Goal: Task Accomplishment & Management: Manage account settings

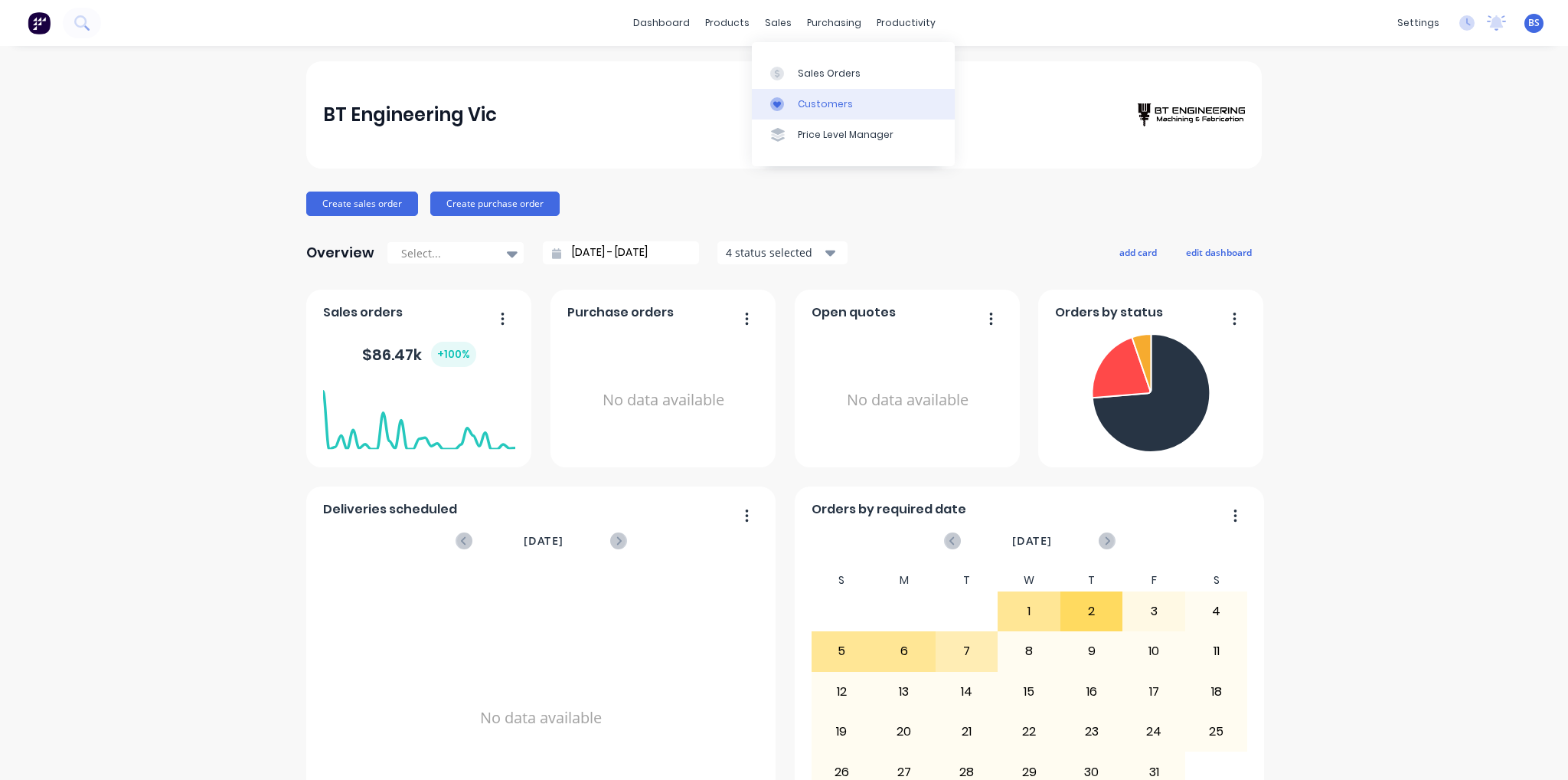
click at [837, 111] on link "Customers" at bounding box center [853, 104] width 203 height 31
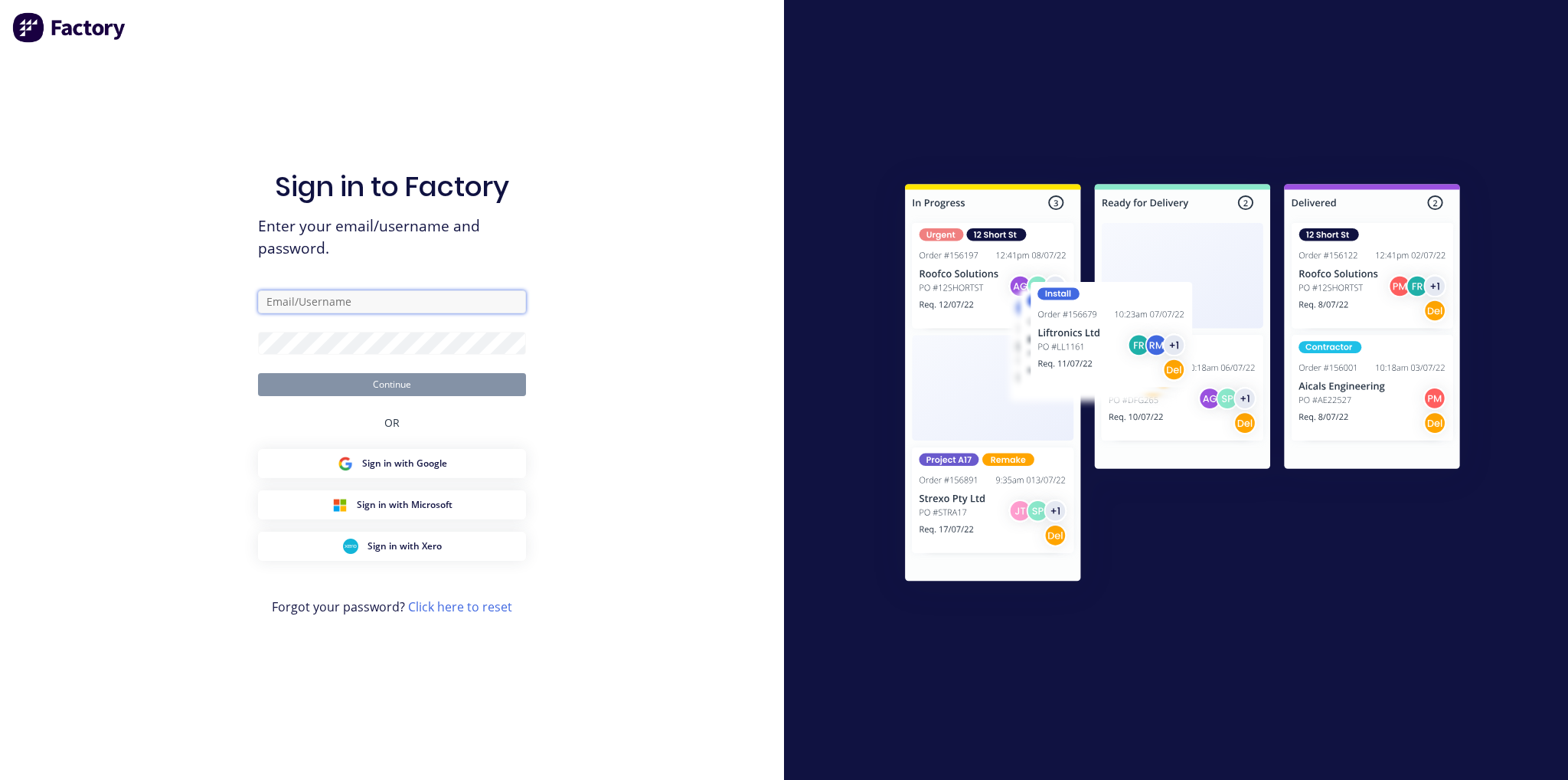
type input "[EMAIL_ADDRESS][DOMAIN_NAME]"
click at [419, 375] on button "Continue" at bounding box center [391, 385] width 268 height 23
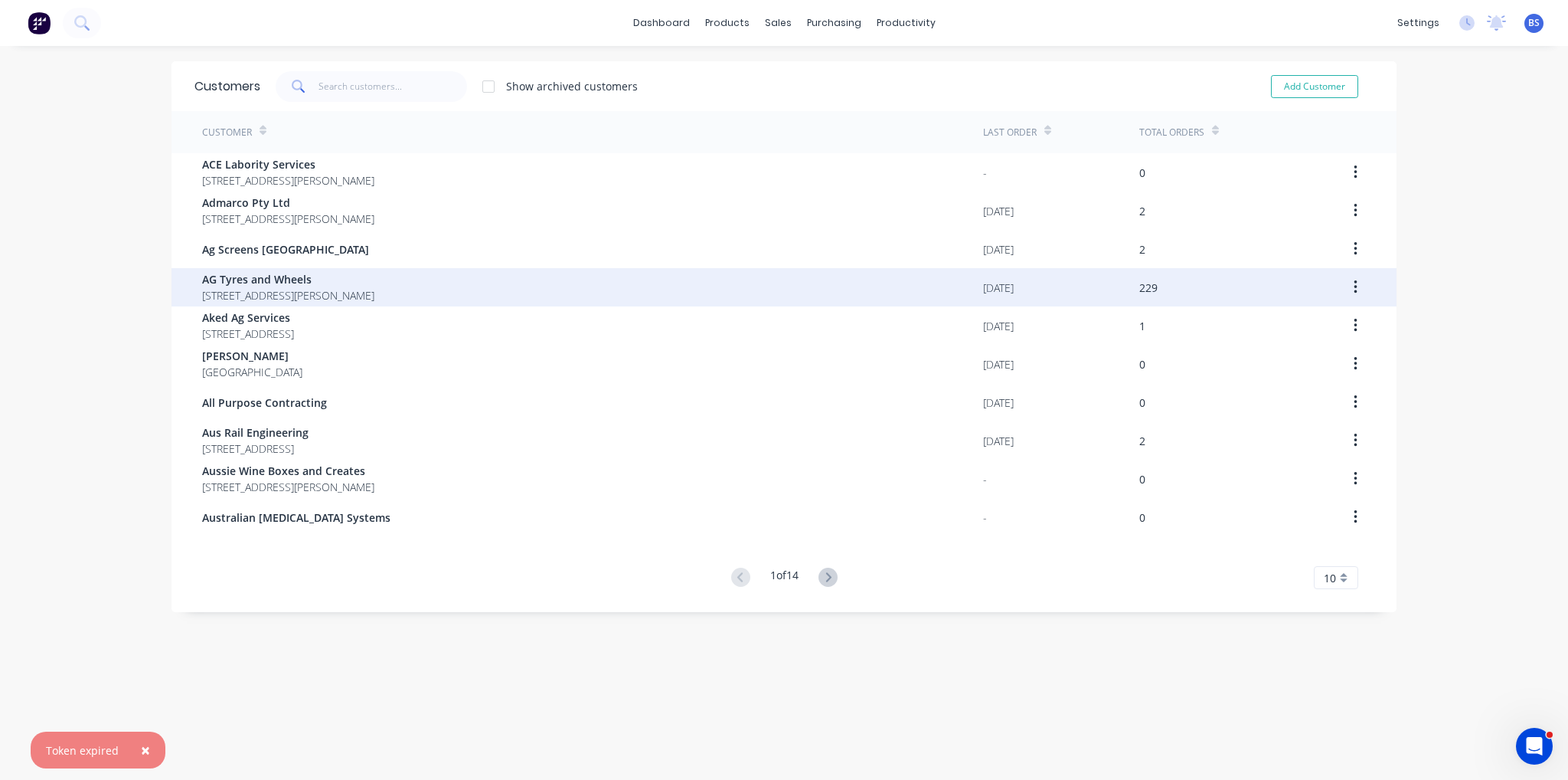
click at [360, 284] on span "AG Tyres and Wheels" at bounding box center [288, 279] width 173 height 16
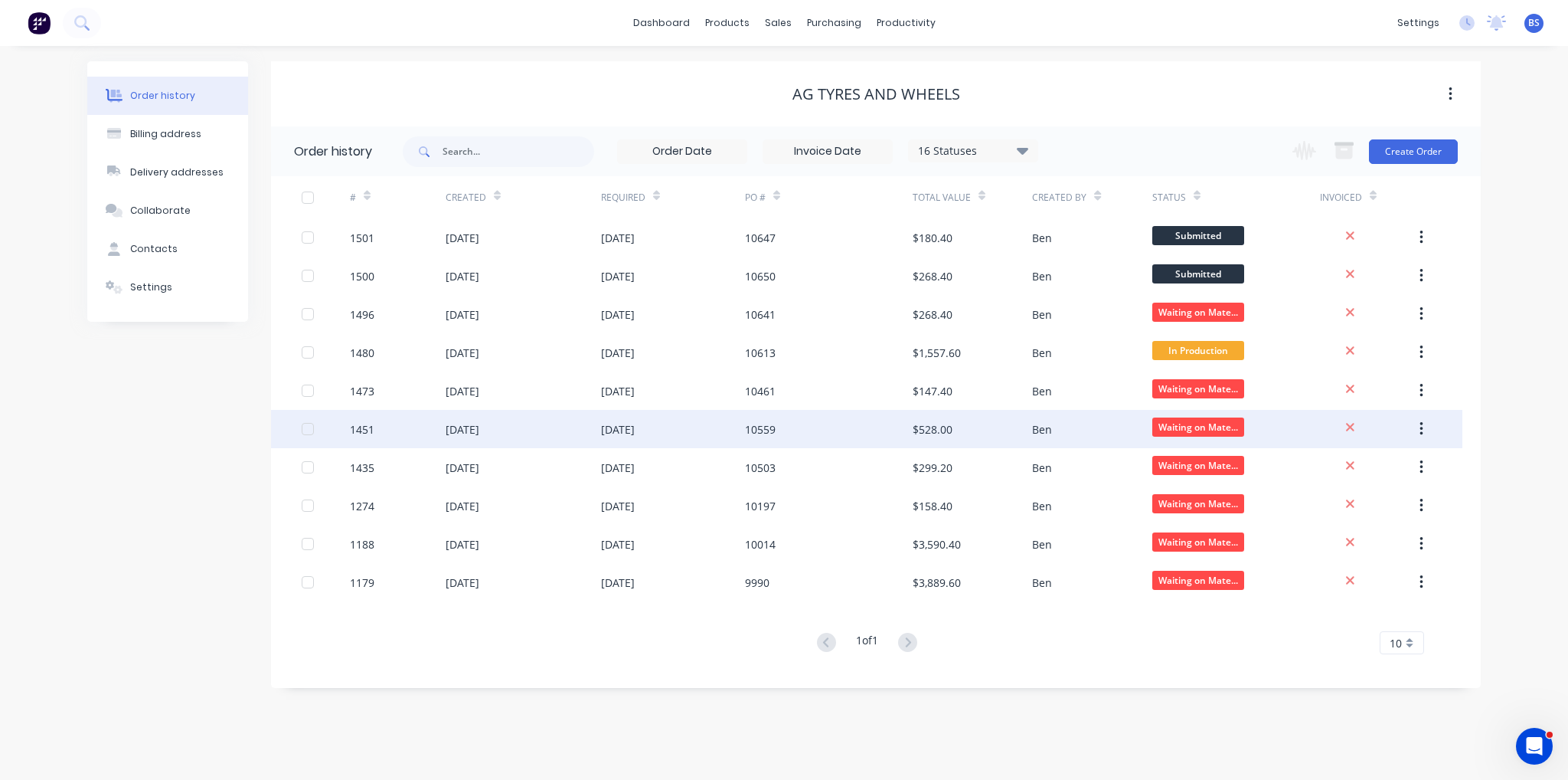
click at [988, 435] on div "$528.00" at bounding box center [972, 429] width 119 height 38
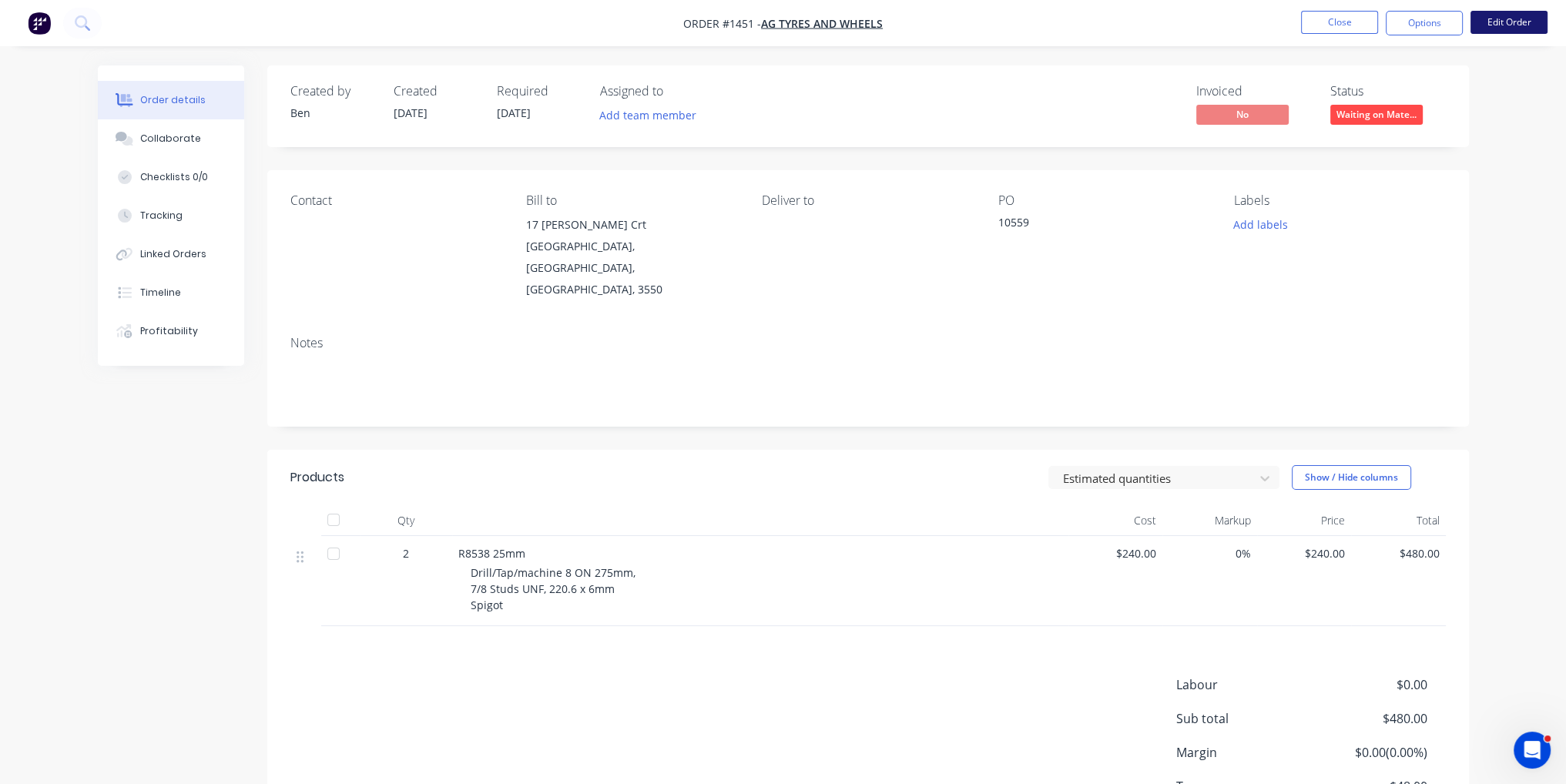
click at [1525, 21] on button "Edit Order" at bounding box center [1509, 23] width 77 height 23
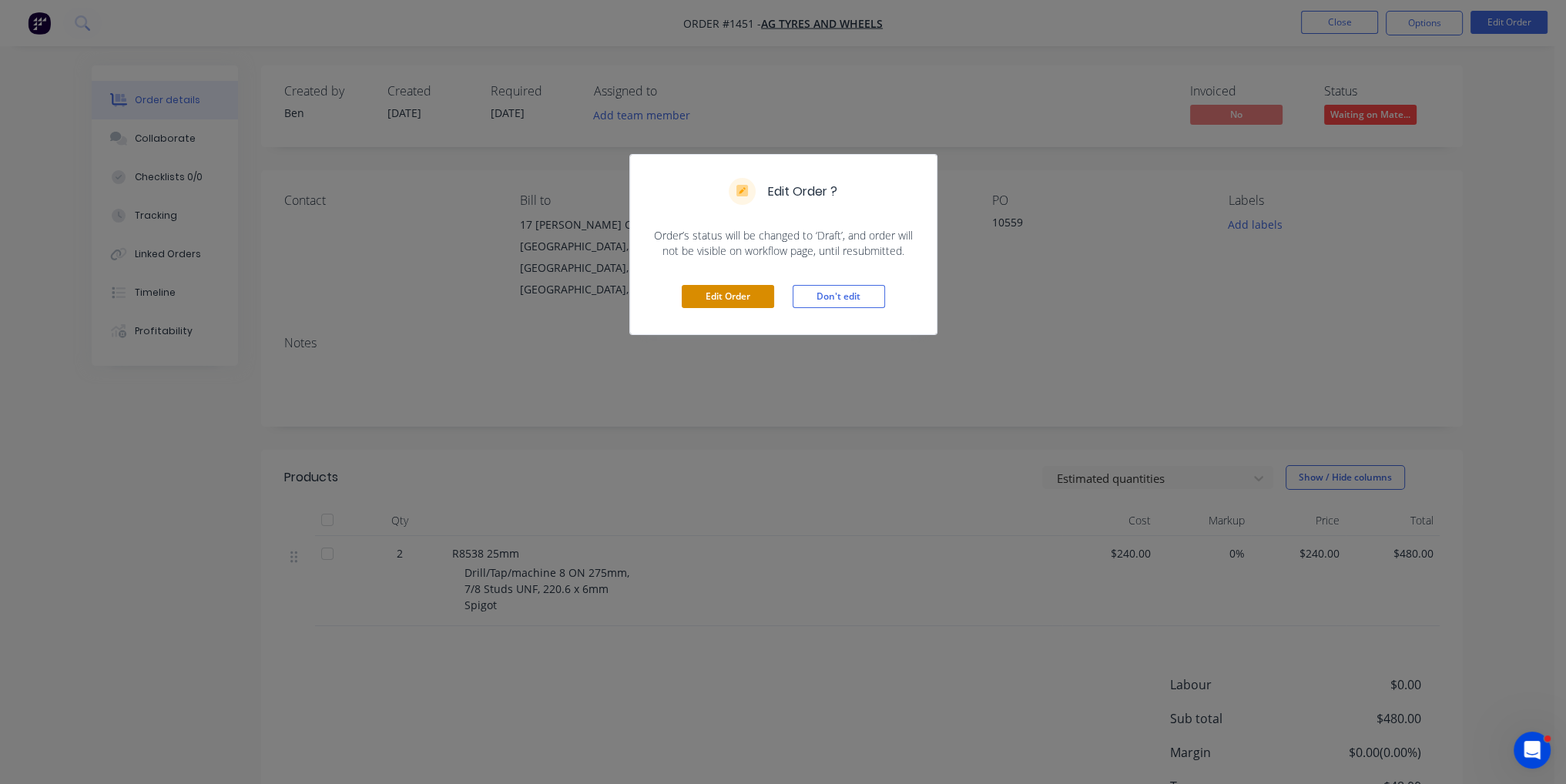
click at [700, 302] on button "Edit Order" at bounding box center [728, 297] width 92 height 23
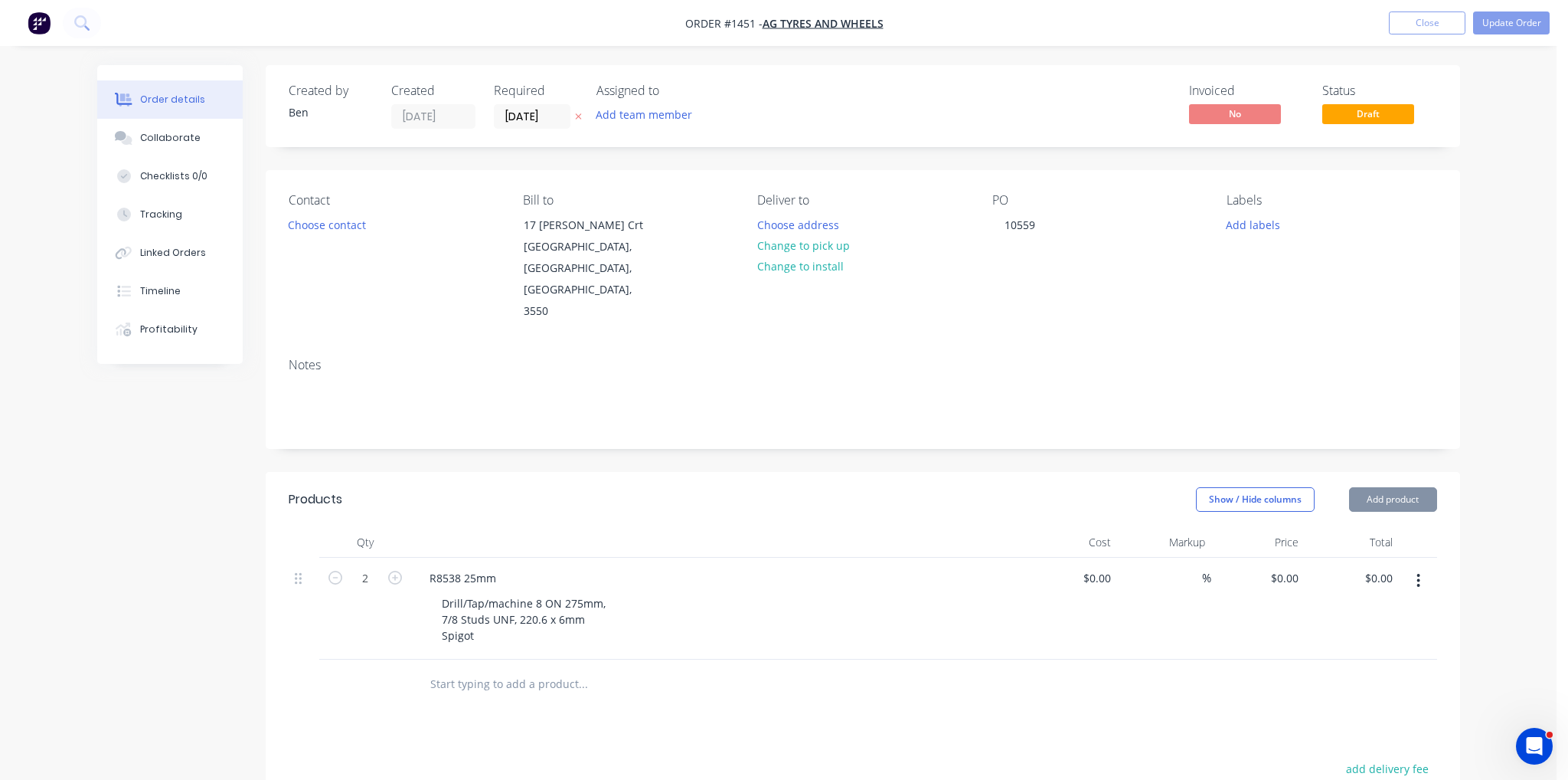
type input "$240.00"
type input "$480.00"
click at [398, 571] on icon "button" at bounding box center [395, 577] width 14 height 14
type input "3"
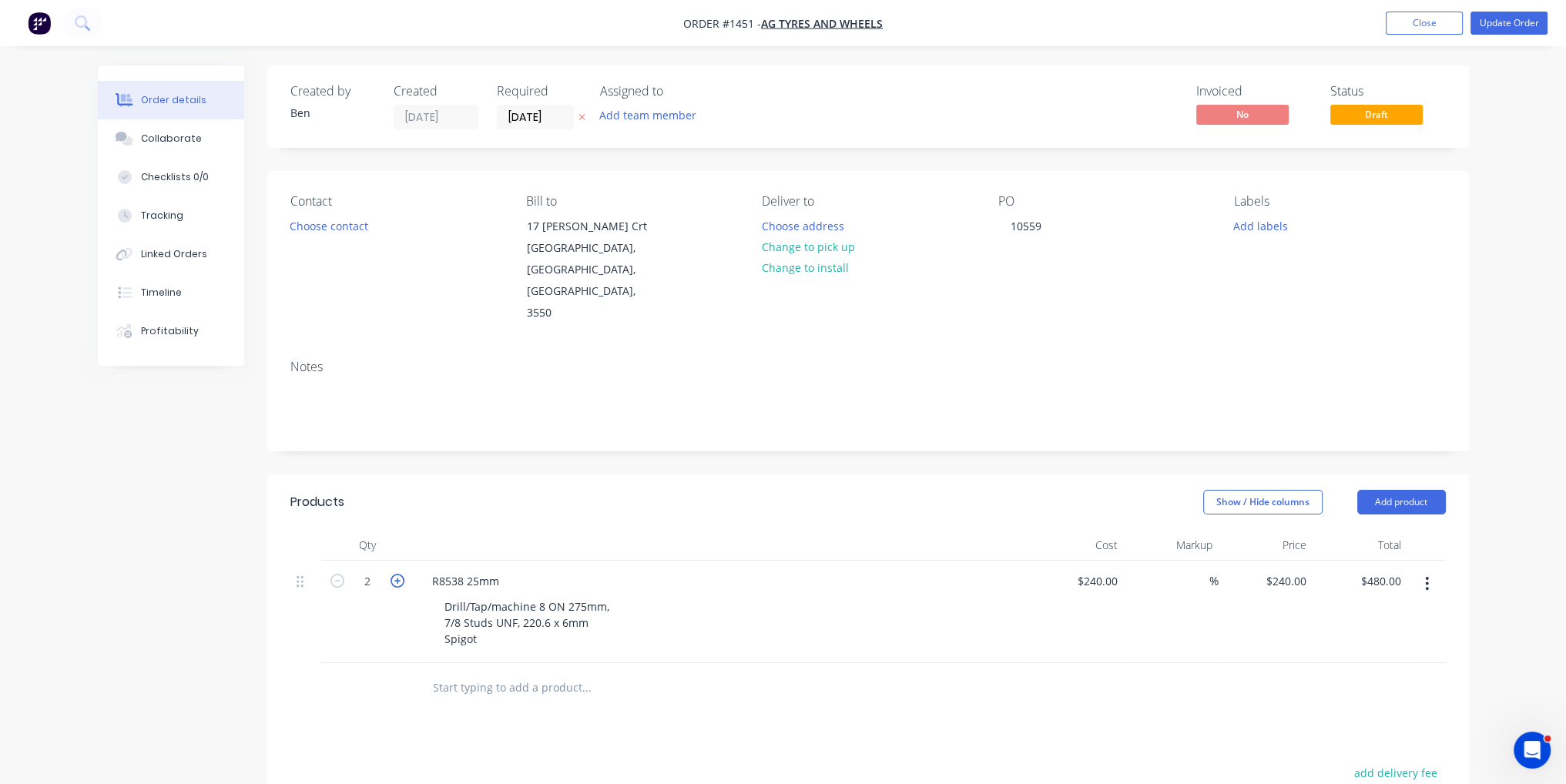
type input "$720.00"
click at [400, 574] on icon "button" at bounding box center [398, 580] width 14 height 14
type input "4"
type input "$960.00"
click at [1506, 26] on button "Update Order" at bounding box center [1509, 23] width 77 height 23
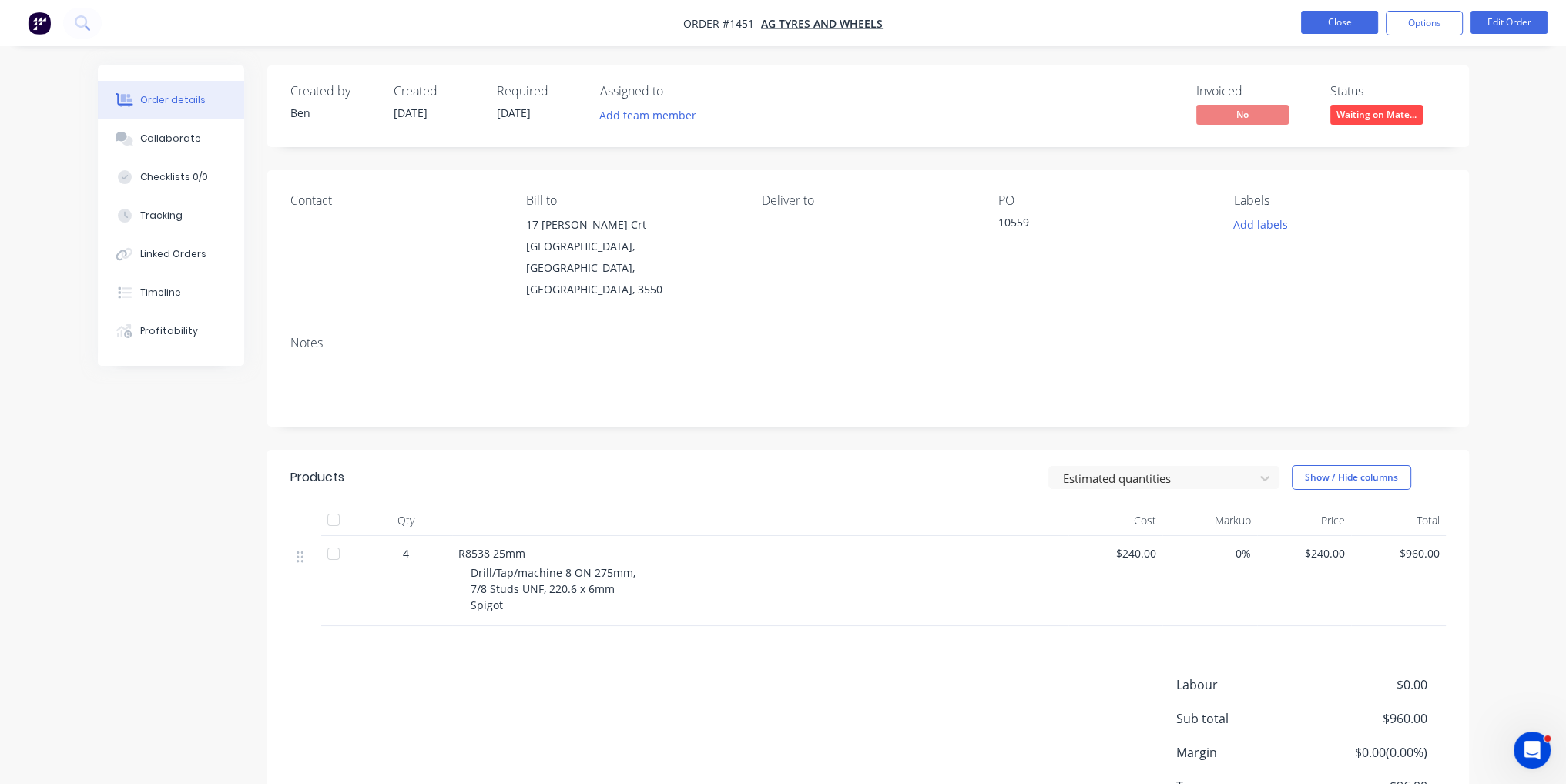
click at [1344, 14] on button "Close" at bounding box center [1340, 23] width 77 height 23
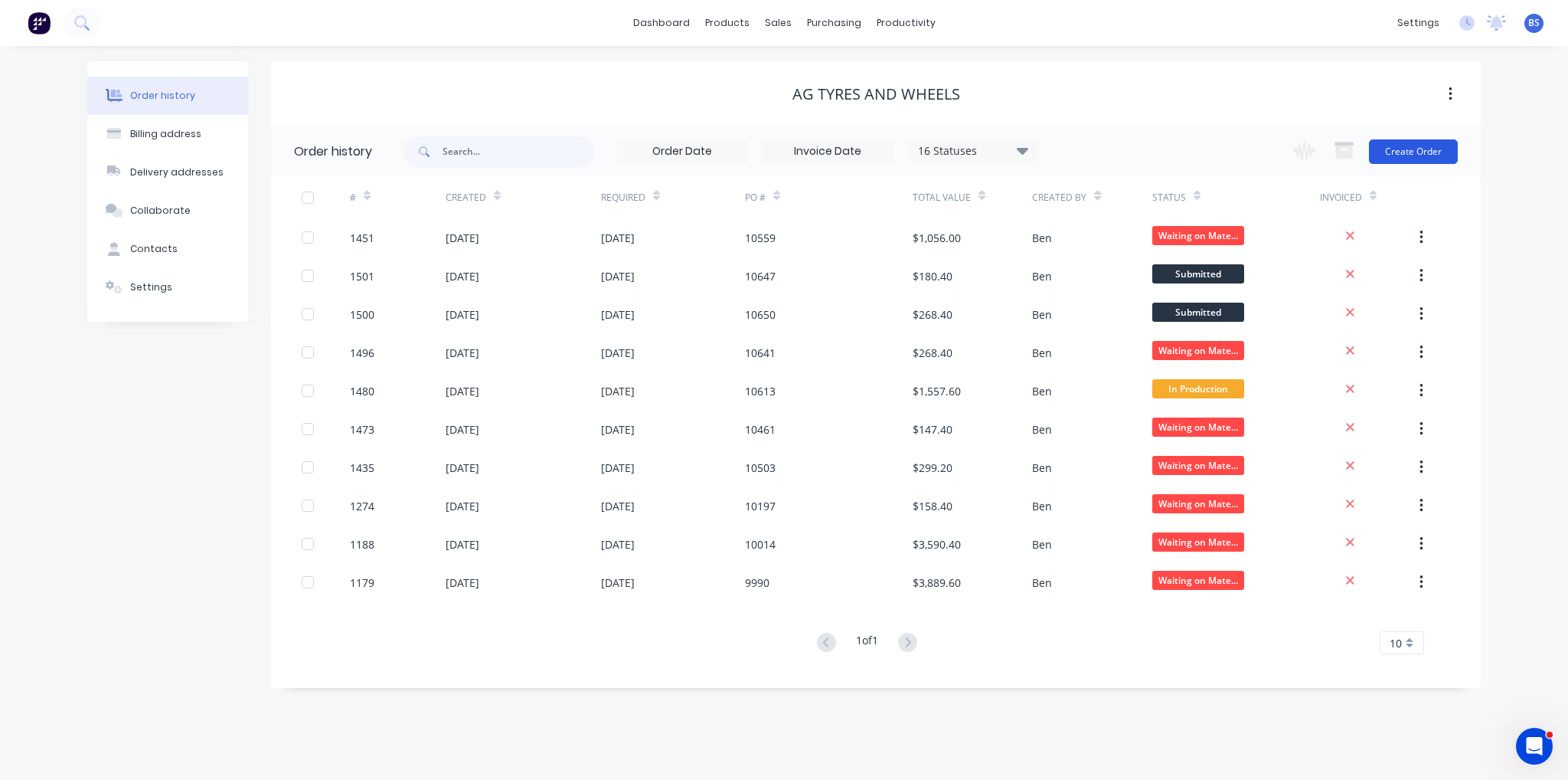
click at [1433, 151] on button "Create Order" at bounding box center [1414, 151] width 89 height 24
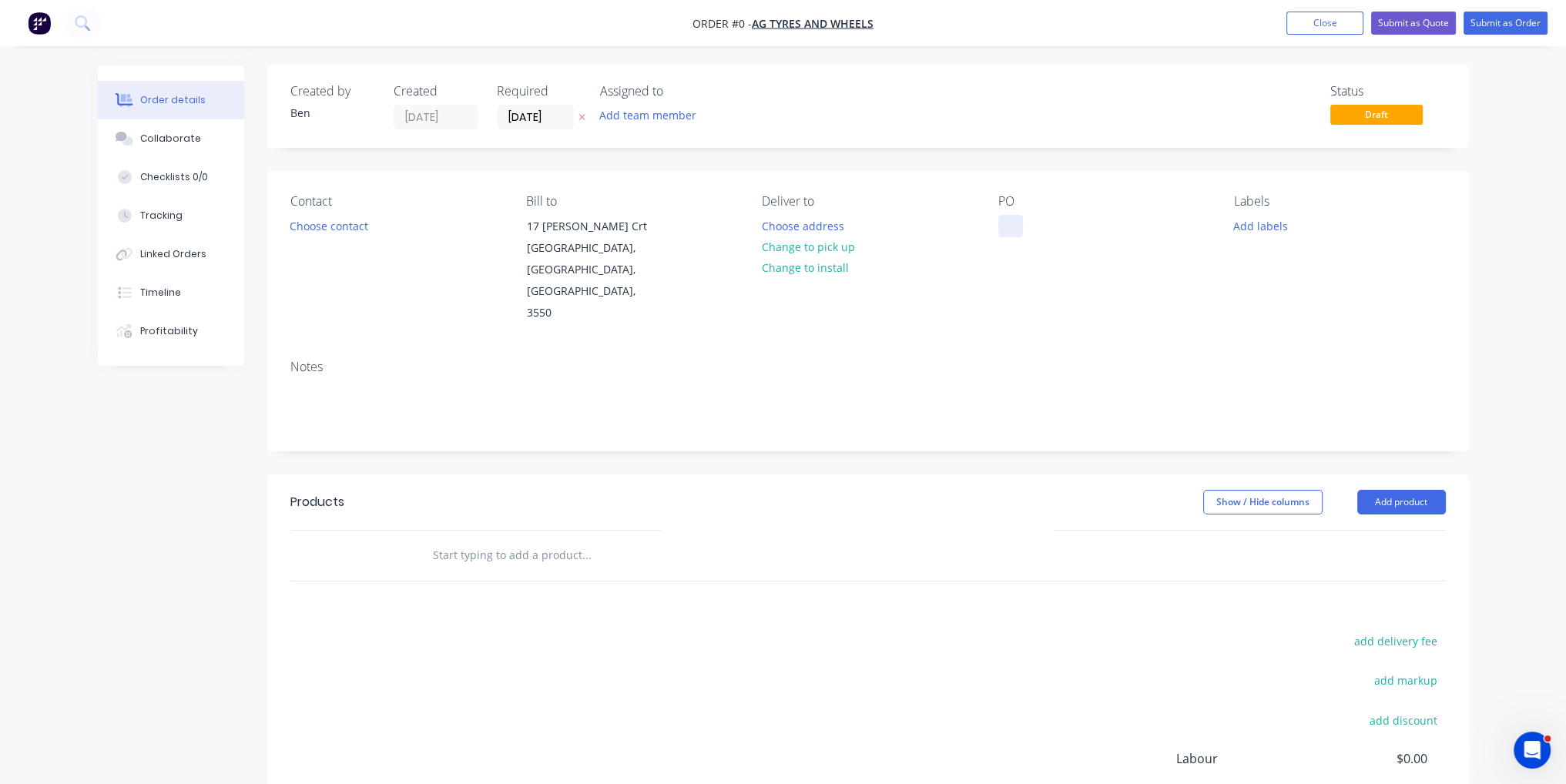
click at [1010, 219] on div at bounding box center [1010, 226] width 24 height 23
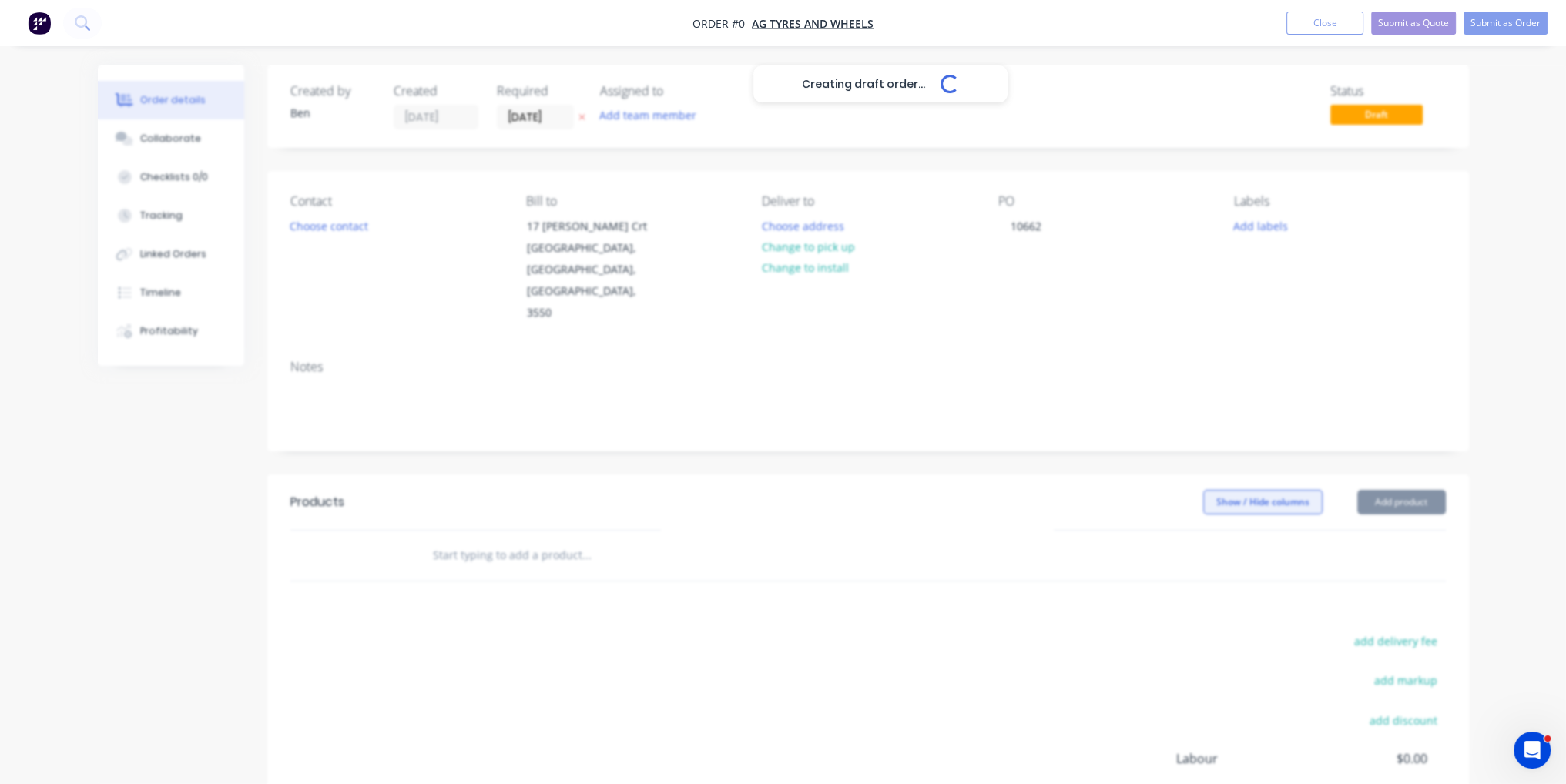
drag, startPoint x: 980, startPoint y: 435, endPoint x: 1291, endPoint y: 459, distance: 311.9
click at [980, 436] on div "Creating draft order... Loading... Order details Collaborate Checklists 0/0 Tra…" at bounding box center [783, 519] width 1402 height 908
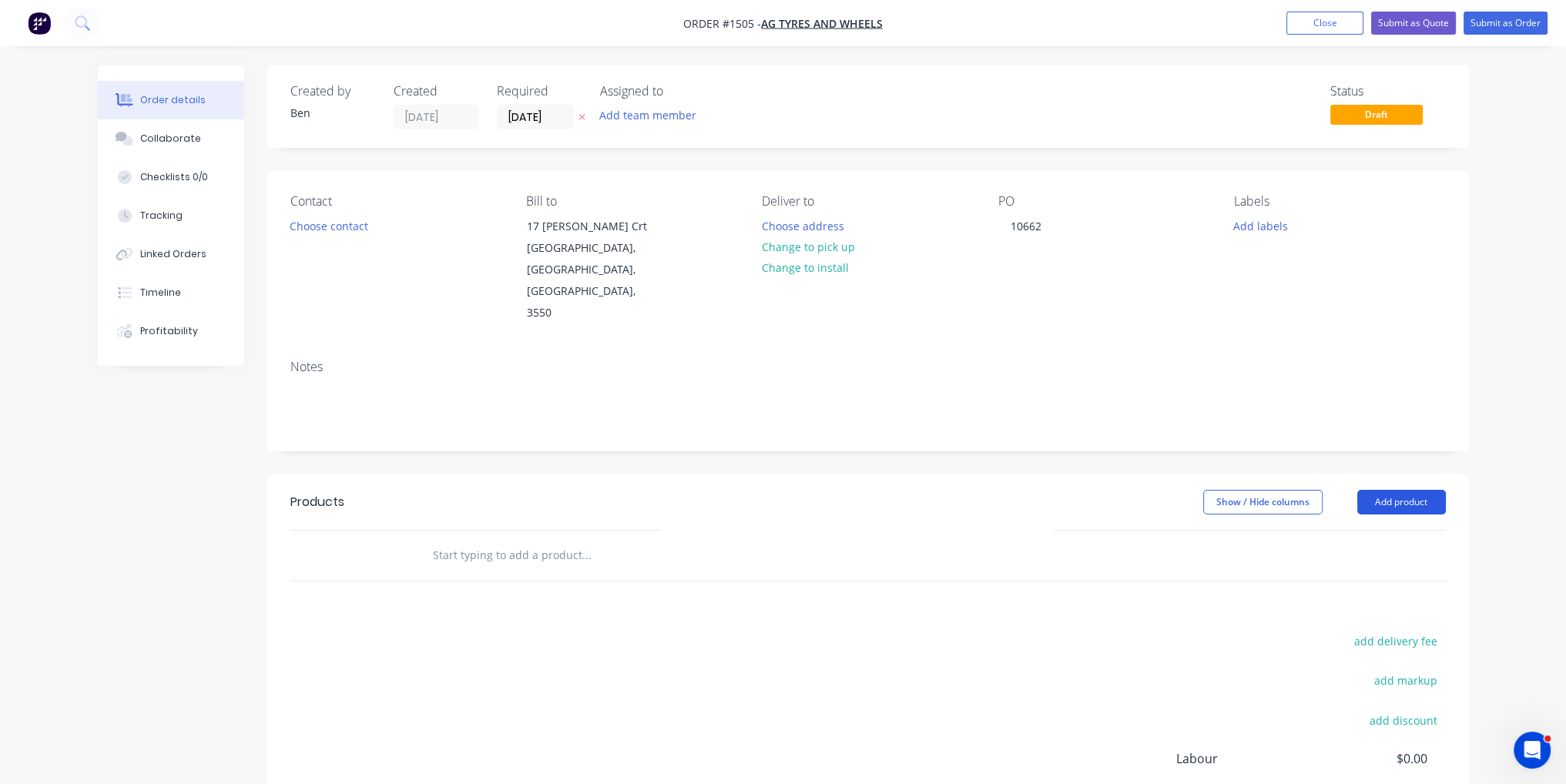
click at [1433, 490] on button "Add product" at bounding box center [1402, 501] width 89 height 24
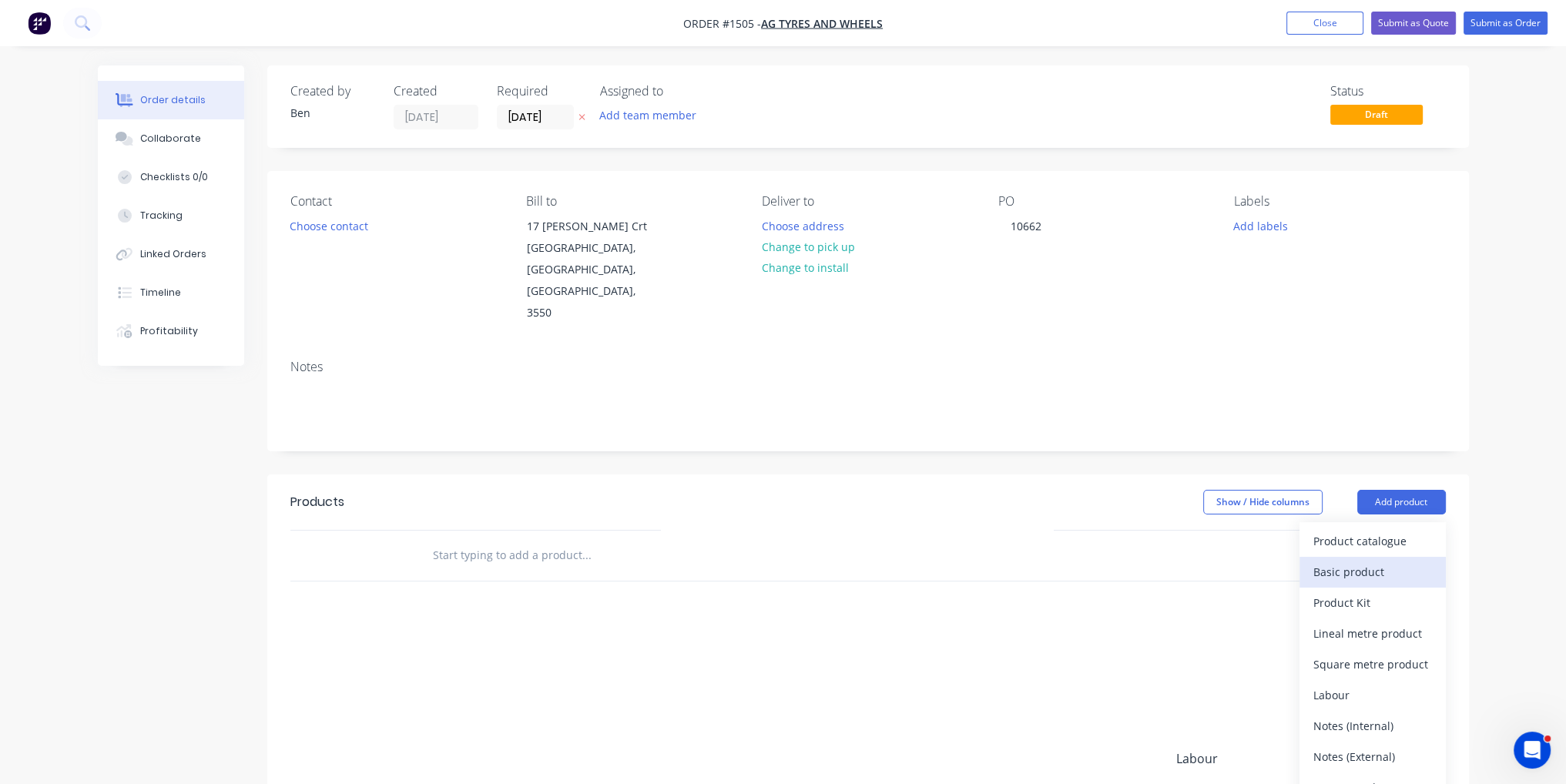
click at [1414, 557] on button "Basic product" at bounding box center [1372, 572] width 146 height 31
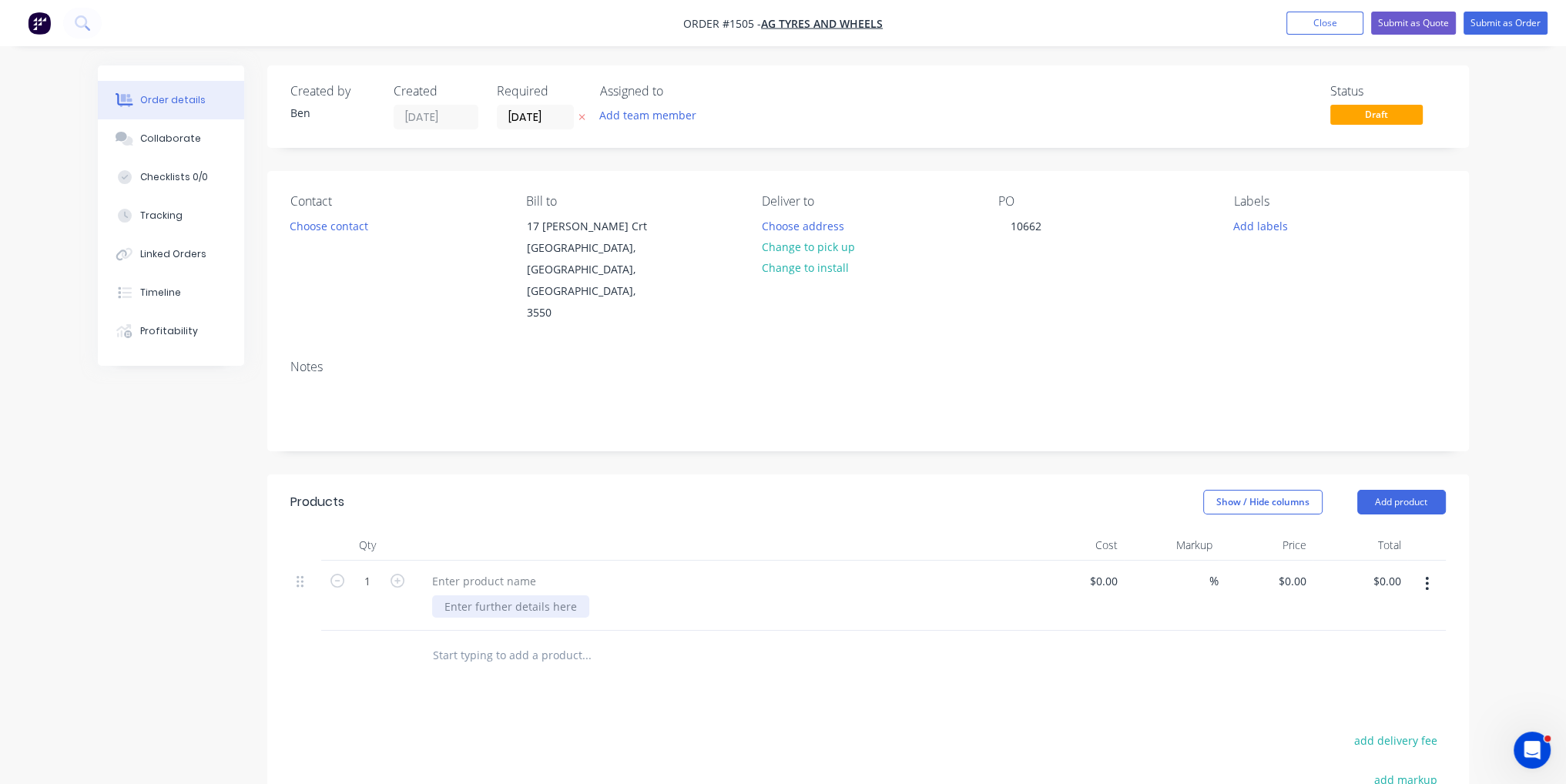
paste div
click at [1106, 569] on input at bounding box center [1114, 580] width 18 height 23
type input "$300.00"
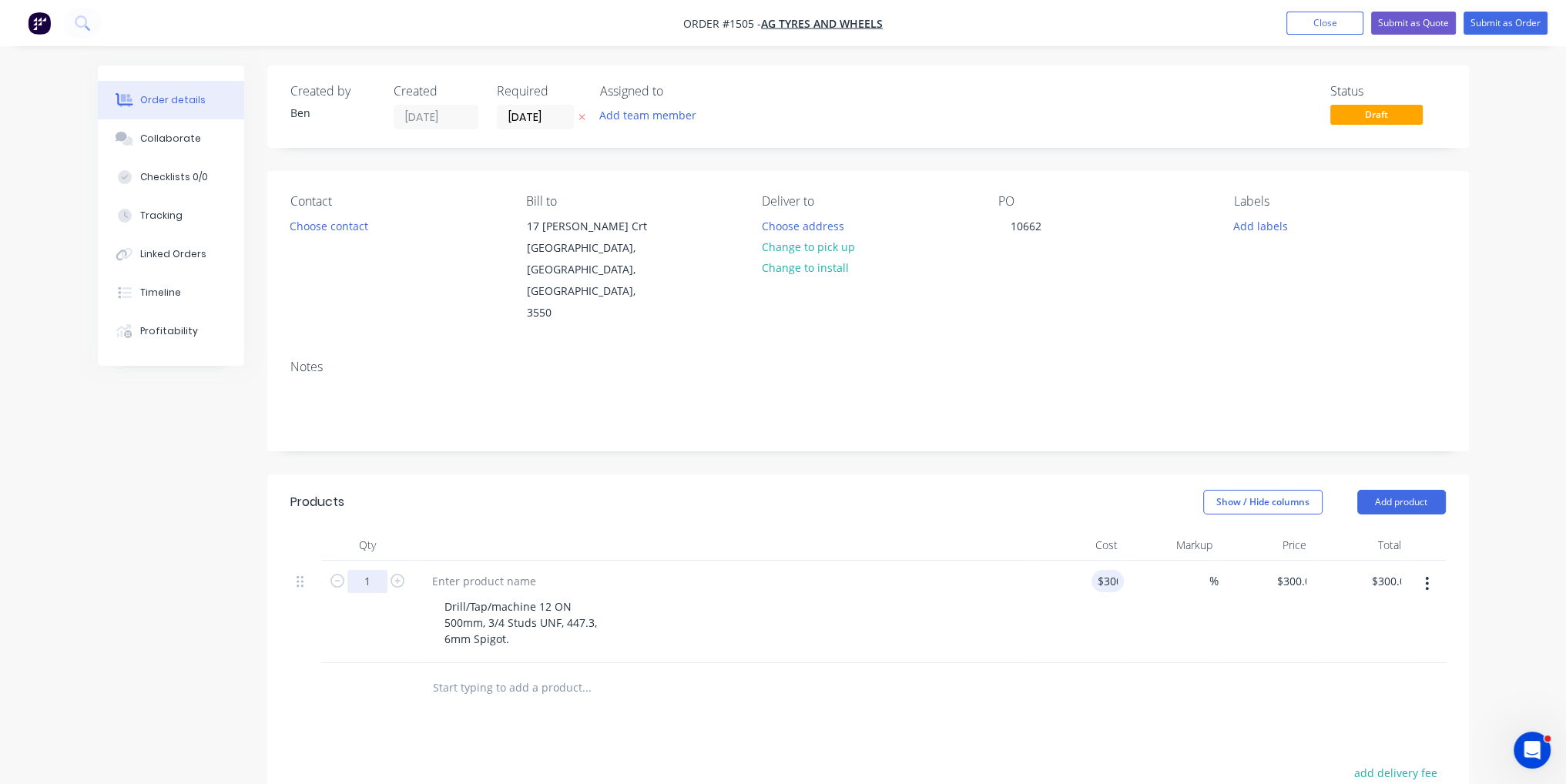
click at [380, 569] on input "1" at bounding box center [367, 581] width 40 height 23
type input "12"
type input "$3,600.00"
click at [1519, 23] on button "Submit as Order" at bounding box center [1506, 23] width 84 height 23
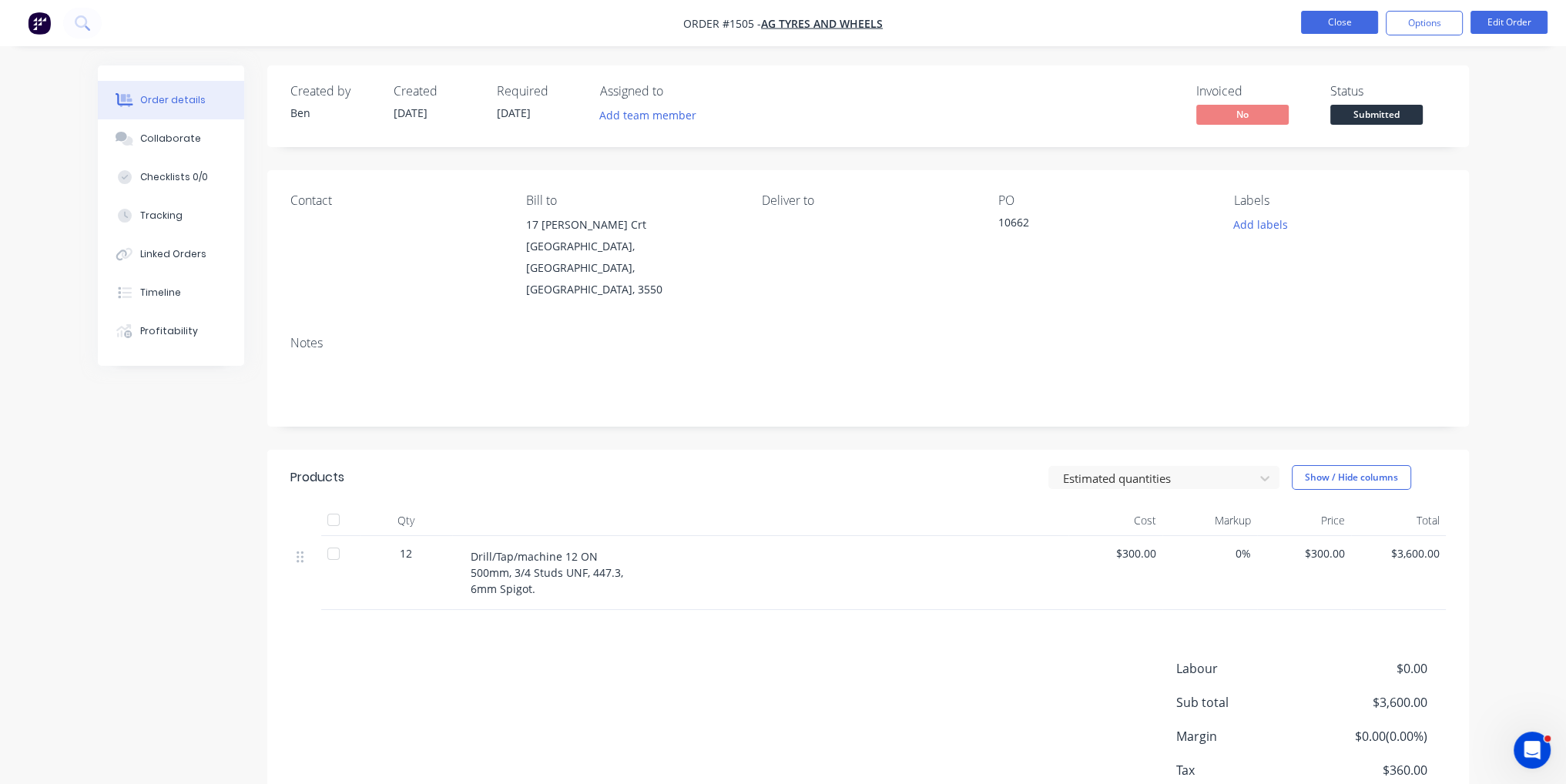
click at [1330, 21] on button "Close" at bounding box center [1340, 23] width 77 height 23
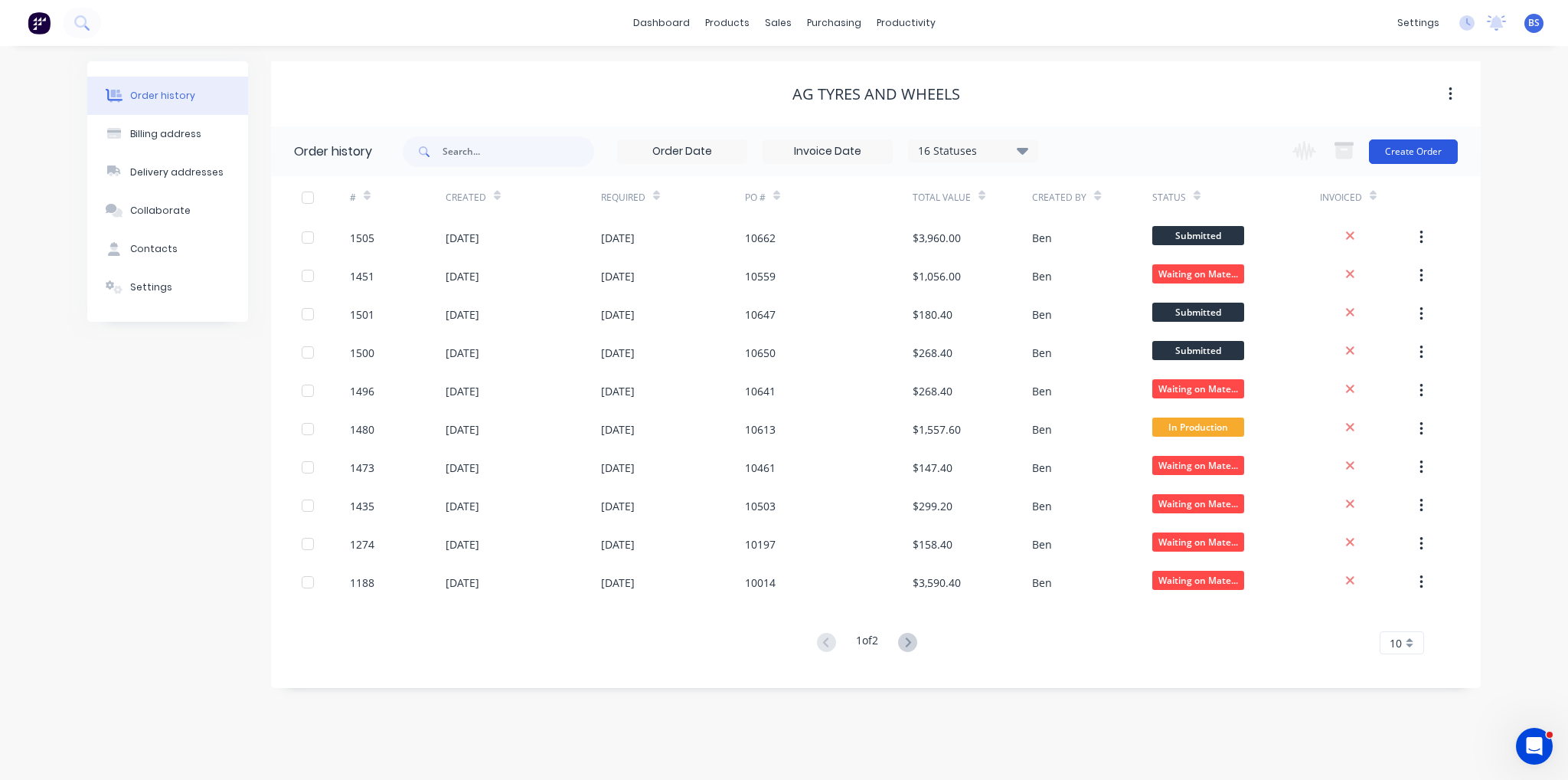
click at [1433, 145] on button "Create Order" at bounding box center [1414, 151] width 89 height 24
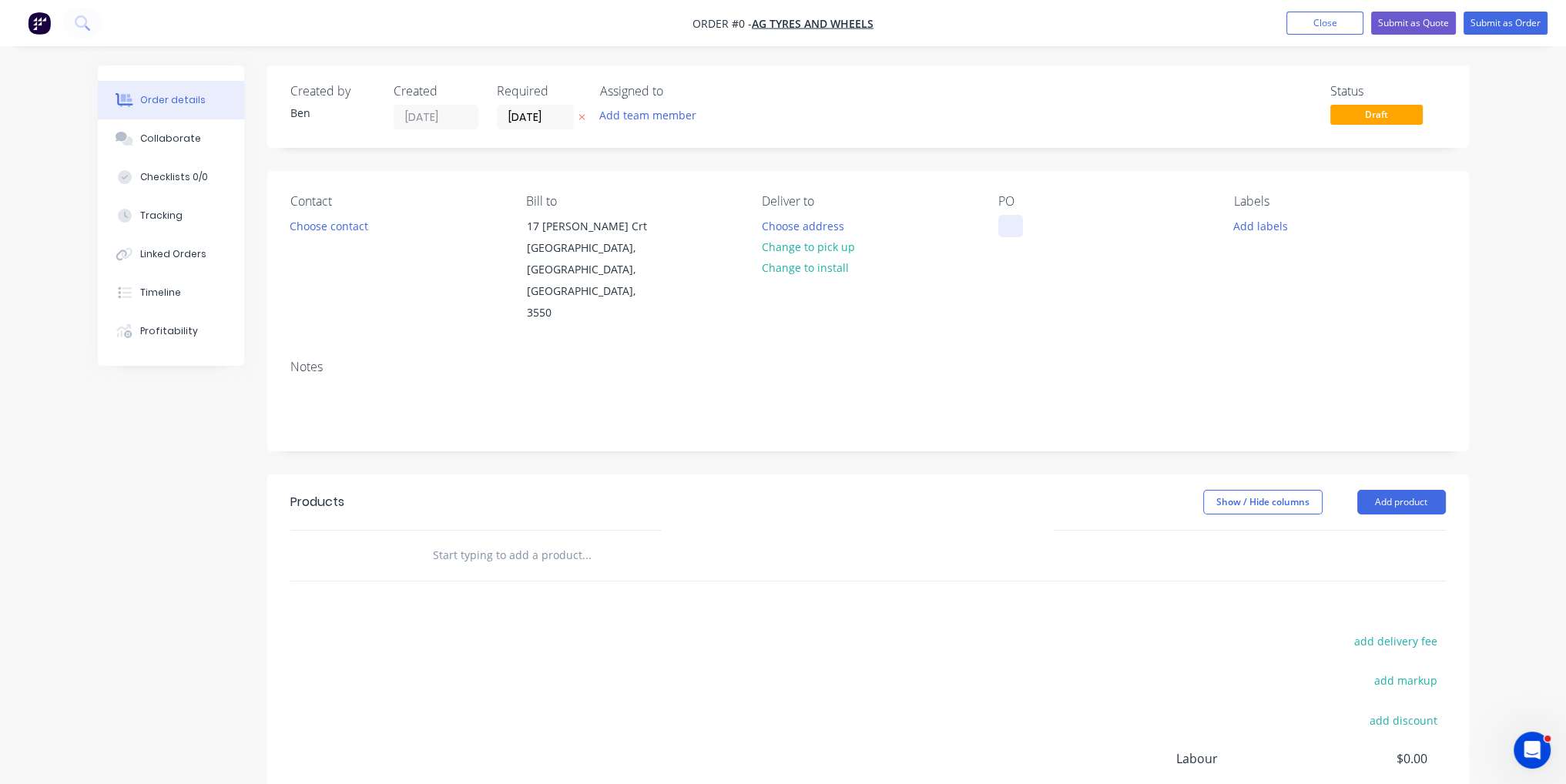
click at [1009, 217] on div at bounding box center [1010, 226] width 24 height 23
click at [1417, 460] on div "Order details Collaborate Checklists 0/0 Tracking Linked Orders Timeline Profit…" at bounding box center [783, 519] width 1402 height 908
click at [1394, 475] on header "Products Show / Hide columns Add product" at bounding box center [868, 502] width 1201 height 55
click at [1398, 490] on button "Add product" at bounding box center [1402, 501] width 89 height 24
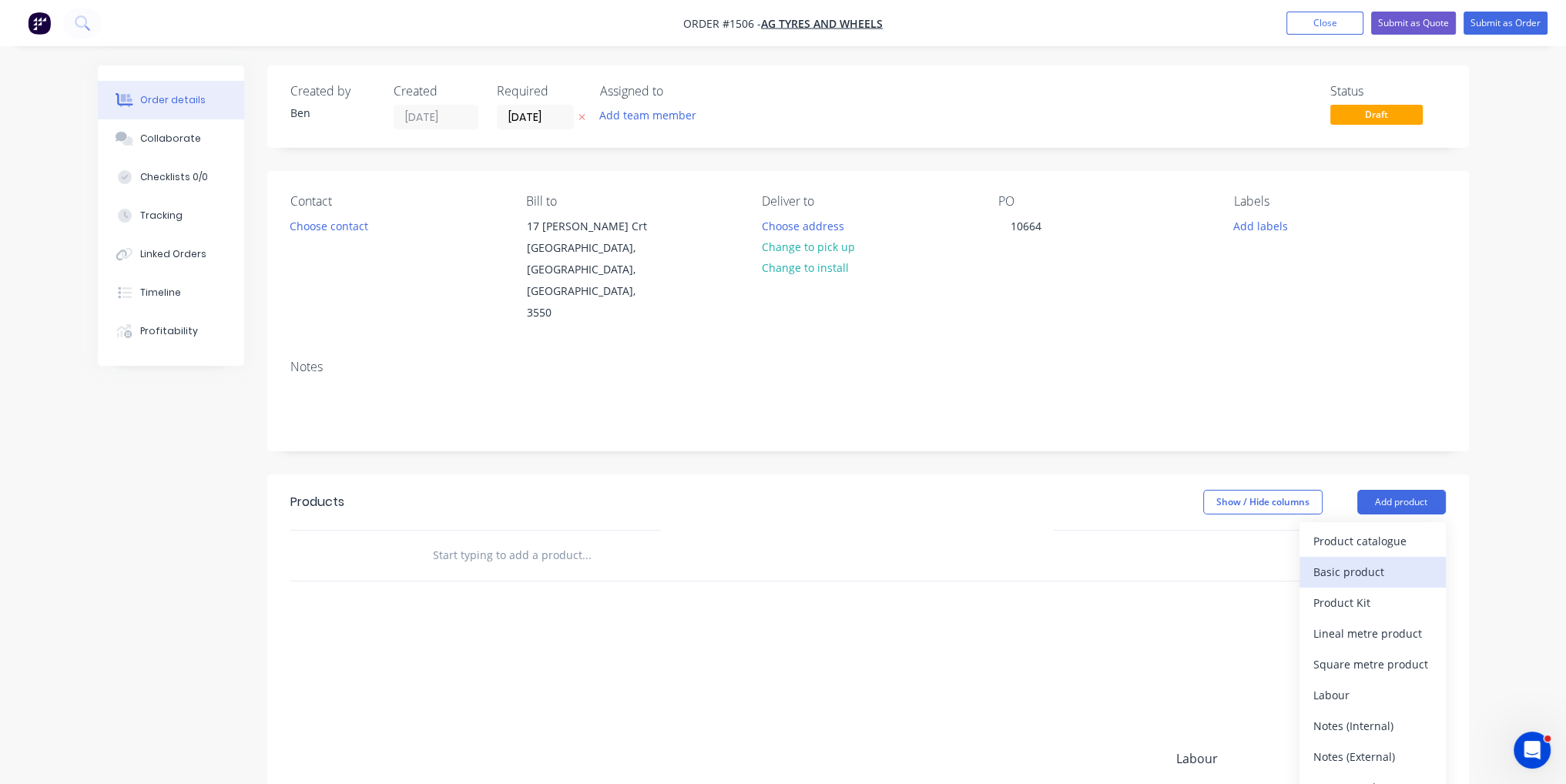
click at [1382, 560] on div "Basic product" at bounding box center [1371, 571] width 118 height 23
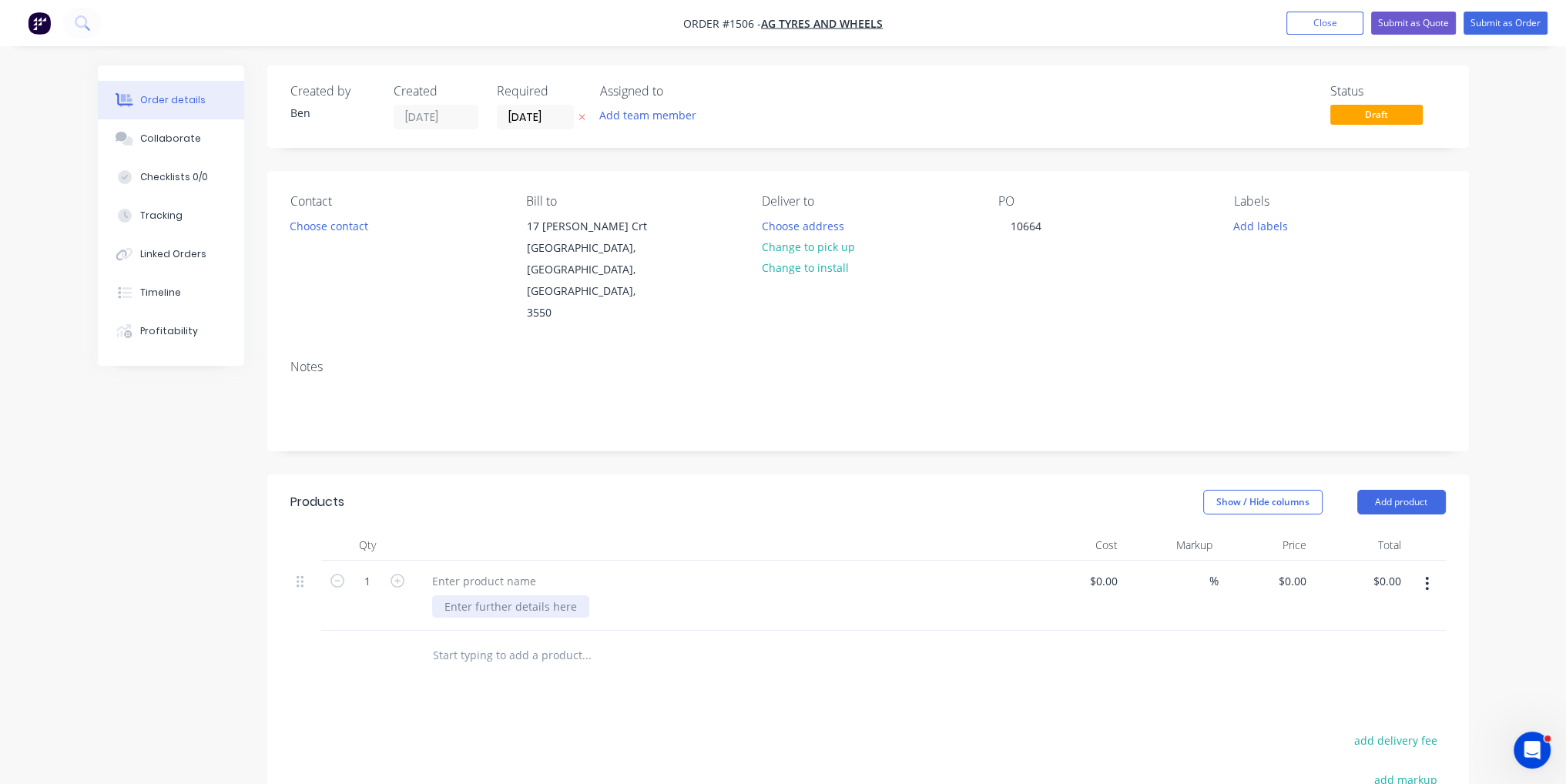
paste div
click at [1102, 569] on div at bounding box center [1111, 580] width 23 height 23
type input "$240.00"
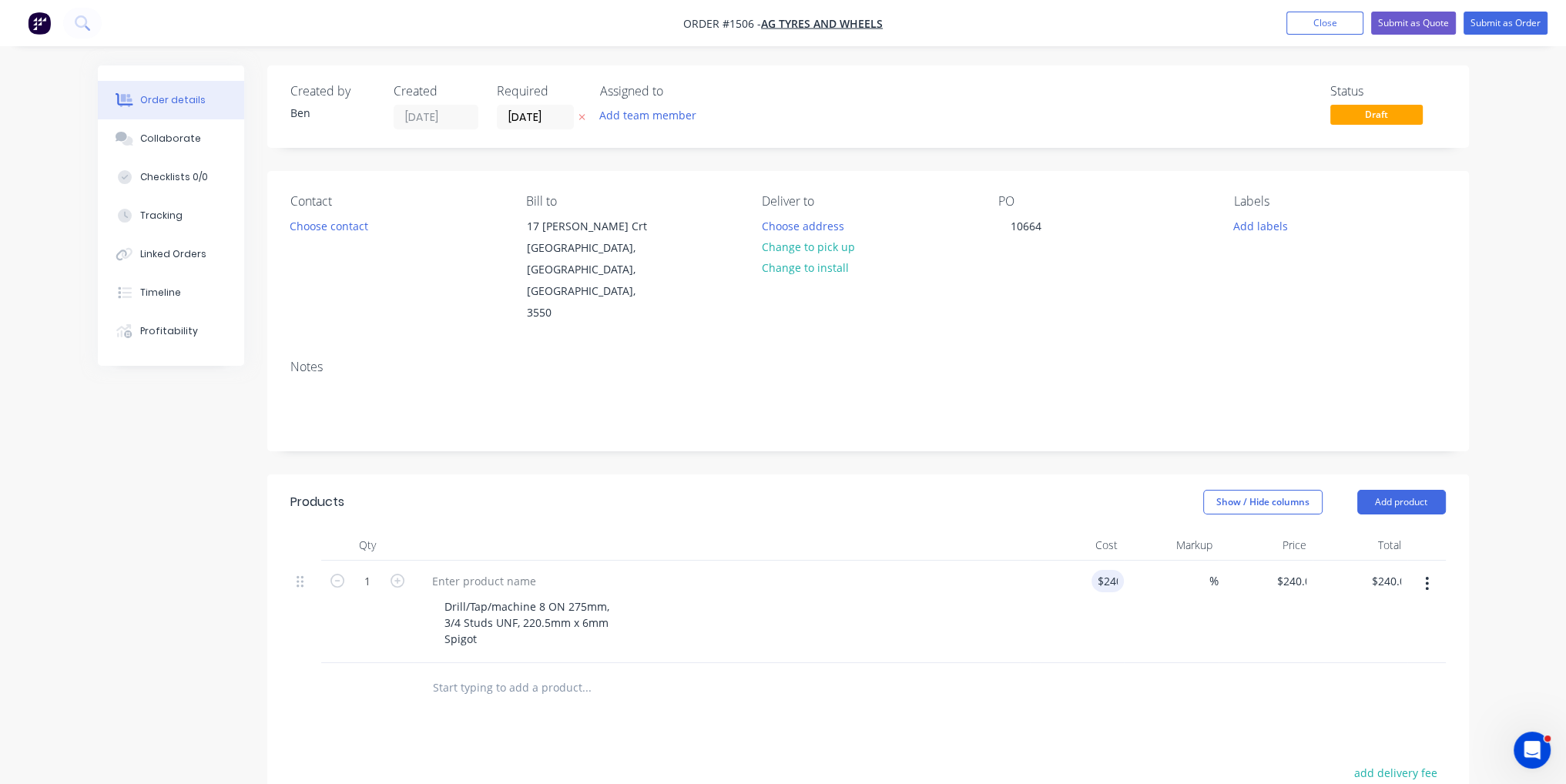
click at [1152, 663] on div at bounding box center [867, 688] width 1155 height 50
click at [1512, 32] on button "Submit as Order" at bounding box center [1506, 23] width 84 height 23
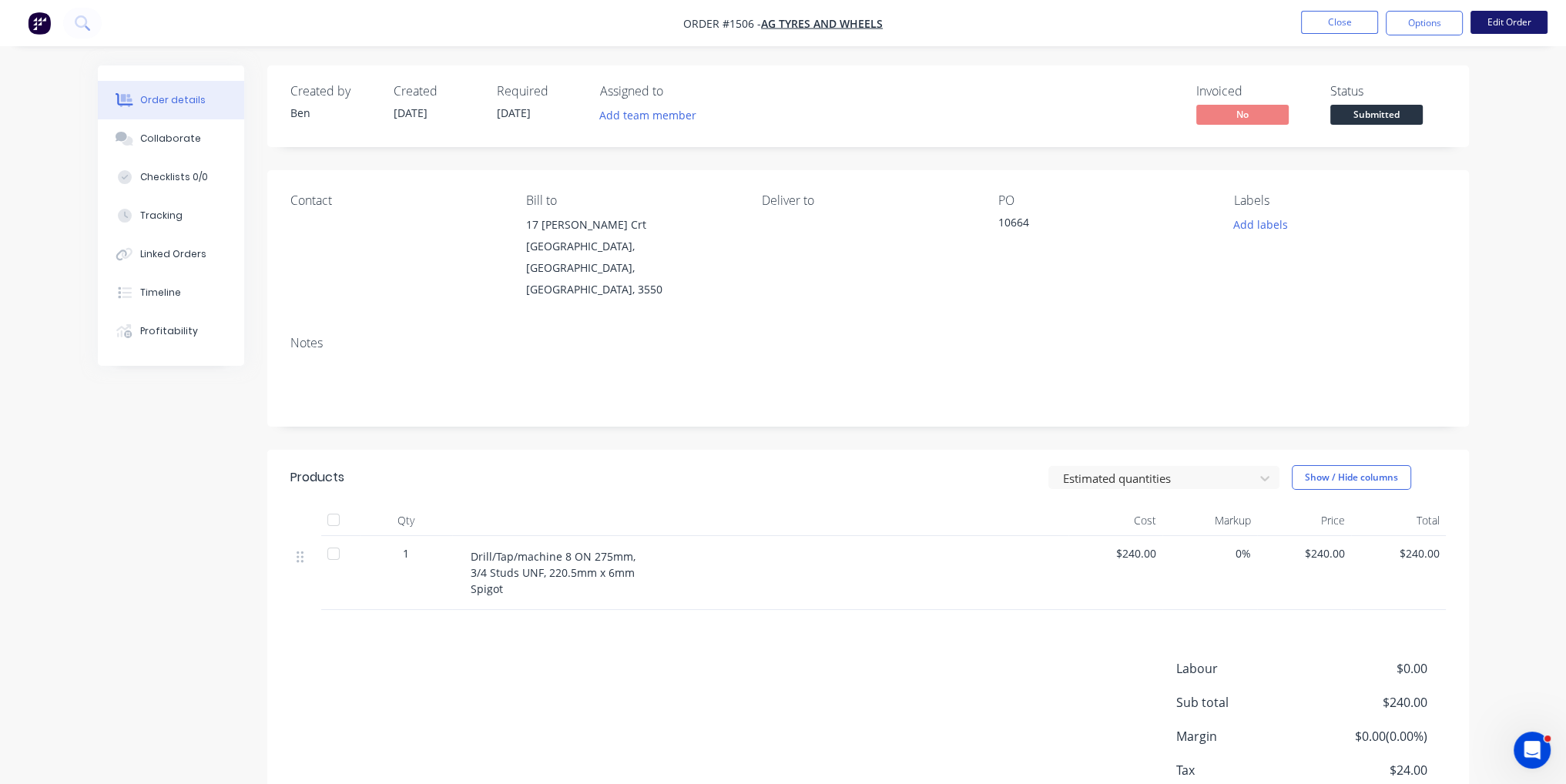
click at [1521, 13] on button "Edit Order" at bounding box center [1509, 23] width 77 height 23
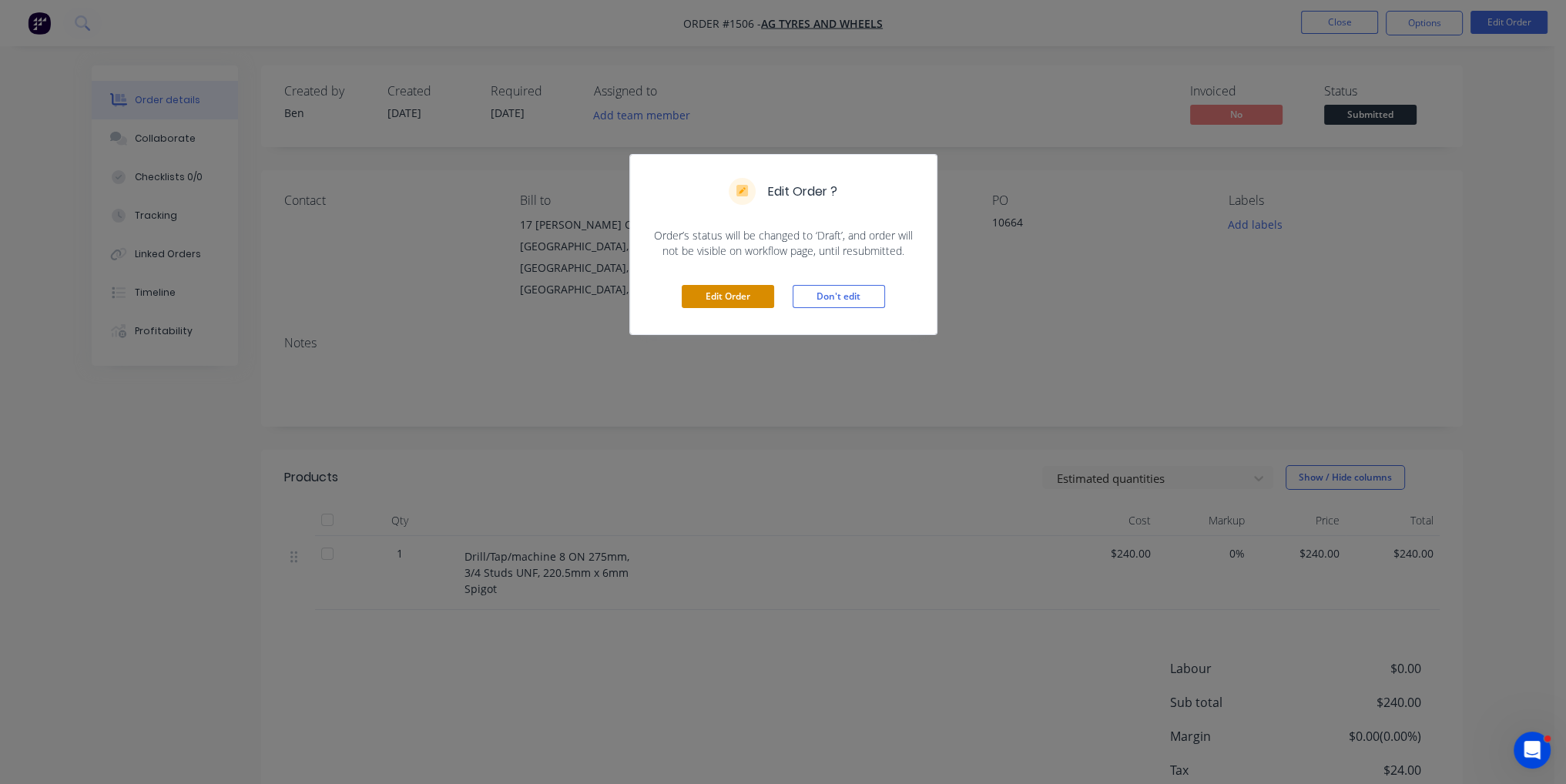
click at [731, 299] on button "Edit Order" at bounding box center [728, 297] width 92 height 23
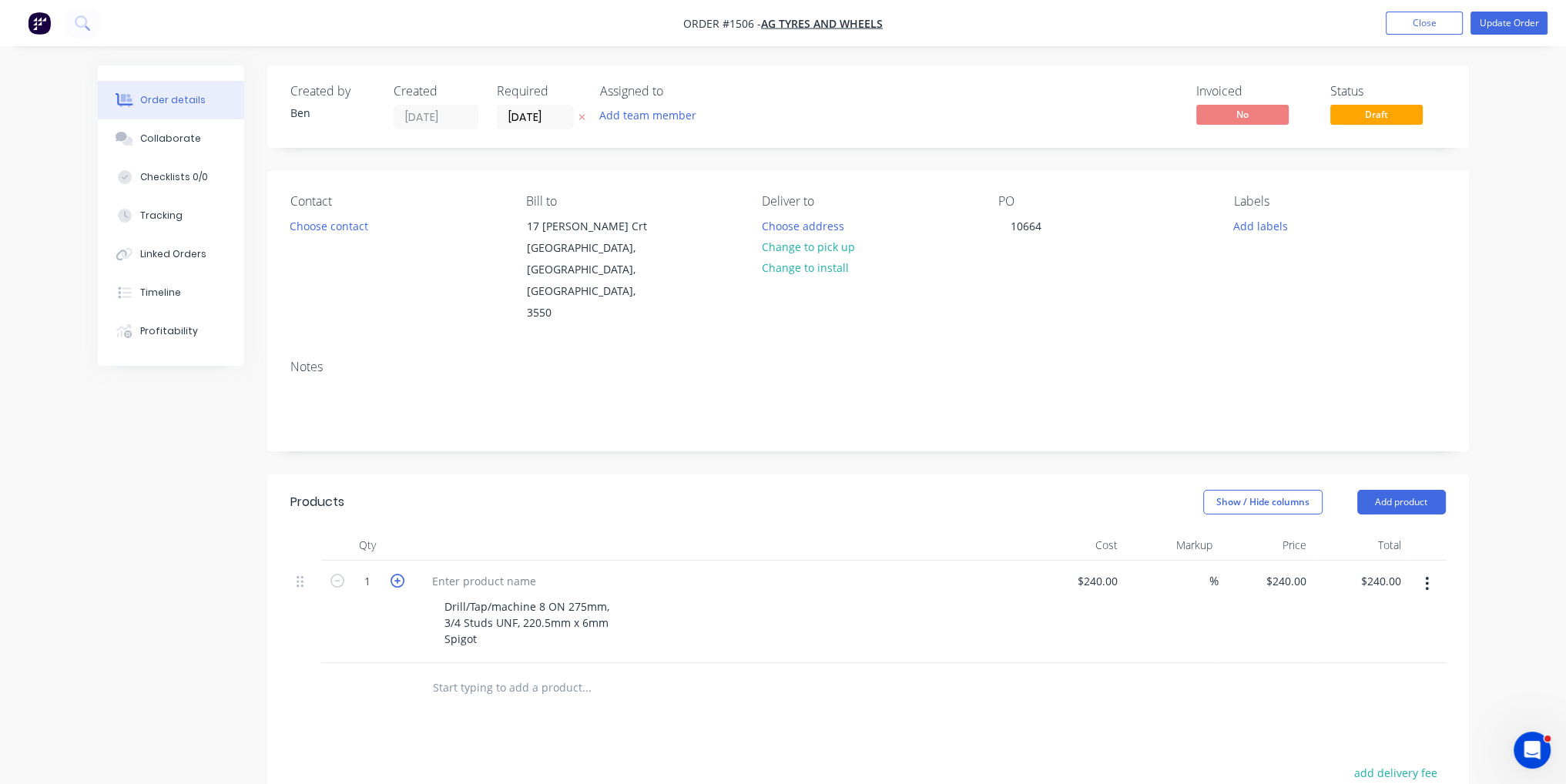
click at [401, 574] on icon "button" at bounding box center [398, 580] width 14 height 14
type input "2"
type input "$480.00"
click at [401, 574] on icon "button" at bounding box center [398, 580] width 14 height 14
type input "3"
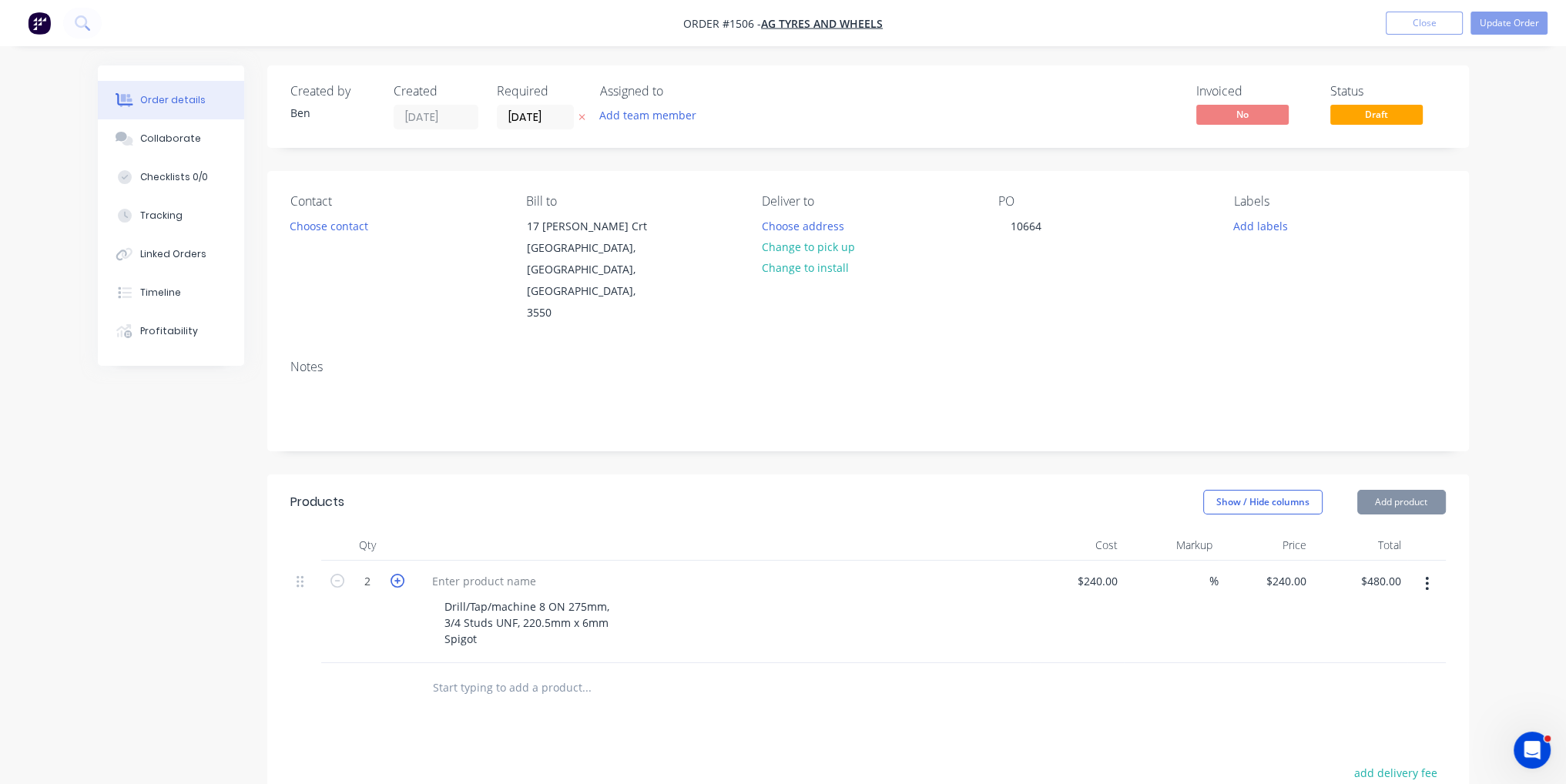
type input "$720.00"
click at [401, 574] on icon "button" at bounding box center [398, 580] width 14 height 14
type input "4"
type input "$960.00"
click at [1515, 22] on button "Update Order" at bounding box center [1509, 23] width 77 height 23
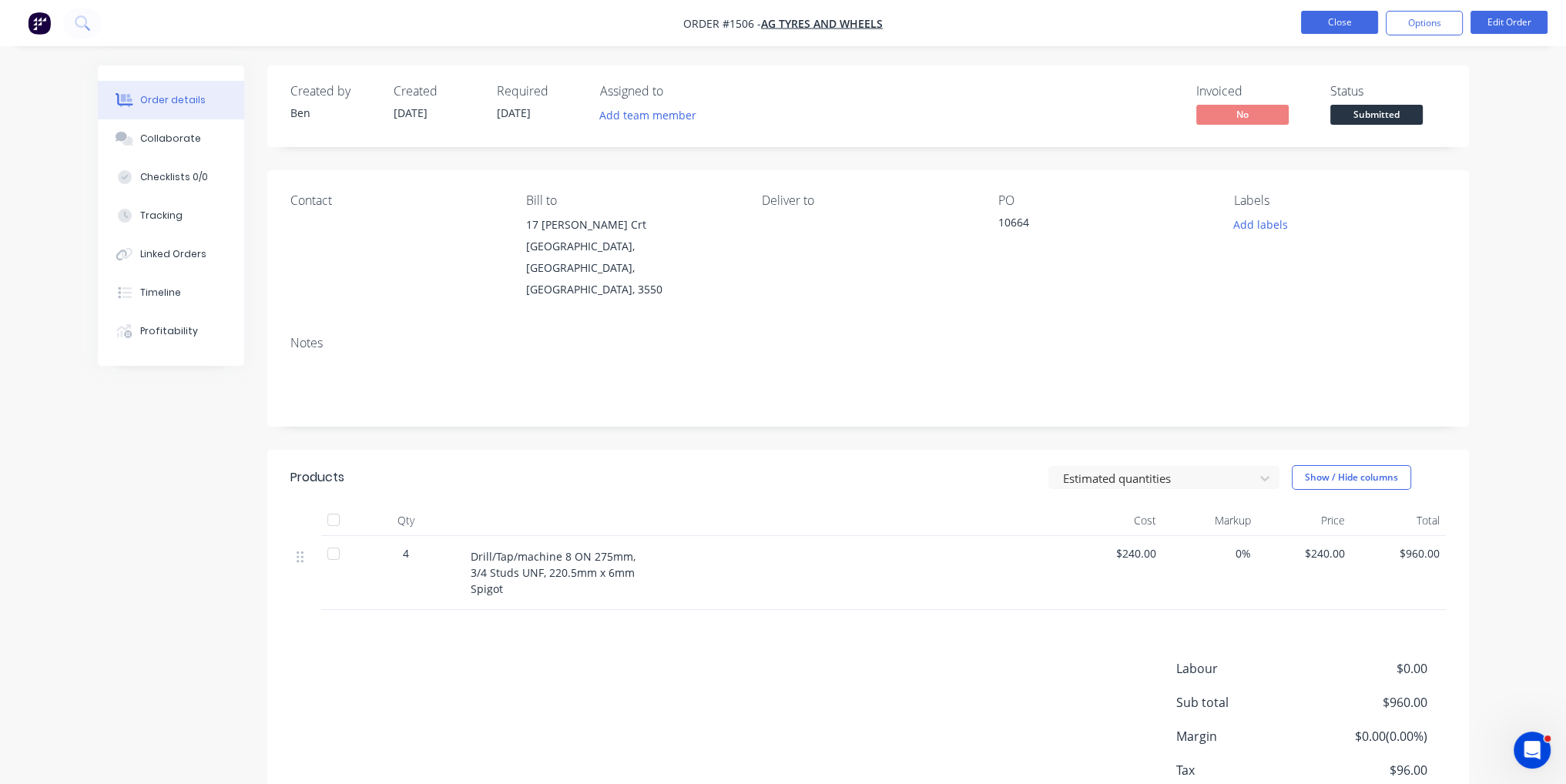
click at [1350, 24] on button "Close" at bounding box center [1340, 23] width 77 height 23
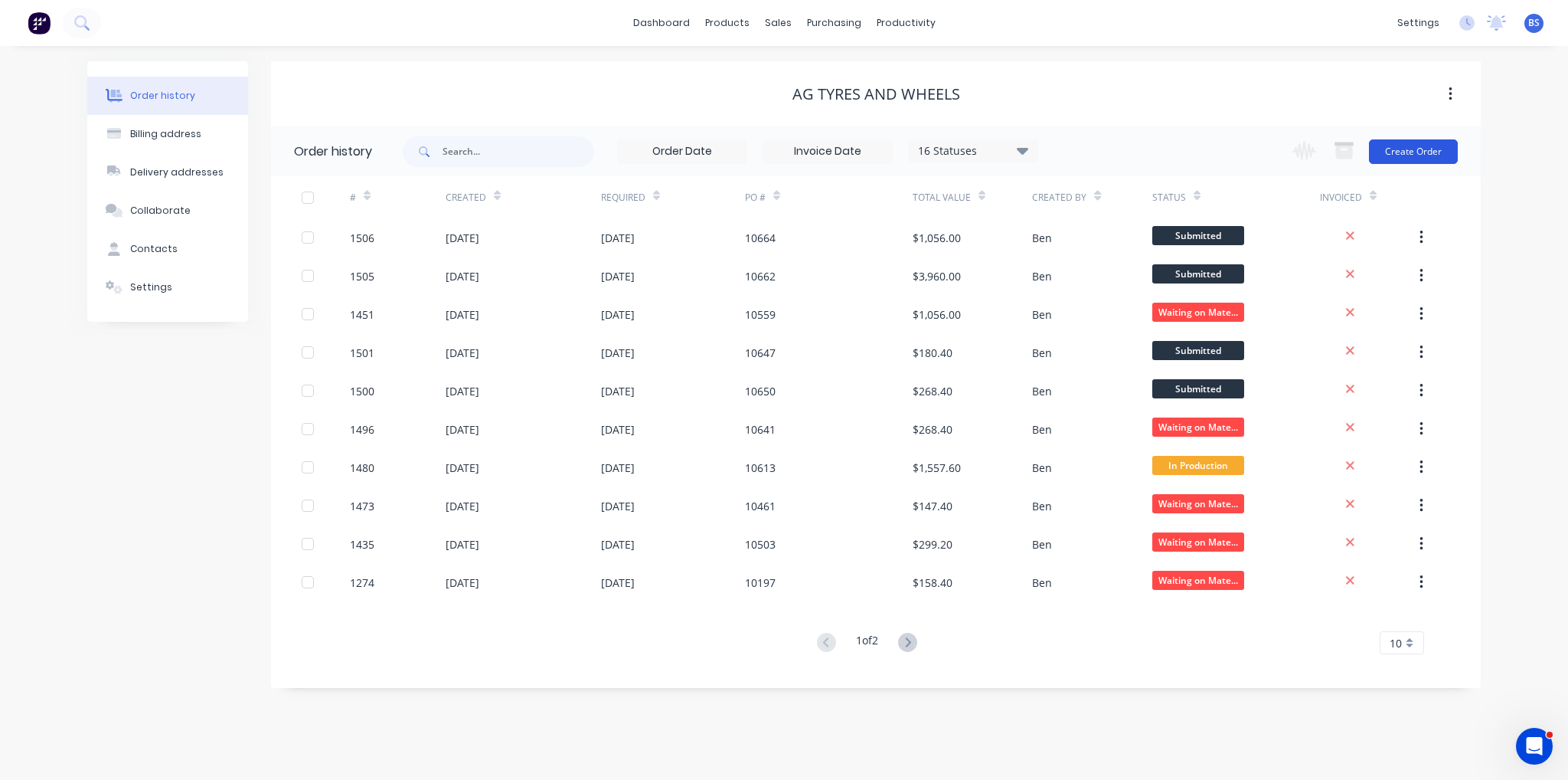
click at [1405, 145] on button "Create Order" at bounding box center [1414, 151] width 89 height 24
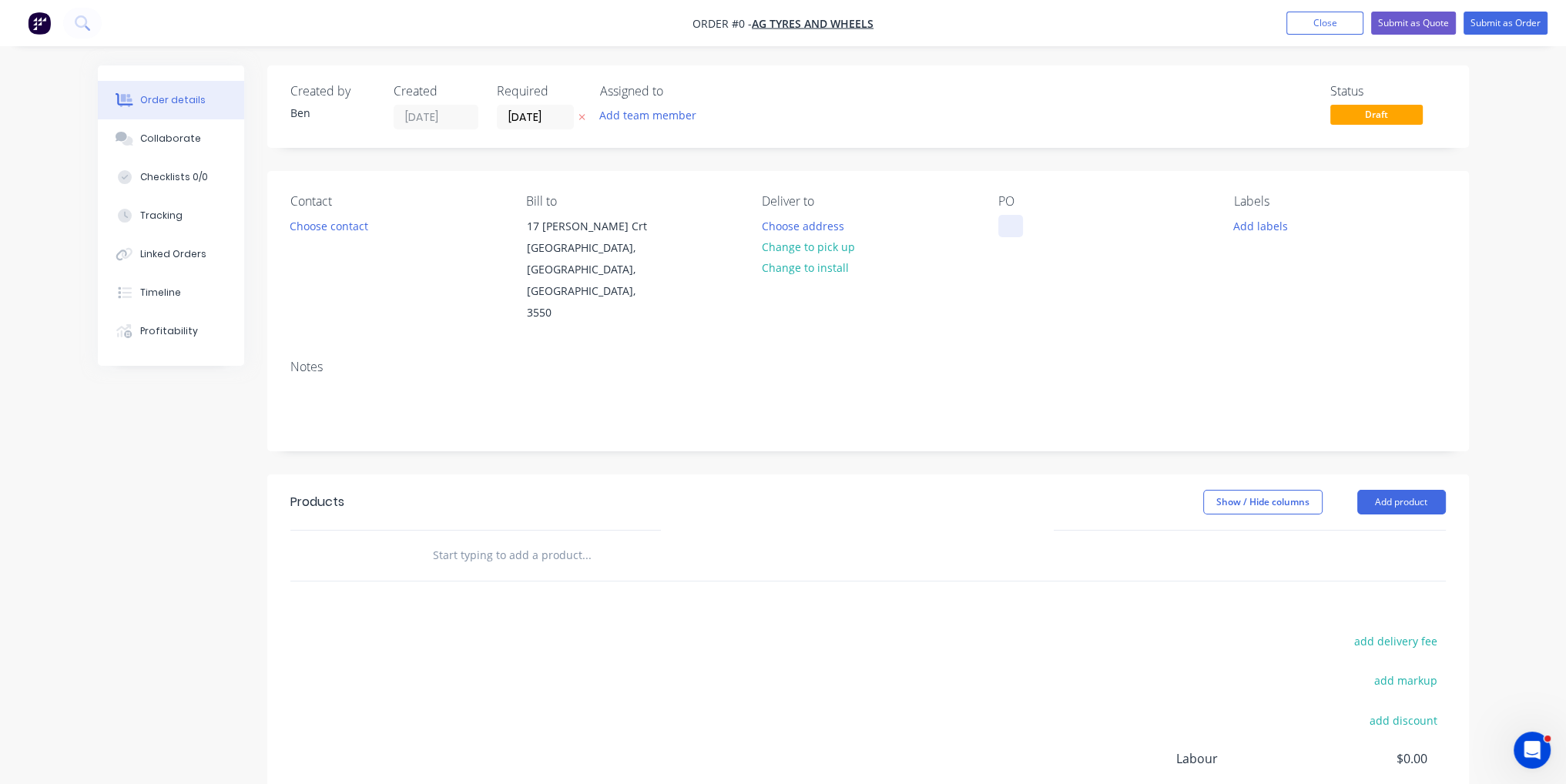
click at [1015, 229] on div at bounding box center [1010, 226] width 24 height 23
click at [1074, 469] on div "Order details Collaborate Checklists 0/0 Tracking Linked Orders Timeline Profit…" at bounding box center [783, 519] width 1402 height 908
click at [1404, 490] on button "Add product" at bounding box center [1402, 501] width 89 height 24
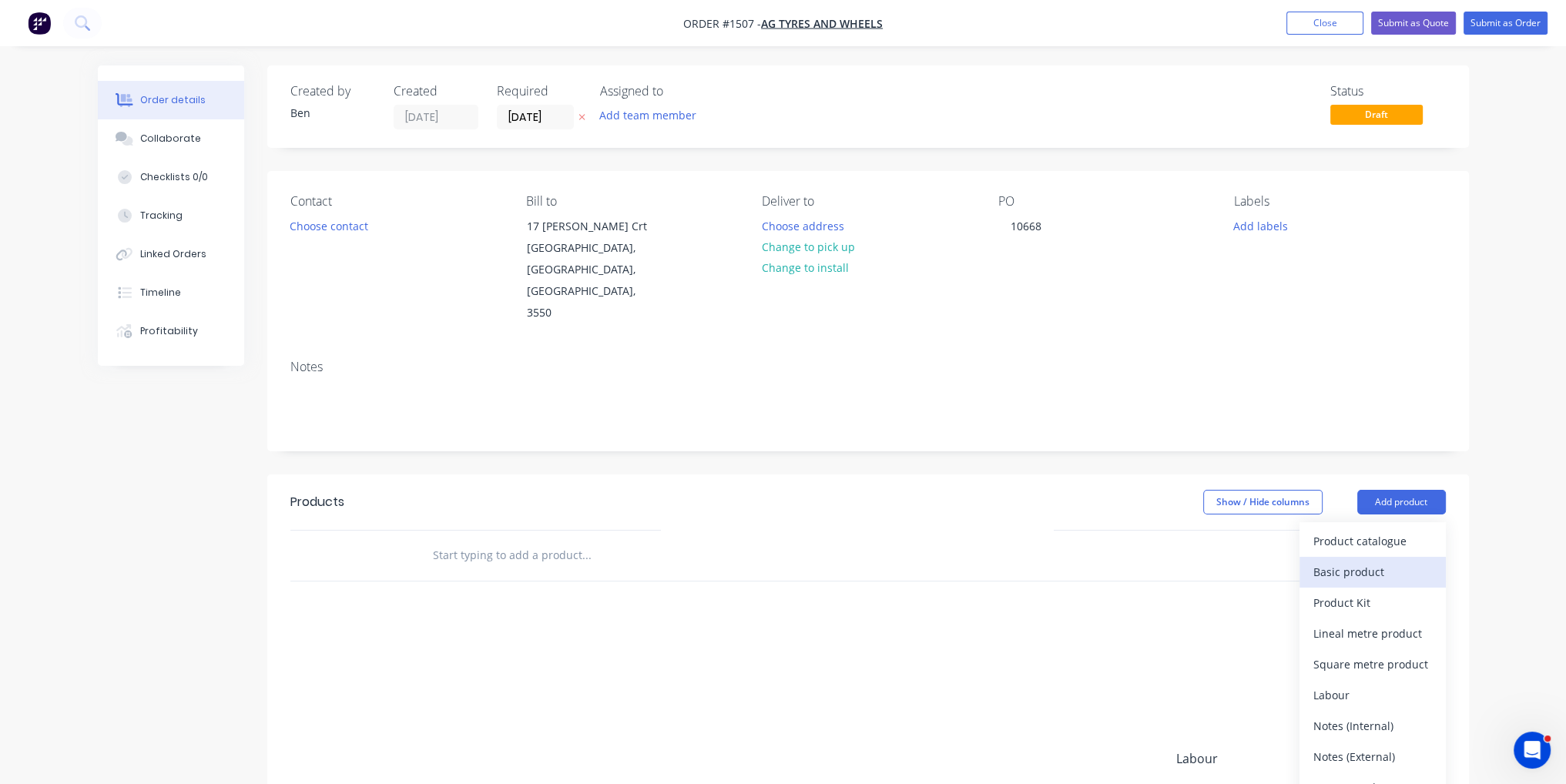
click at [1392, 560] on div "Basic product" at bounding box center [1371, 571] width 118 height 23
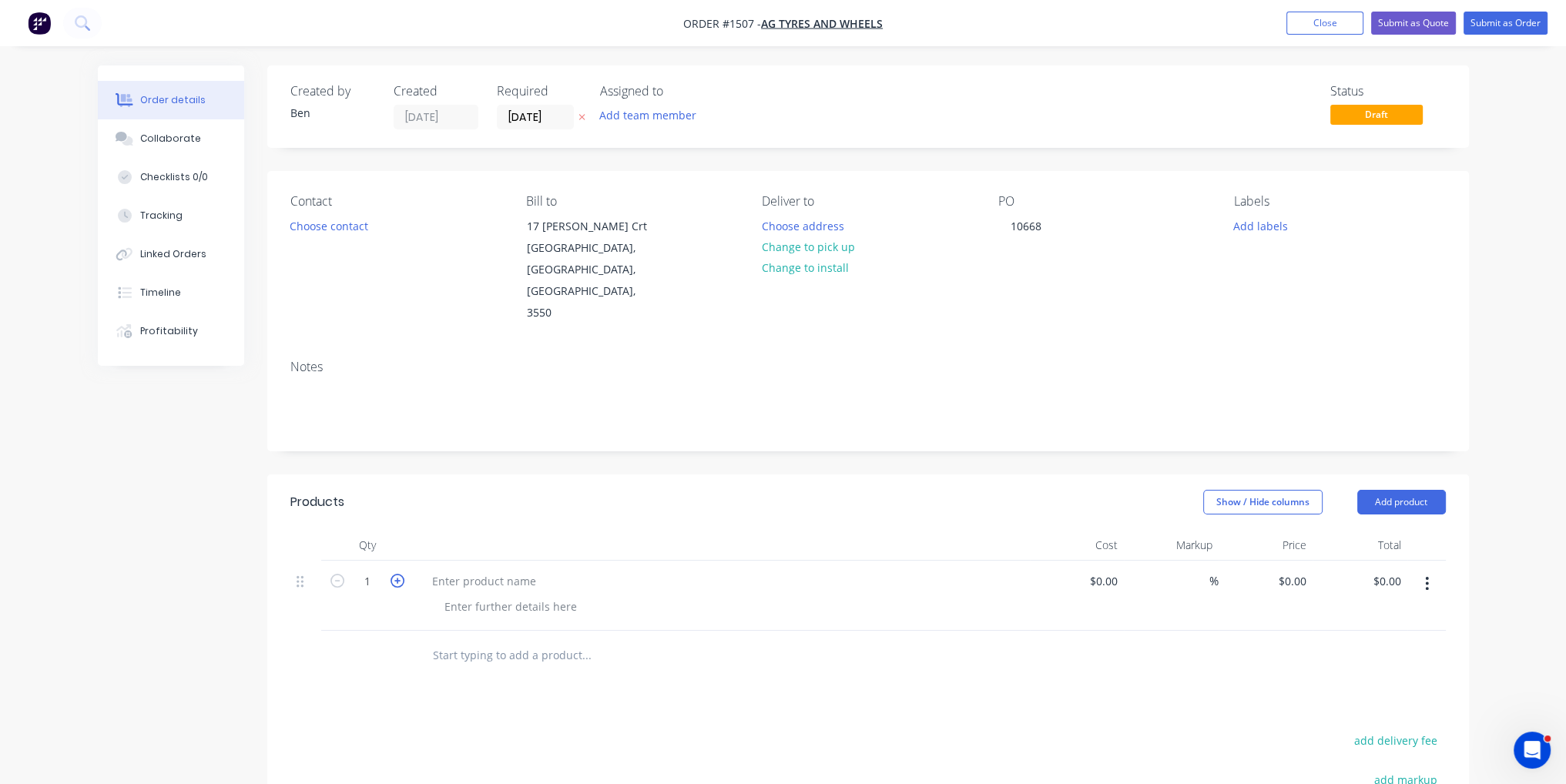
click at [400, 574] on icon "button" at bounding box center [398, 580] width 14 height 14
type input "2"
paste div
click at [403, 697] on div "Products Show / Hide columns Add product Qty Cost Markup Price Total 2 PCD 8ON2…" at bounding box center [868, 778] width 1201 height 608
drag, startPoint x: 499, startPoint y: 596, endPoint x: 441, endPoint y: 597, distance: 58.0
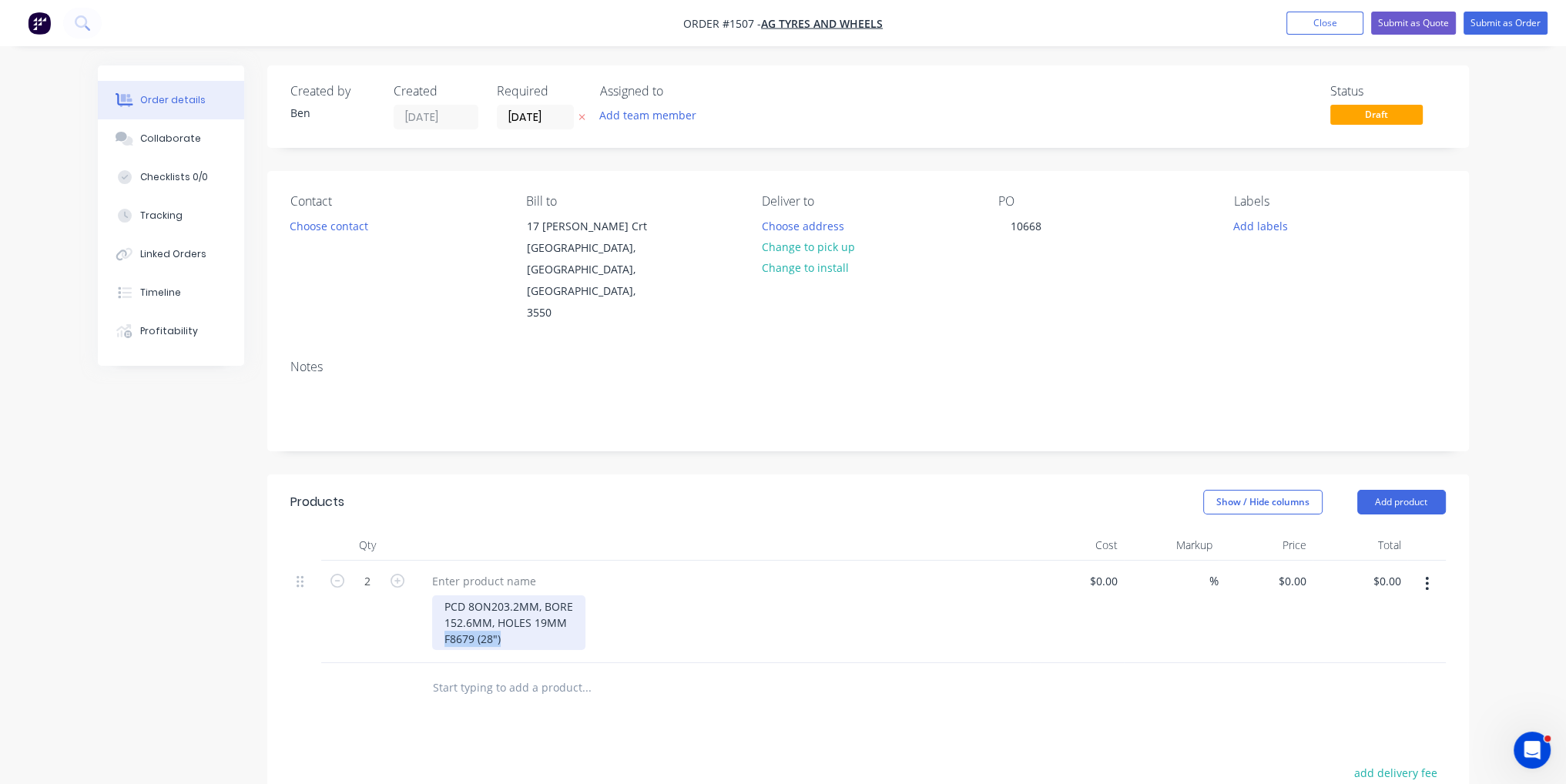
click at [441, 597] on div "PCD 8ON203.2MM, BORE 152.6MM, HOLES 19MM F8679 (28")" at bounding box center [508, 622] width 153 height 55
copy div "F8679 (28")"
click at [507, 569] on div at bounding box center [483, 580] width 128 height 23
paste div
click at [1106, 569] on input at bounding box center [1106, 580] width 35 height 23
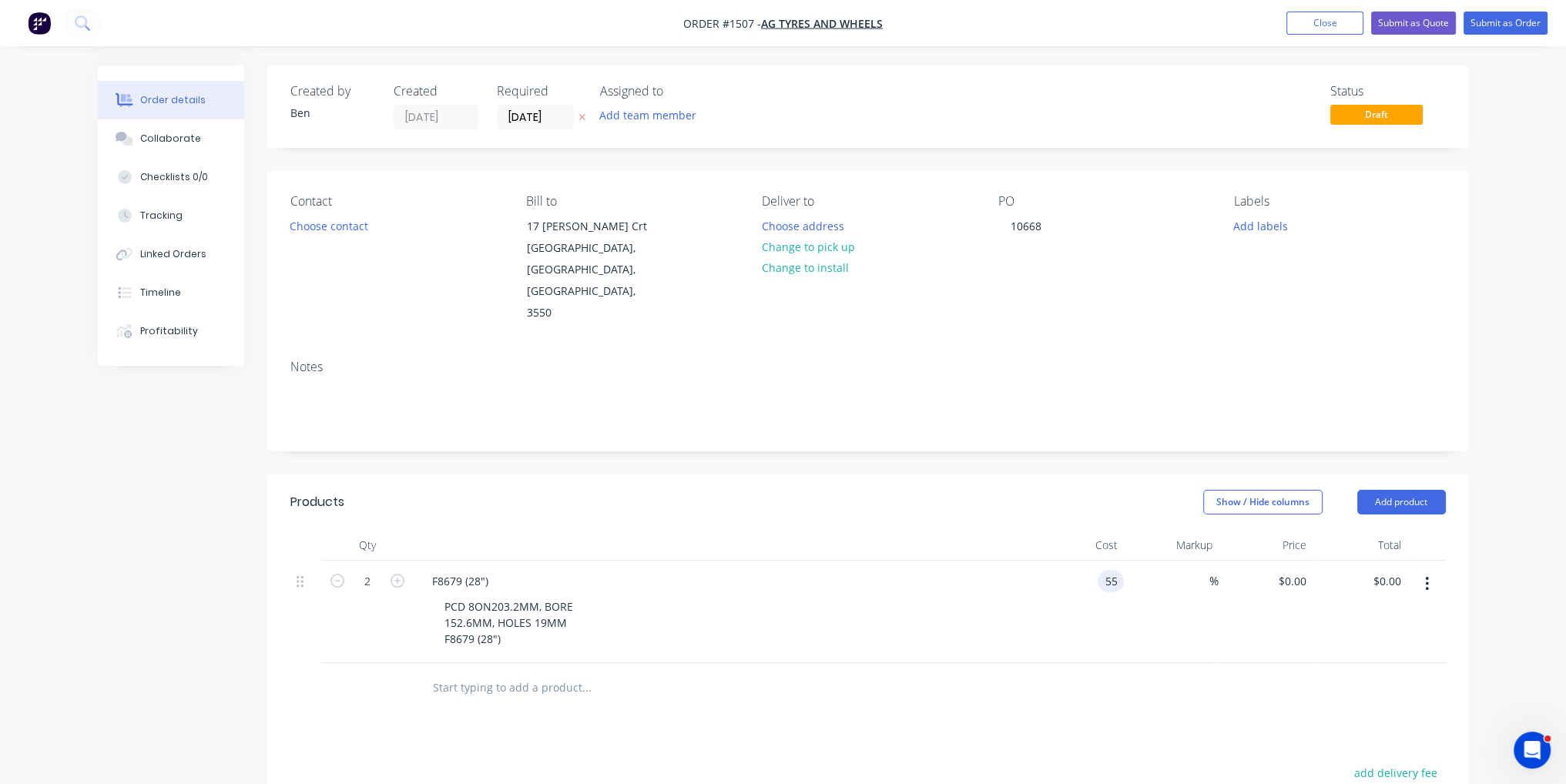
type input "$55.00"
type input "$110.00"
click at [1158, 663] on div at bounding box center [867, 688] width 1155 height 50
click at [1517, 14] on button "Submit as Order" at bounding box center [1506, 23] width 84 height 23
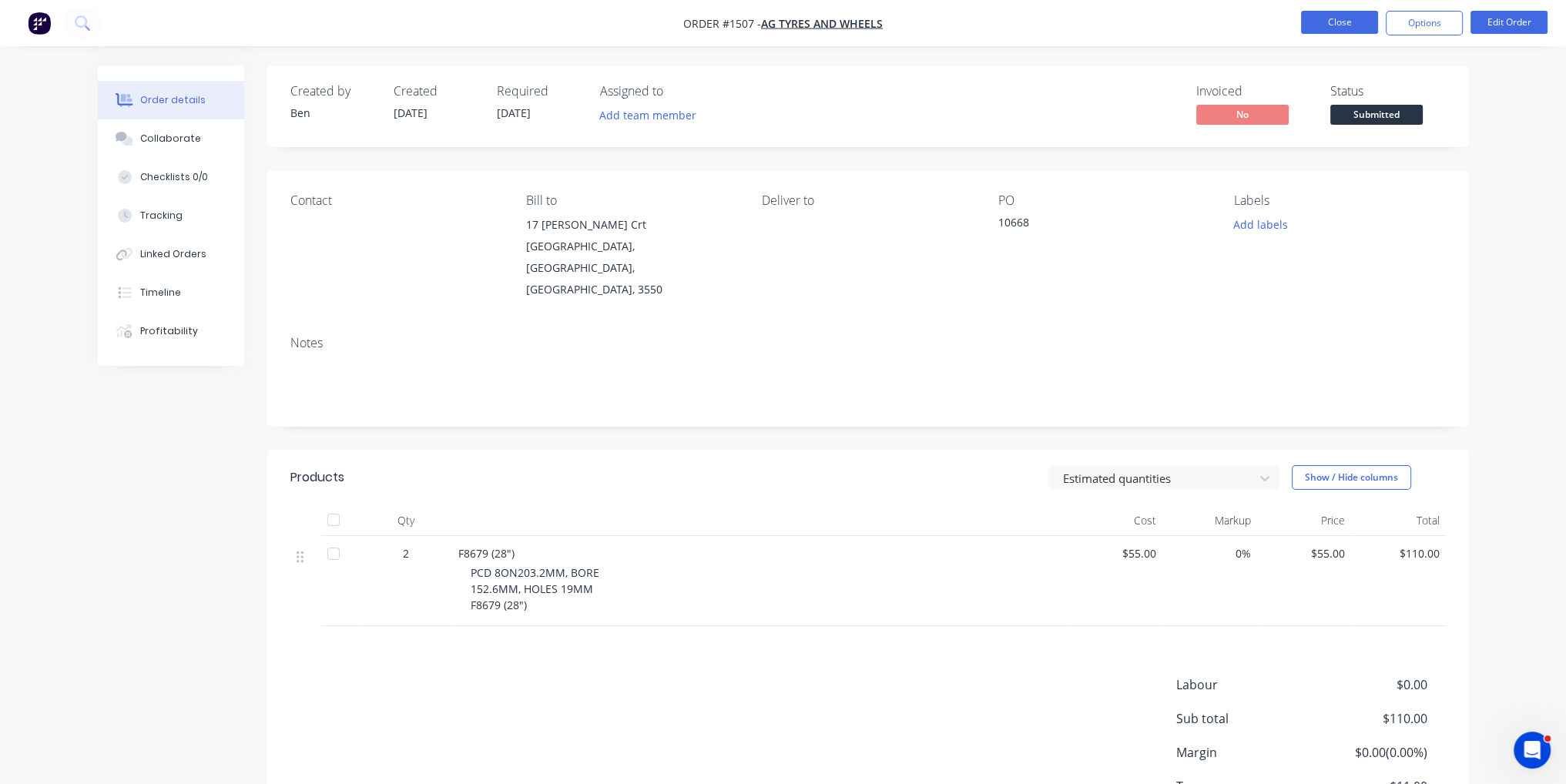
click at [1369, 24] on button "Close" at bounding box center [1340, 23] width 77 height 23
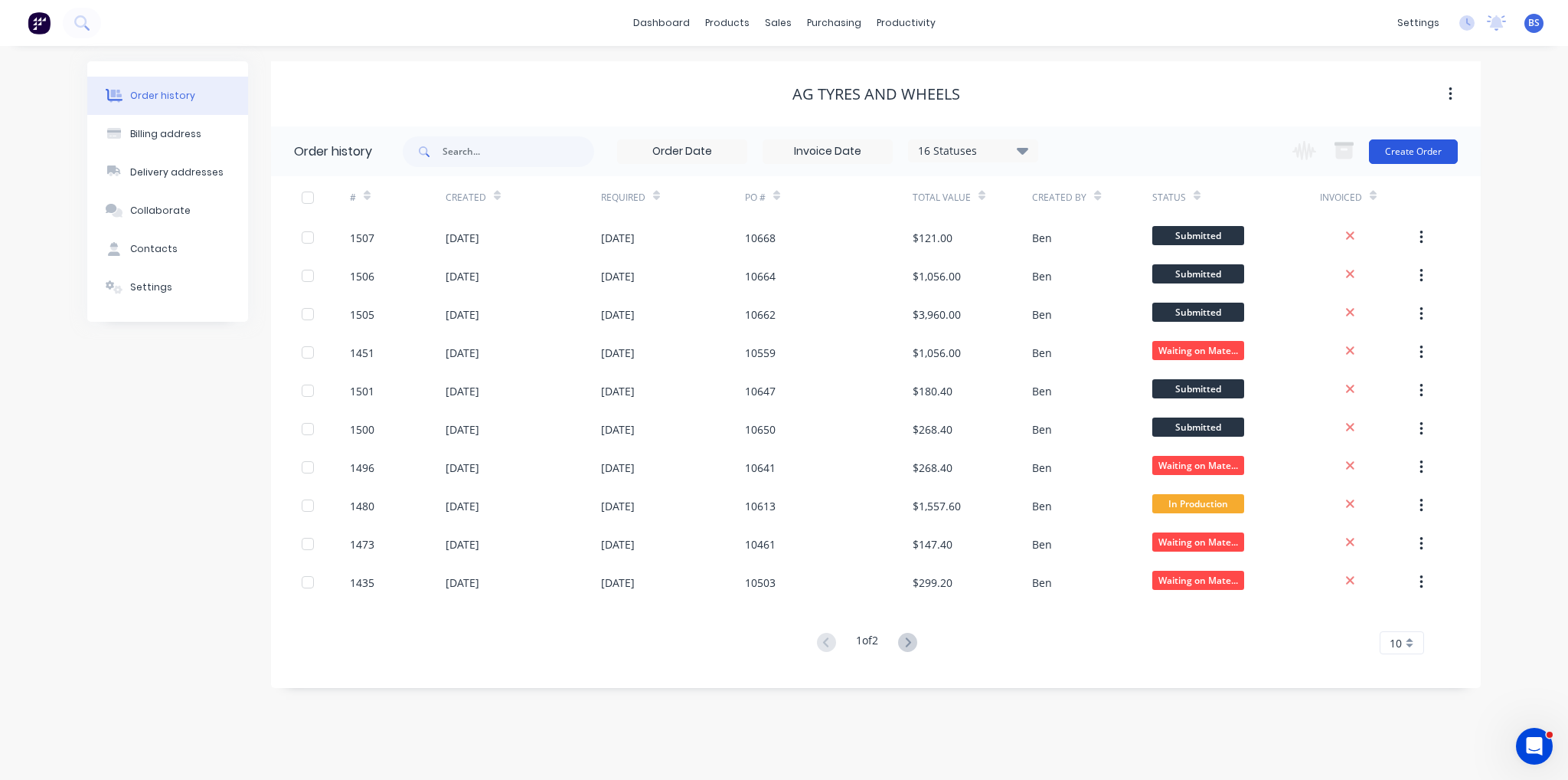
click at [1436, 142] on button "Create Order" at bounding box center [1414, 151] width 89 height 24
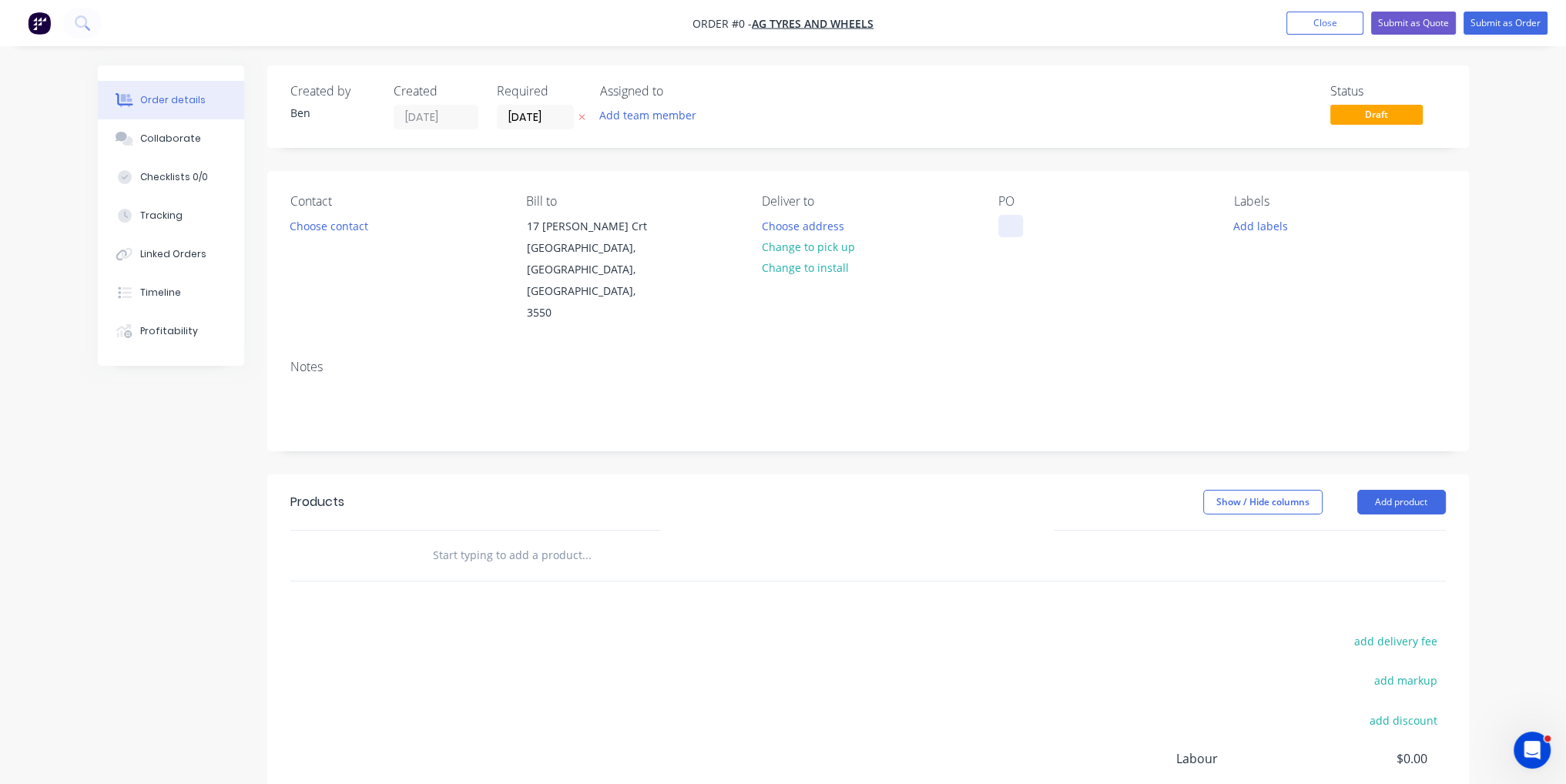
click at [1014, 226] on div at bounding box center [1010, 226] width 24 height 23
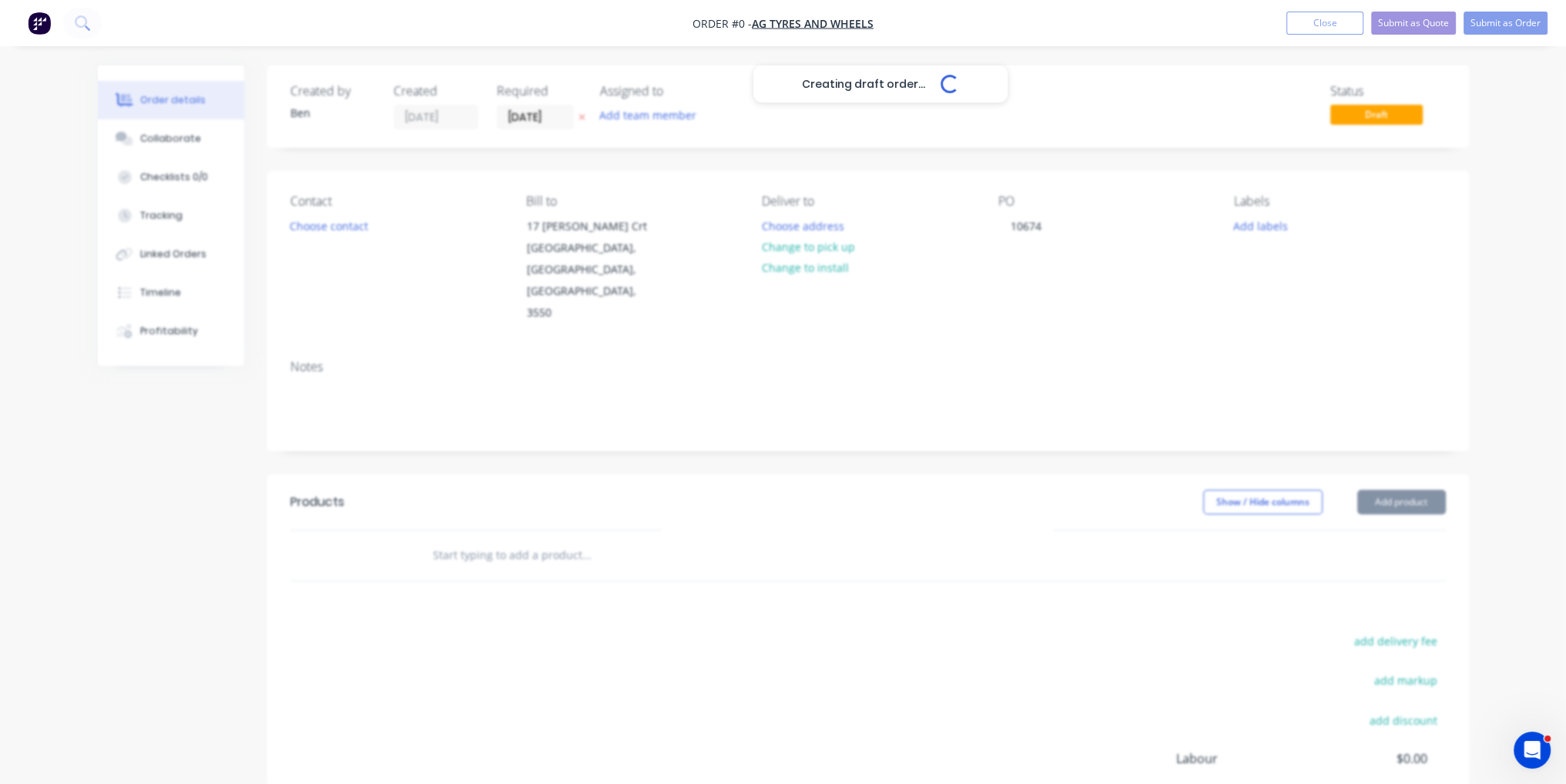
click at [1026, 438] on div "Creating draft order... Loading... Order details Collaborate Checklists 0/0 Tra…" at bounding box center [783, 519] width 1402 height 908
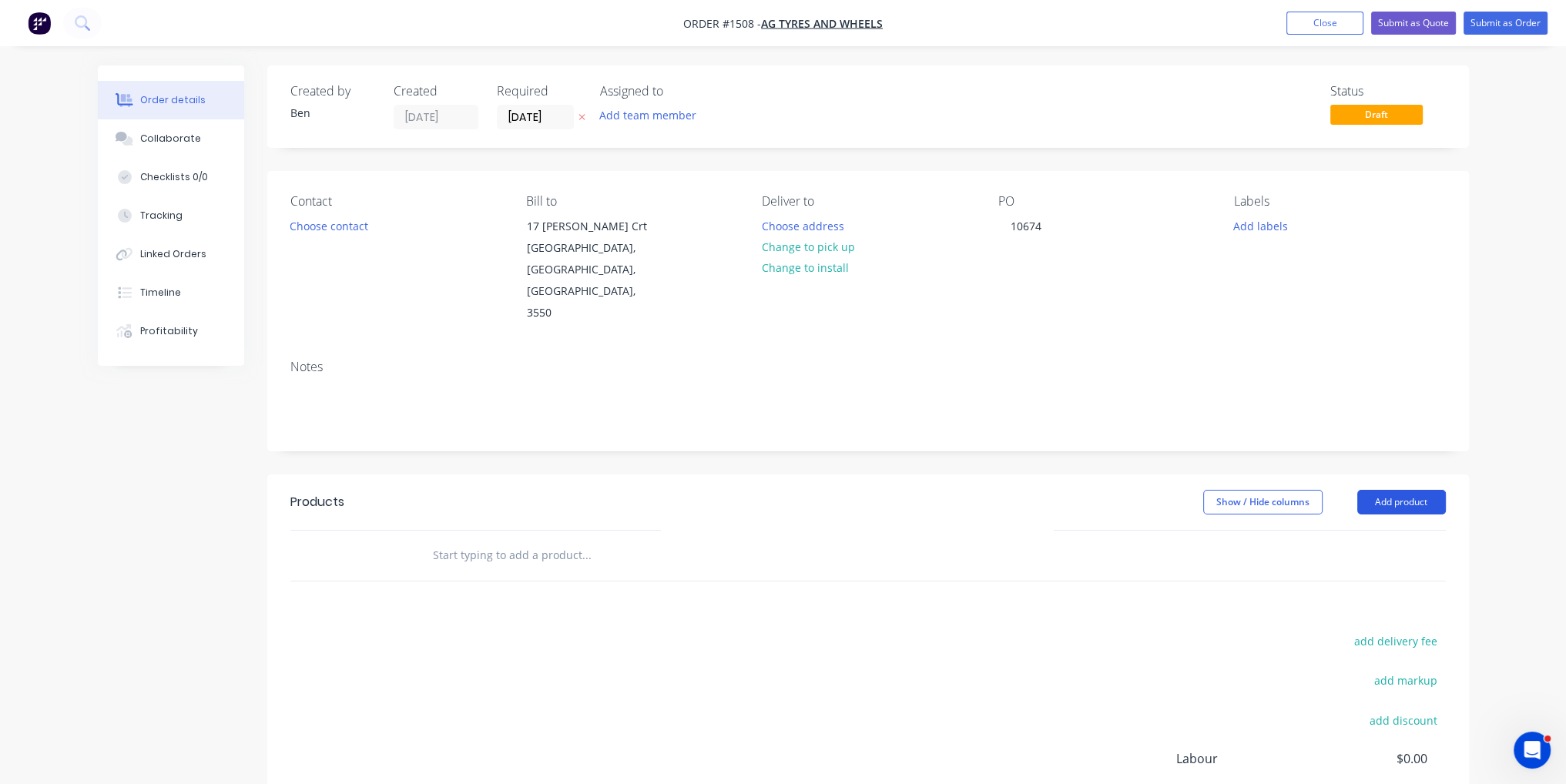
click at [1407, 490] on button "Add product" at bounding box center [1402, 501] width 89 height 24
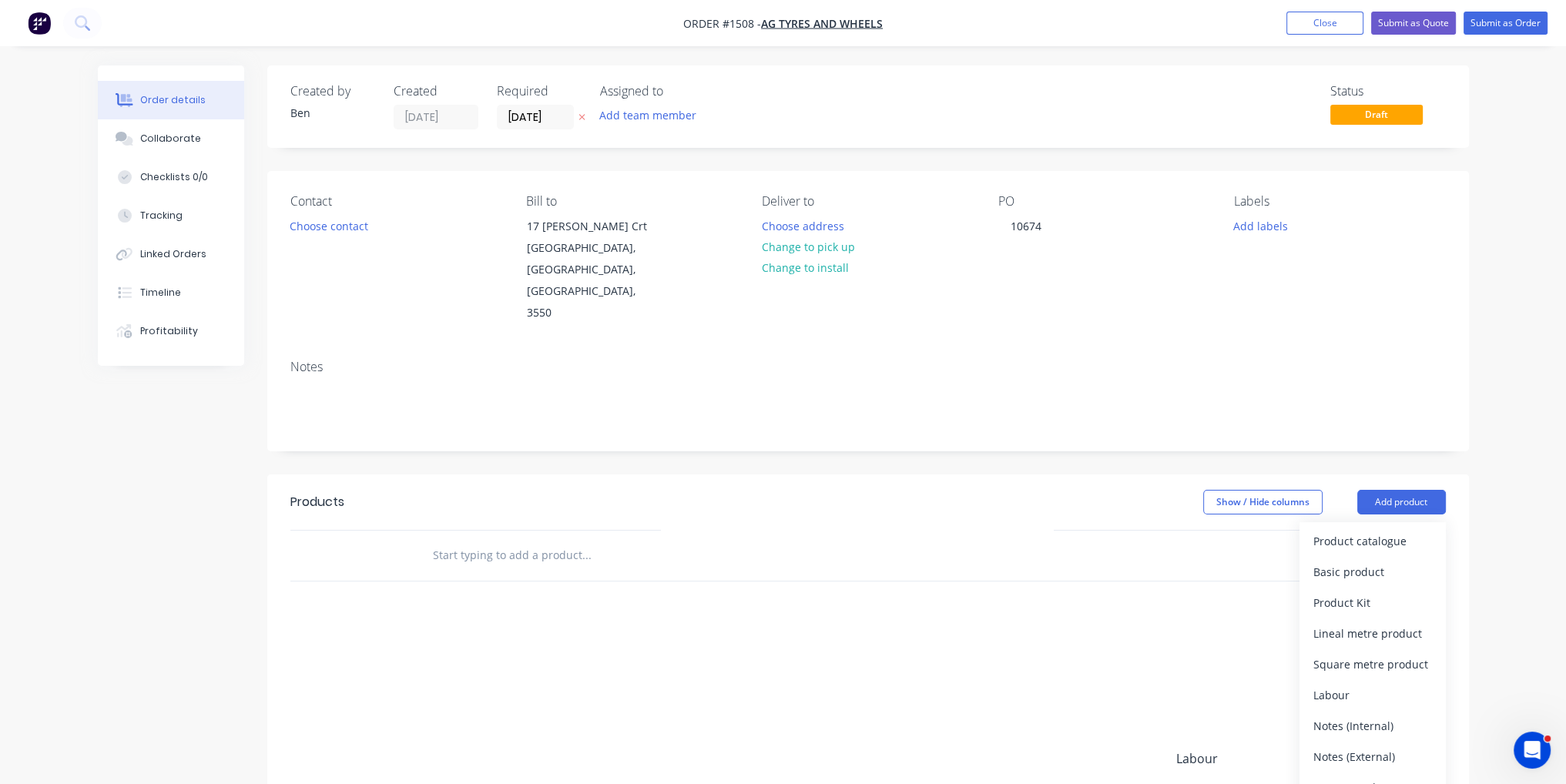
drag, startPoint x: 1387, startPoint y: 514, endPoint x: 1011, endPoint y: 463, distance: 379.4
click at [1387, 557] on button "Basic product" at bounding box center [1372, 572] width 146 height 31
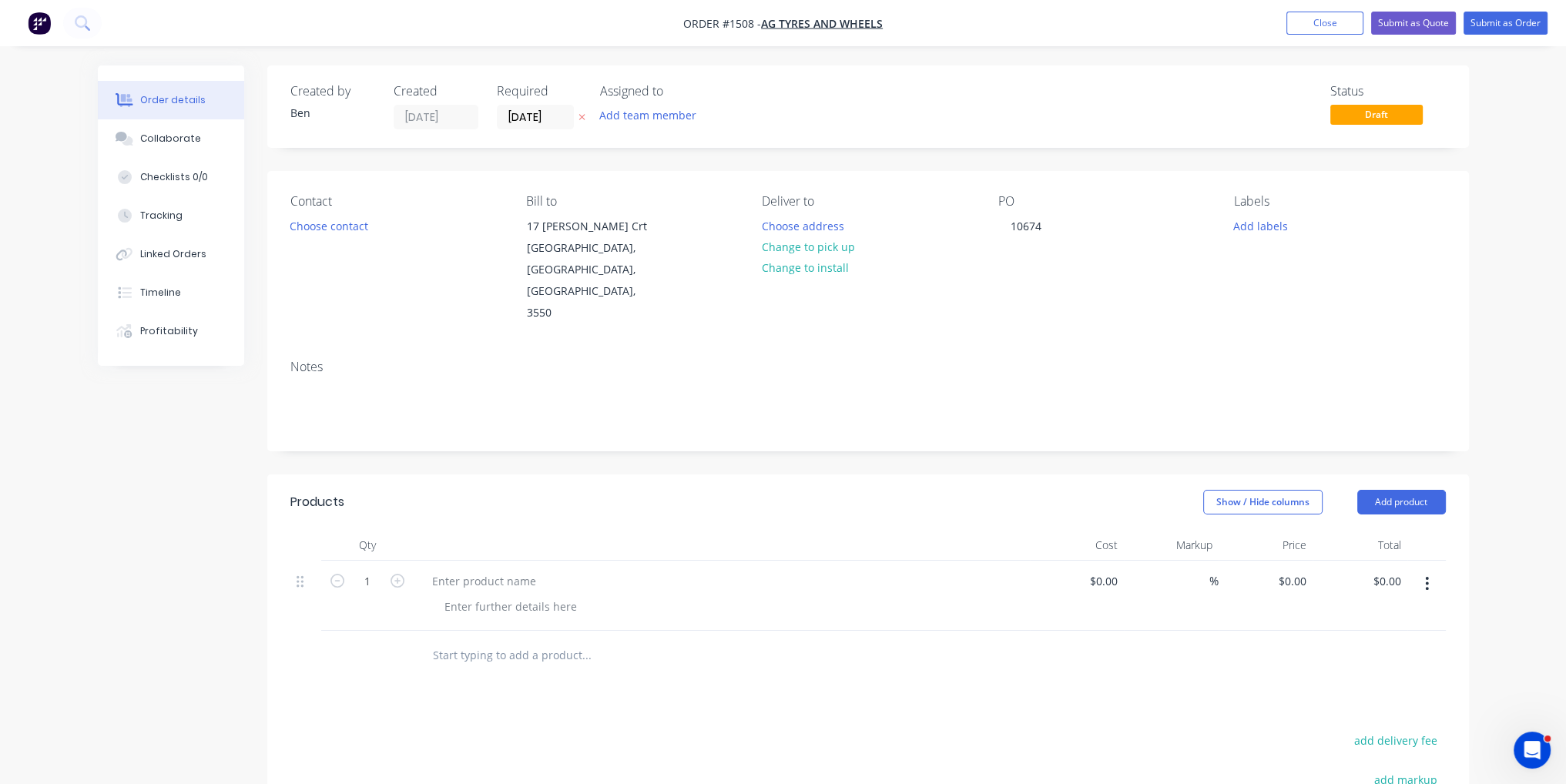
scroll to position [154, 0]
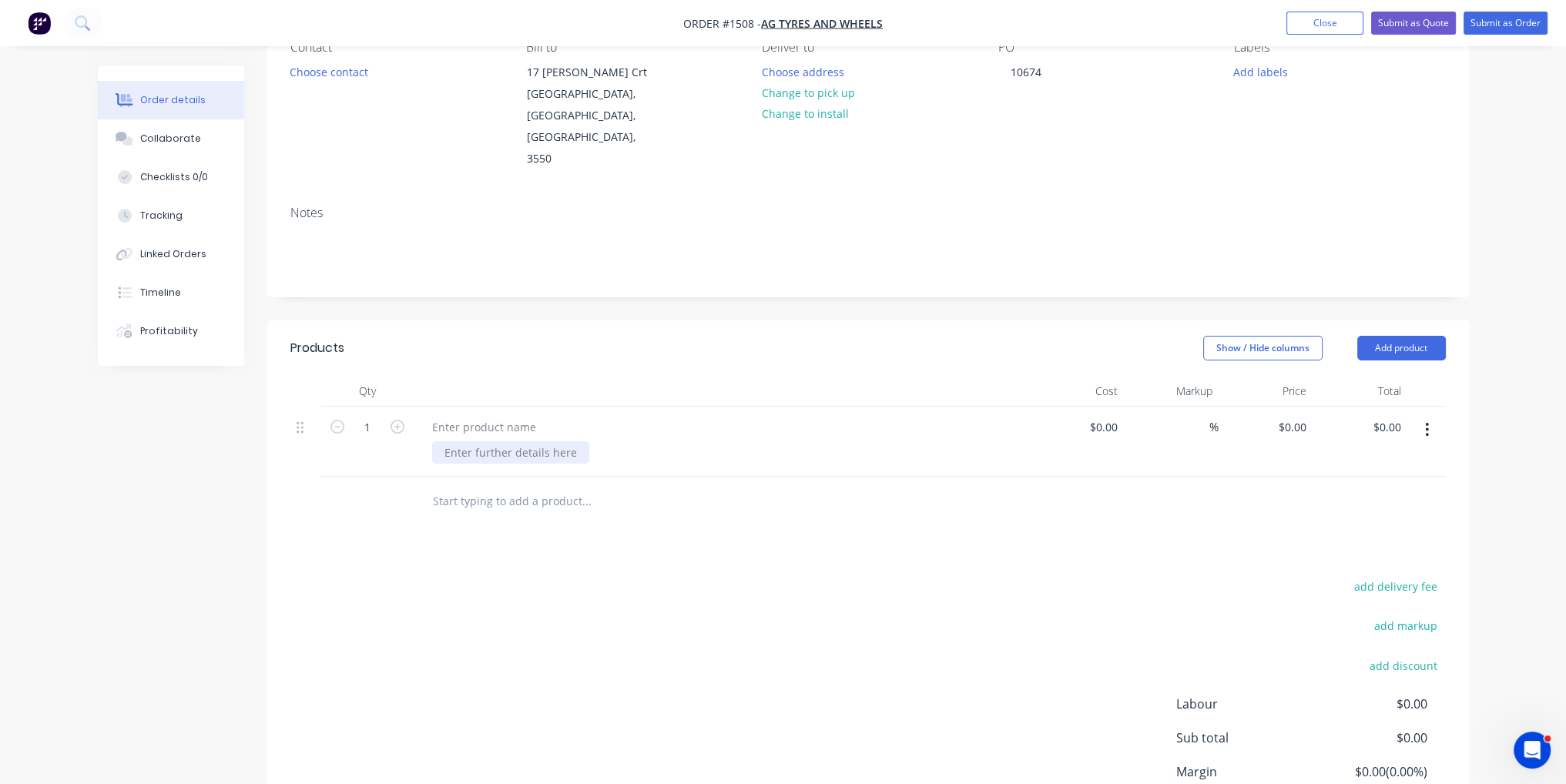
paste div
click at [482, 407] on div "PCD 10ON335MM, BORE 281.5MM, HOLES 22MM F8512 (28")" at bounding box center [721, 458] width 617 height 102
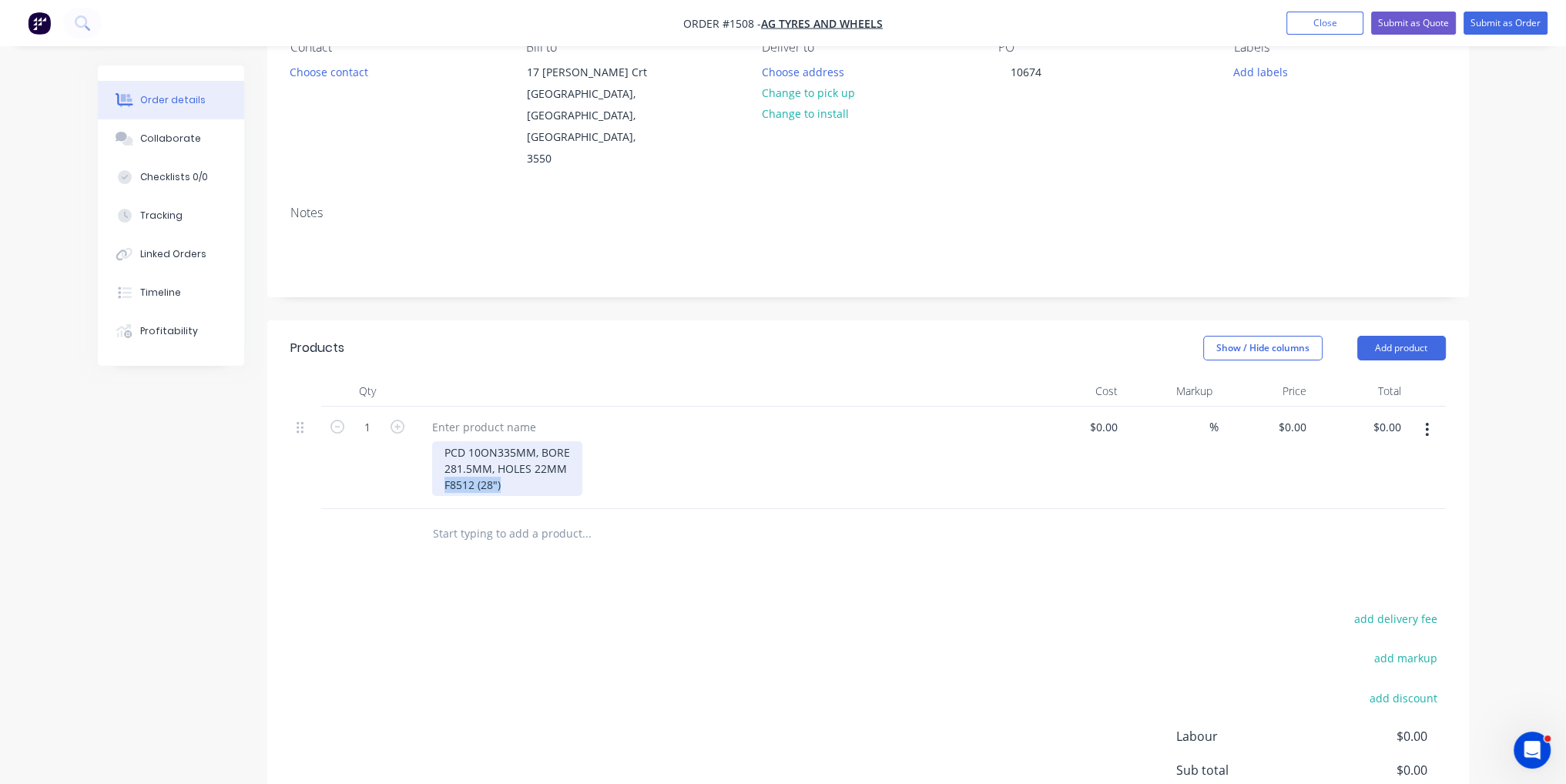
drag, startPoint x: 503, startPoint y: 441, endPoint x: 441, endPoint y: 441, distance: 62.0
click at [441, 441] on div "PCD 10ON335MM, BORE 281.5MM, HOLES 22MM F8512 (28")" at bounding box center [507, 468] width 150 height 55
copy div "F8512 (28")"
click at [479, 416] on div at bounding box center [483, 427] width 128 height 23
paste div
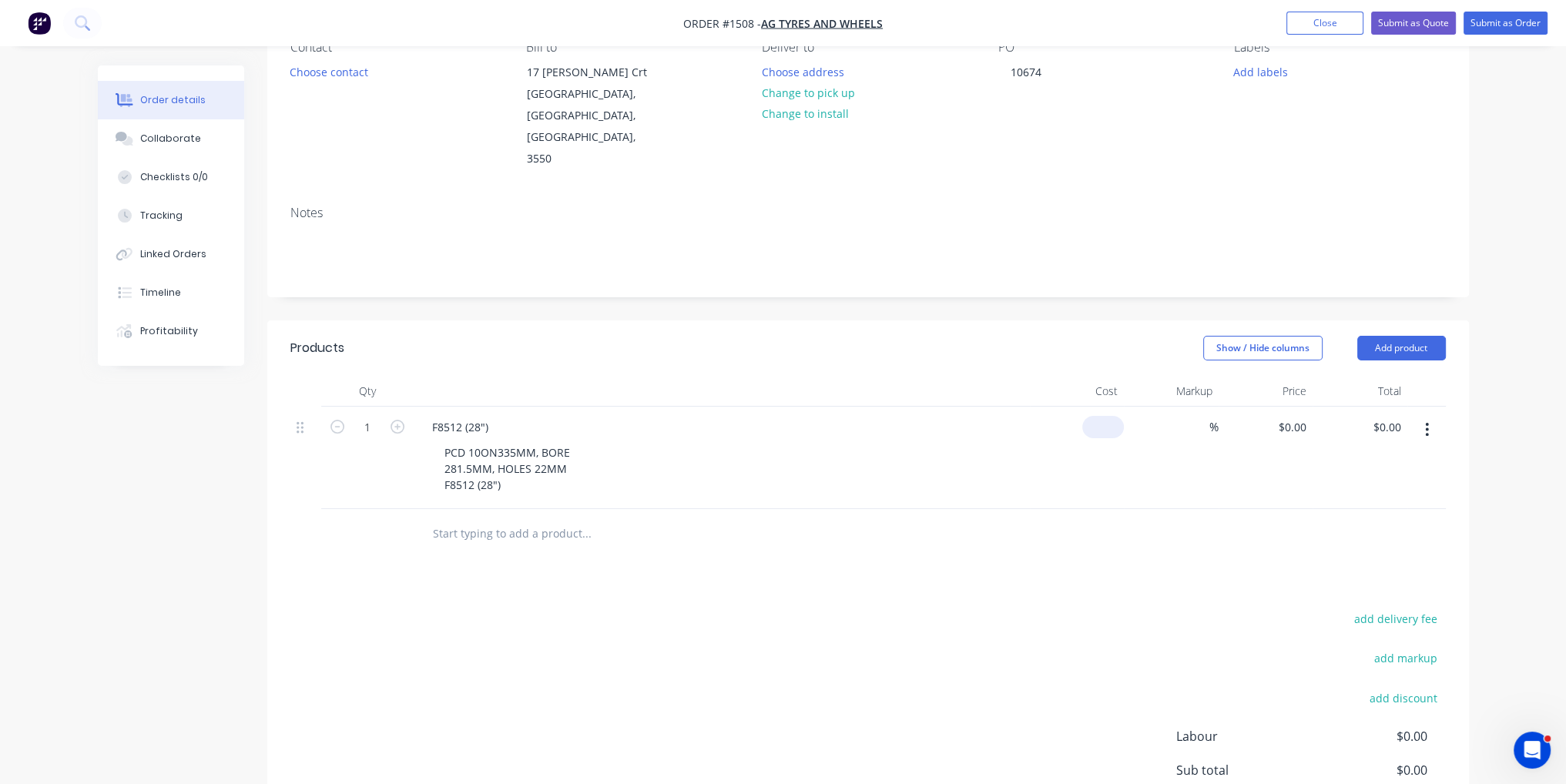
click at [1107, 416] on input at bounding box center [1106, 427] width 35 height 23
type input "$67.00"
click at [1031, 552] on div "Products Show / Hide columns Add product Qty Cost Markup Price Total 1 F8512 (2…" at bounding box center [868, 624] width 1201 height 608
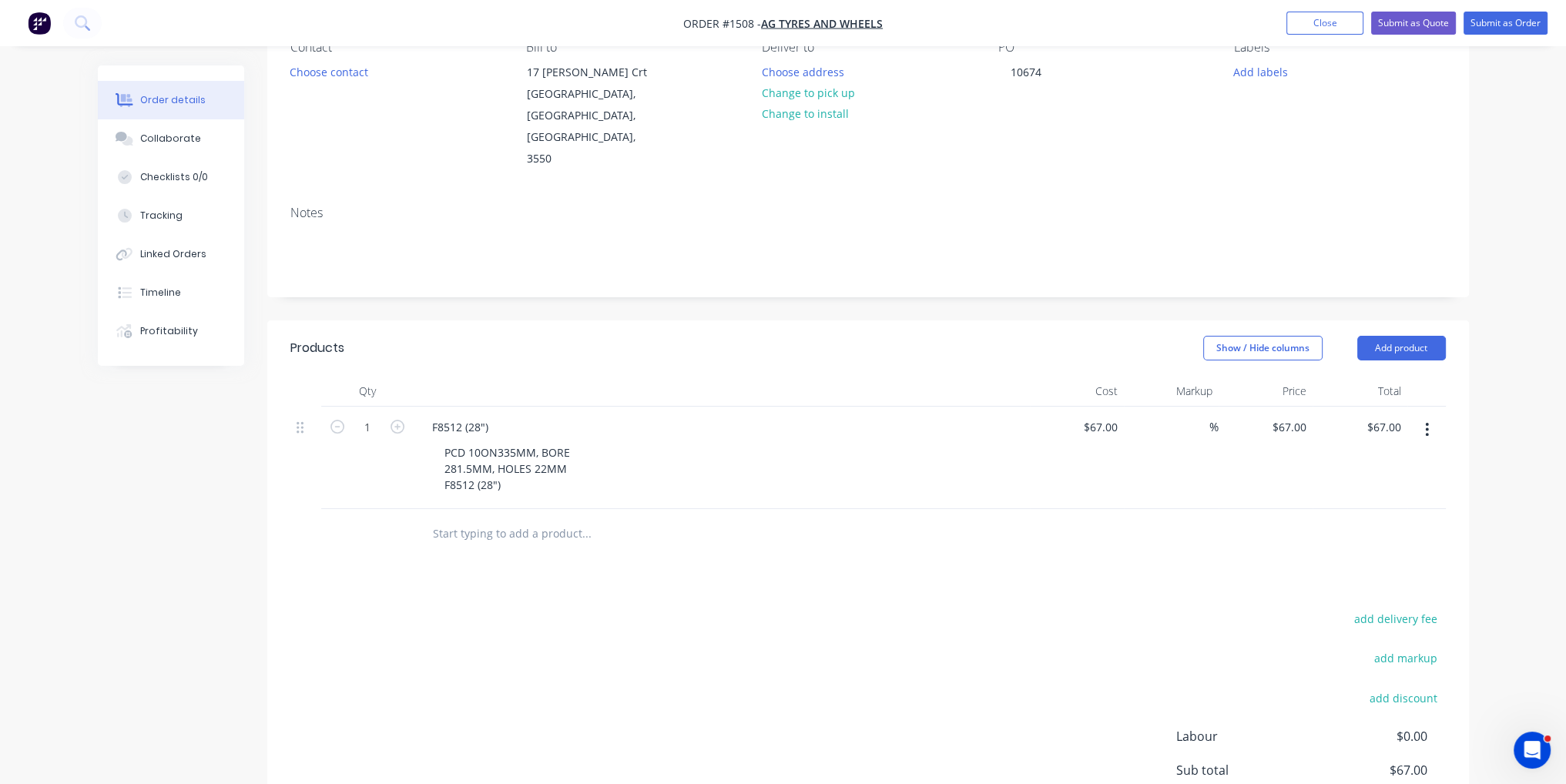
scroll to position [278, 0]
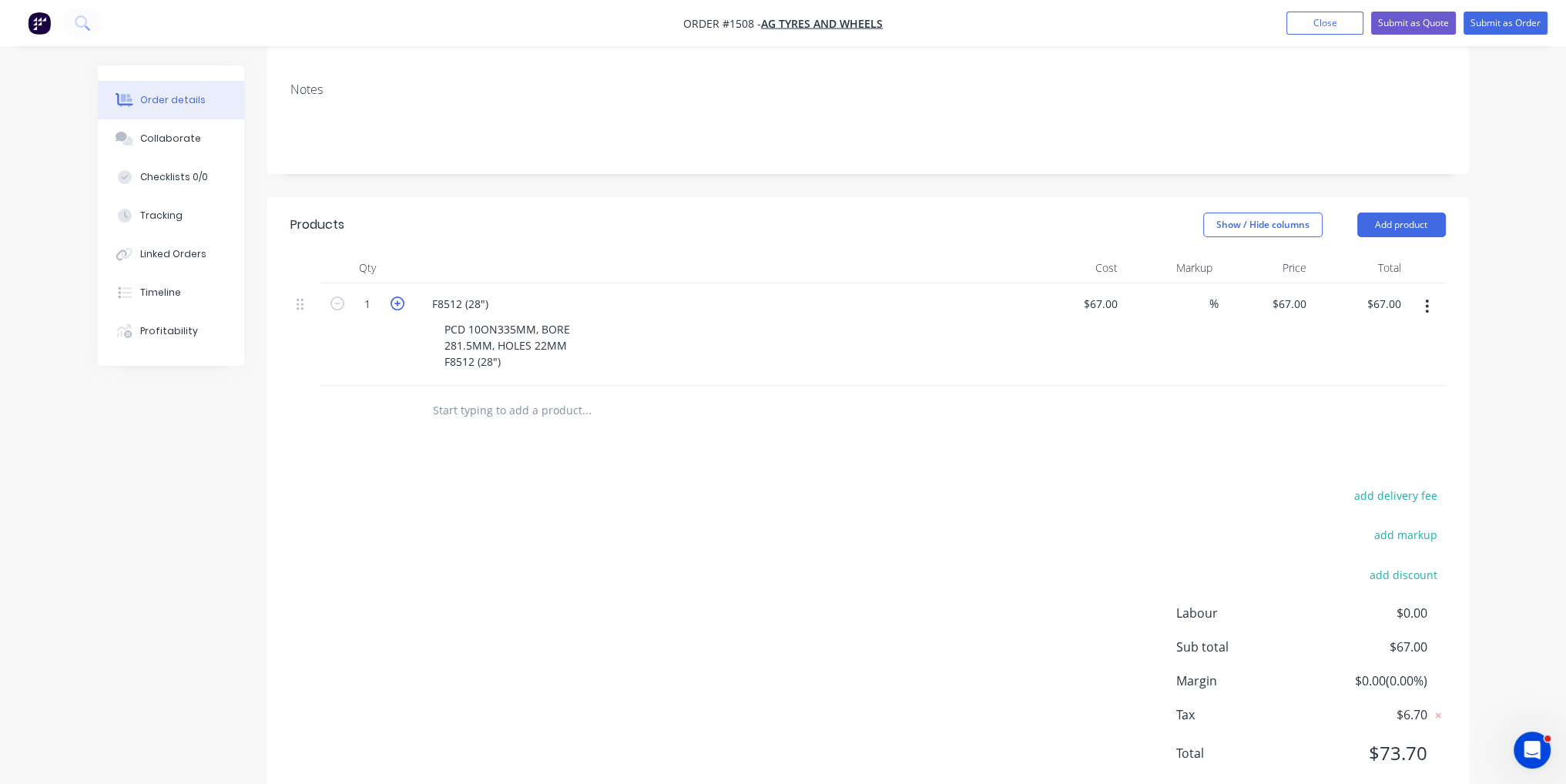
click at [402, 296] on icon "button" at bounding box center [398, 303] width 14 height 14
type input "2"
type input "$134.00"
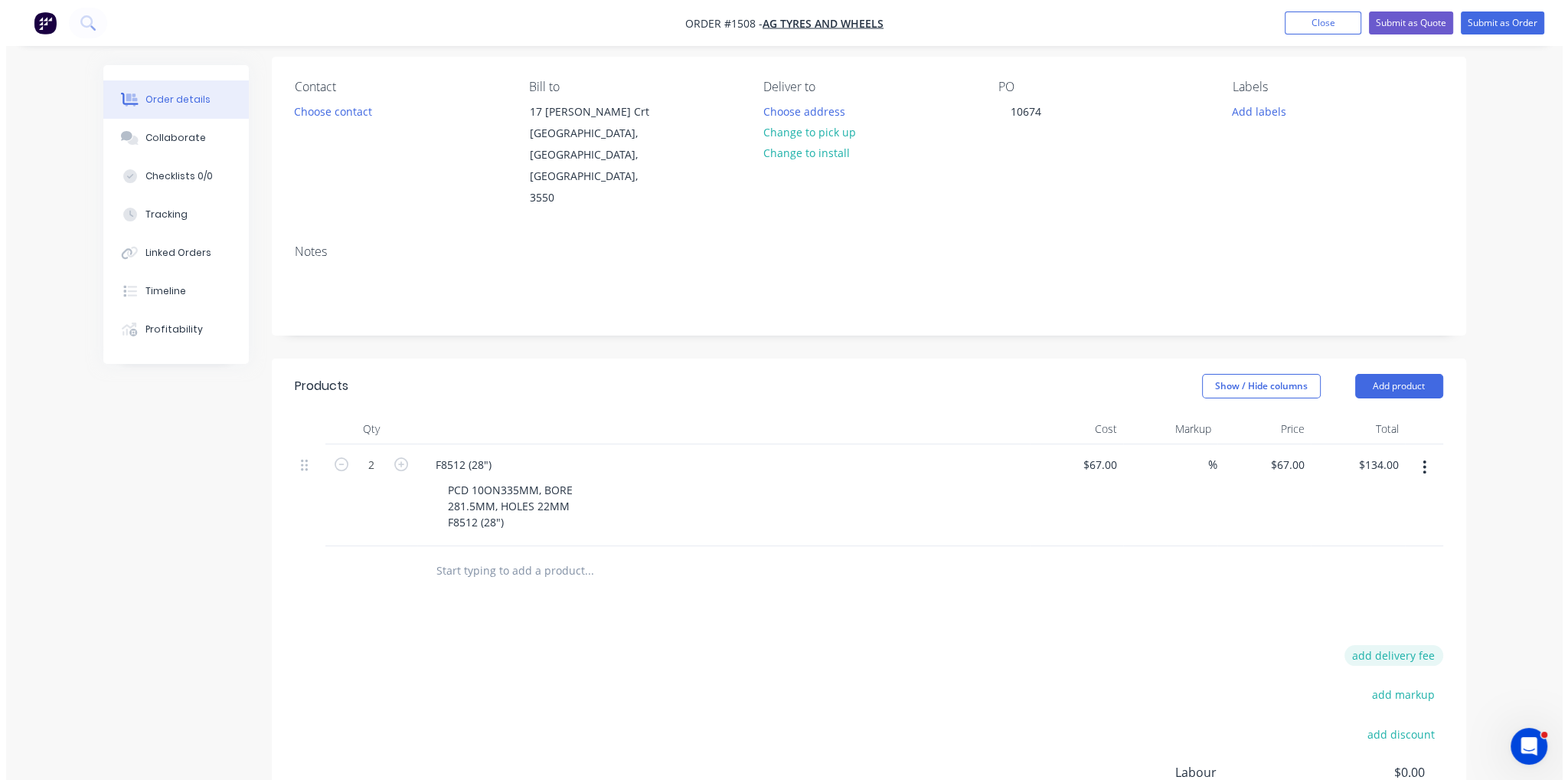
scroll to position [0, 0]
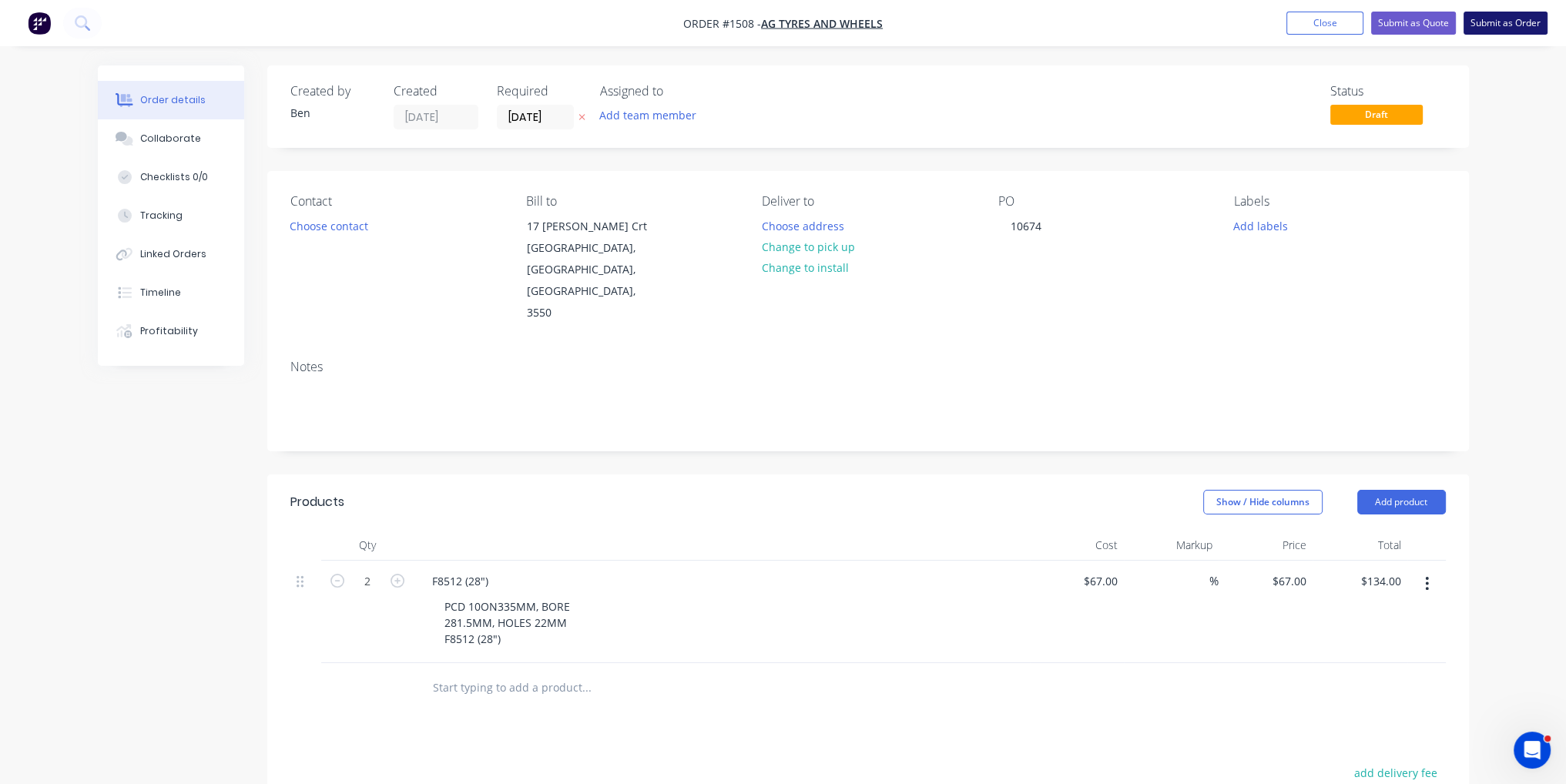
click at [1483, 14] on button "Submit as Order" at bounding box center [1506, 23] width 84 height 23
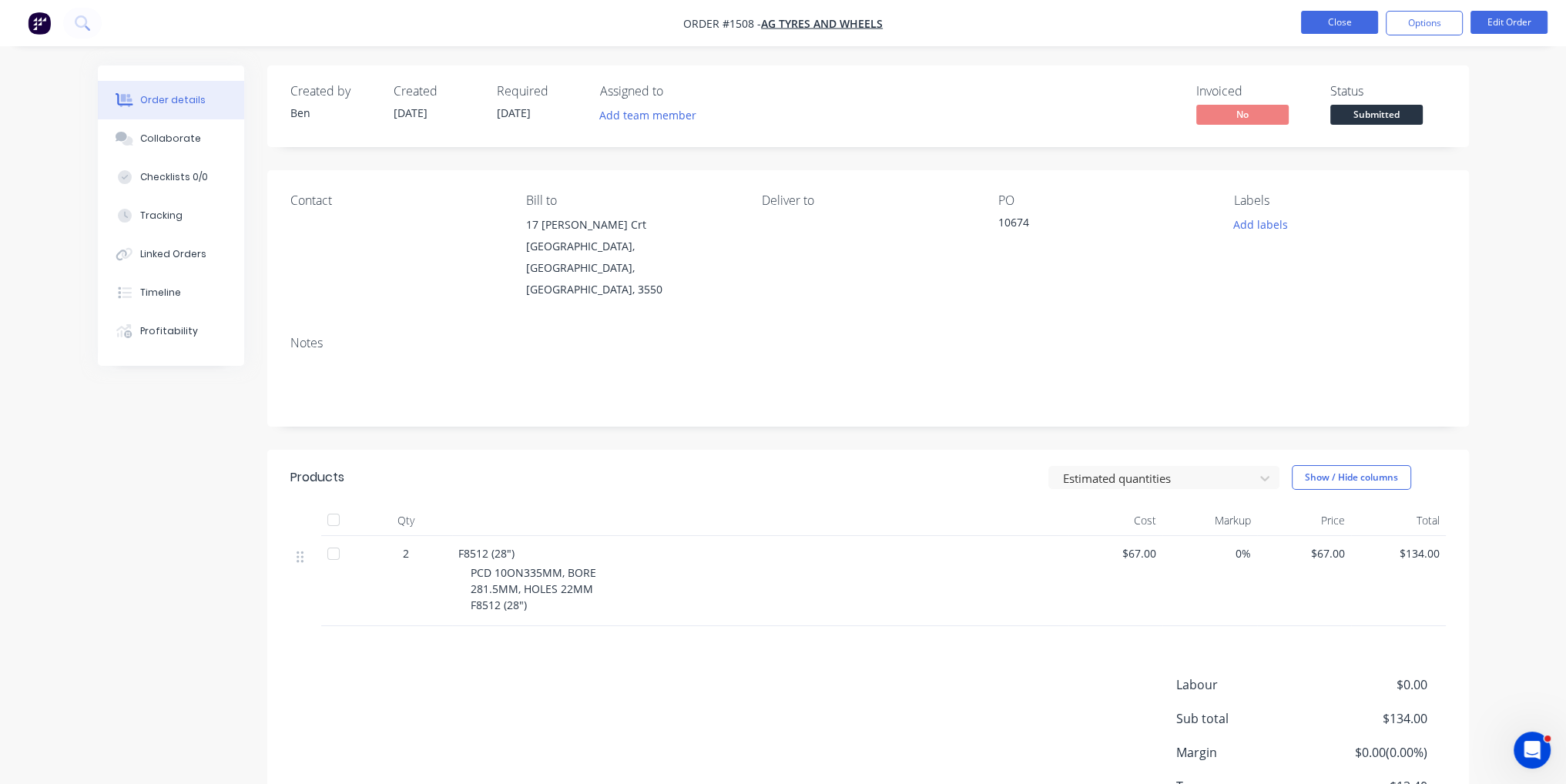
click at [1340, 23] on button "Close" at bounding box center [1340, 23] width 77 height 23
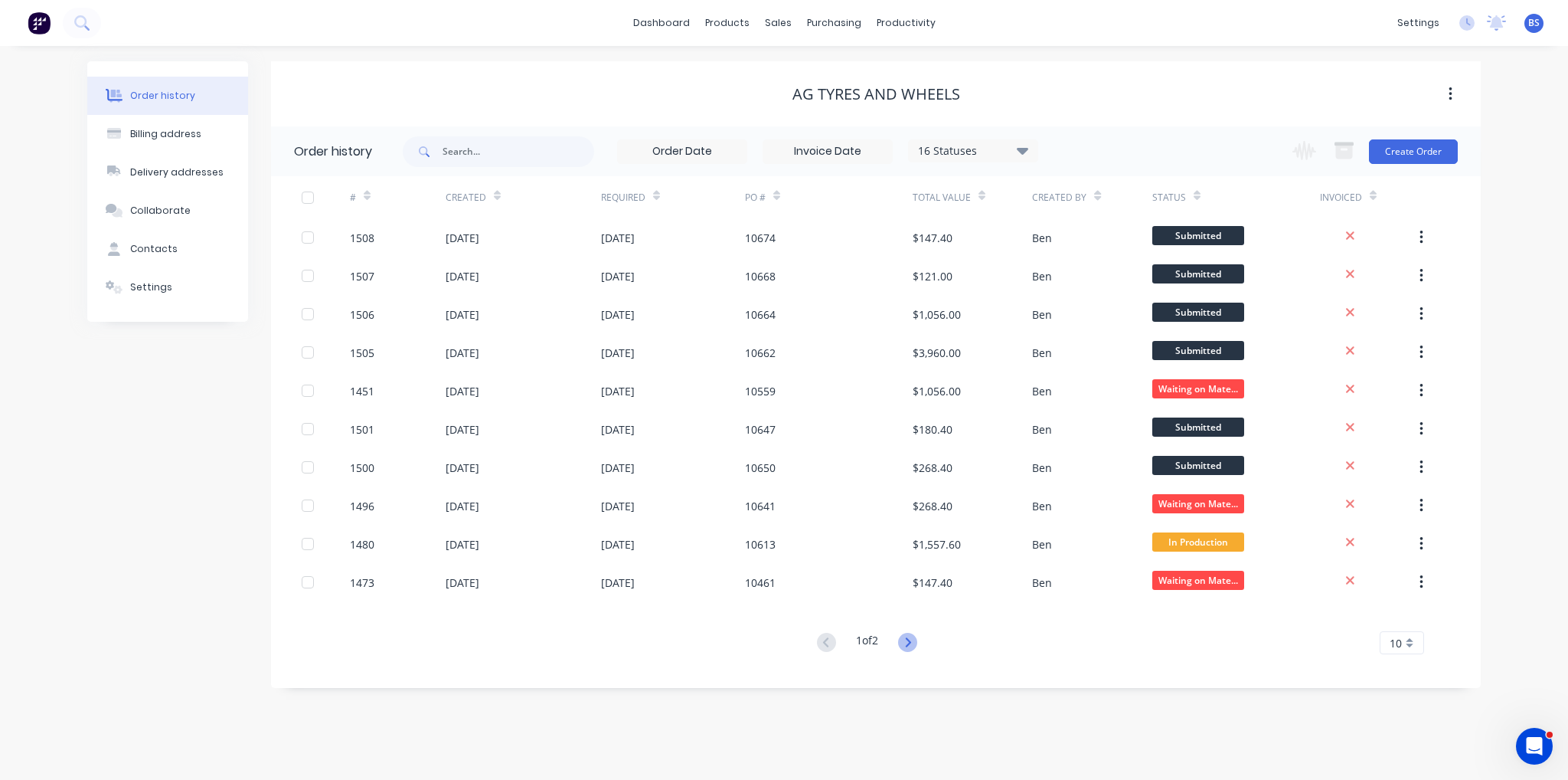
click at [906, 642] on icon at bounding box center [907, 642] width 19 height 19
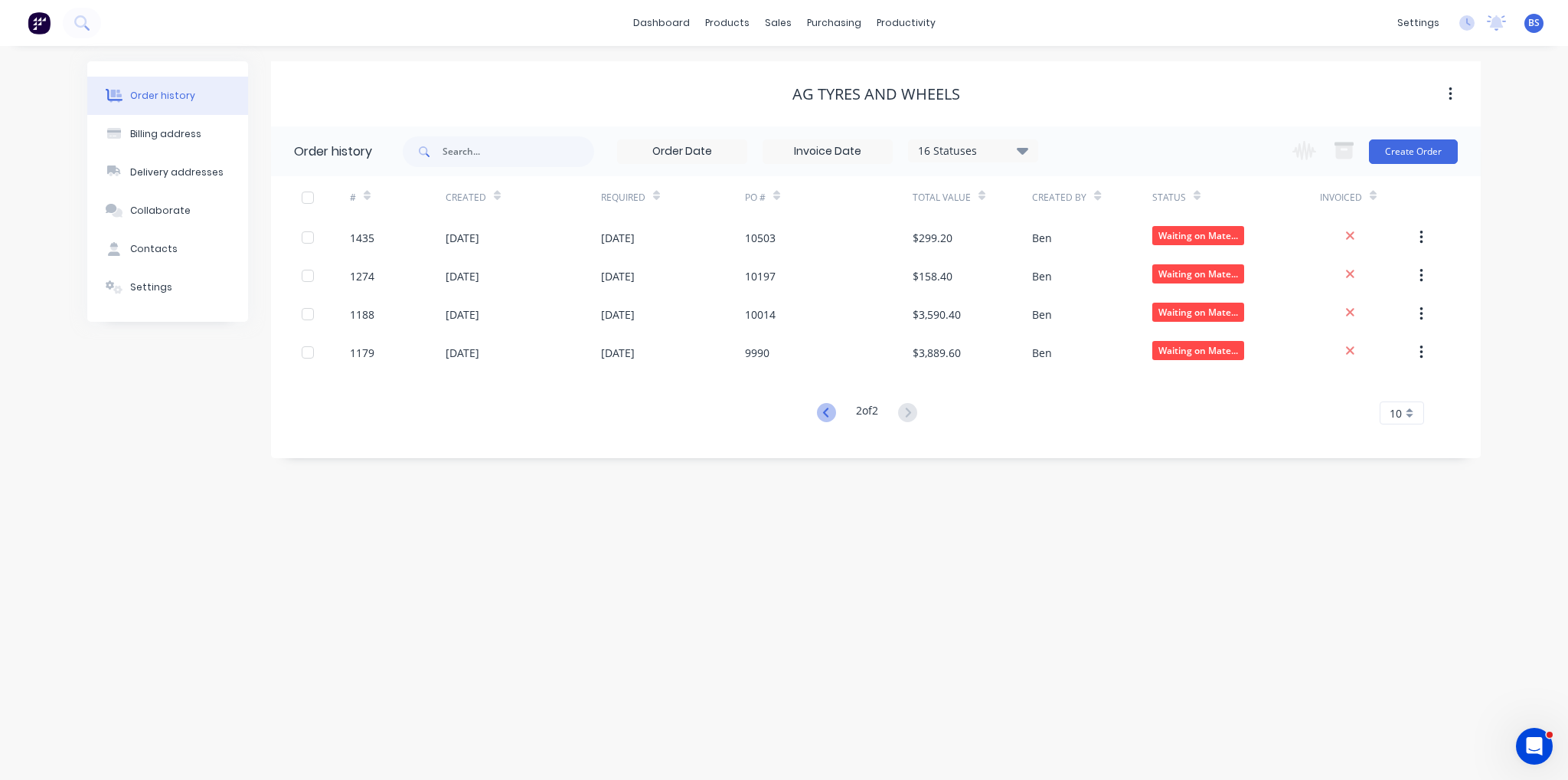
click at [818, 415] on icon at bounding box center [827, 412] width 19 height 19
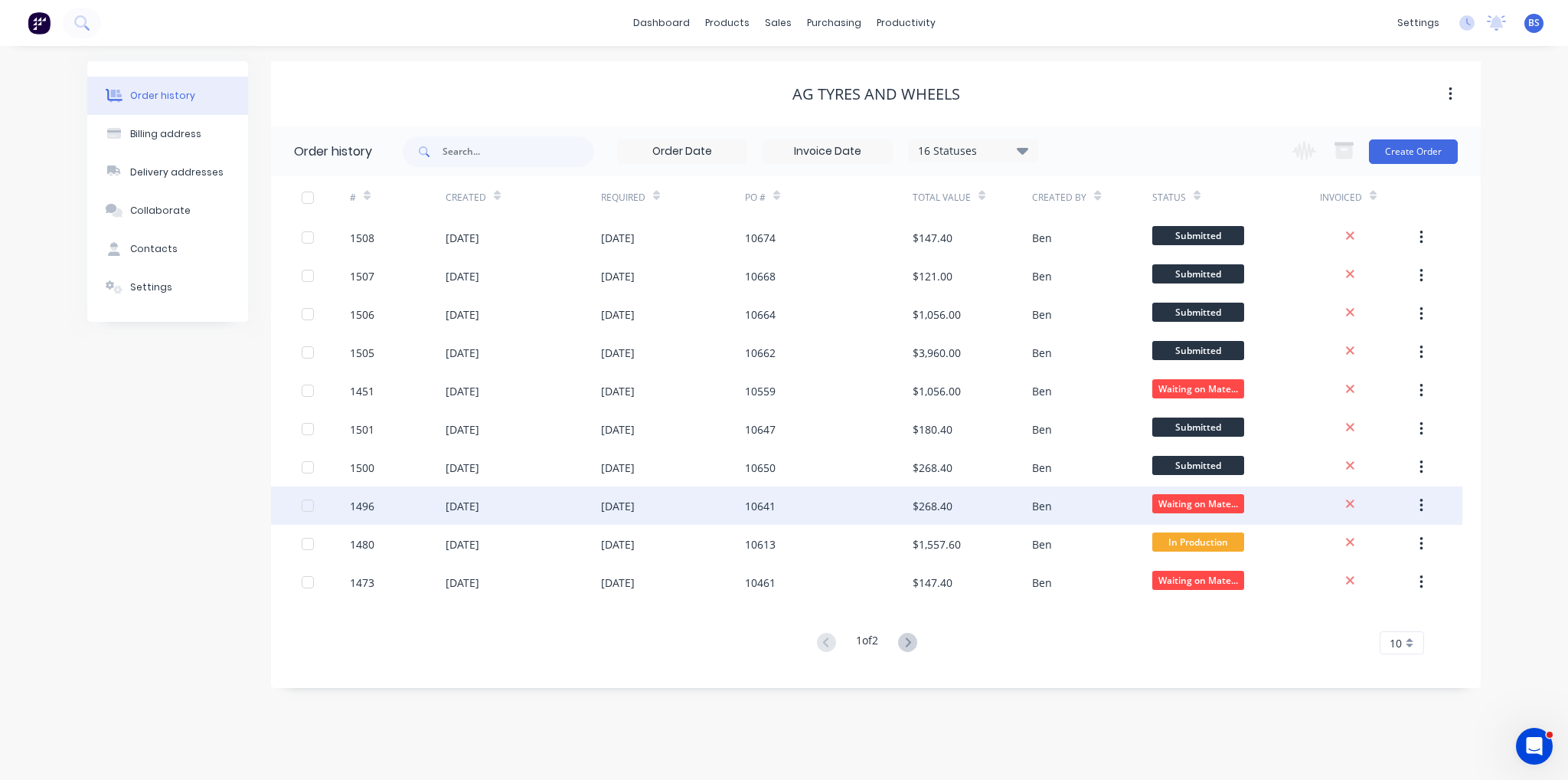
click at [787, 510] on div "10641" at bounding box center [828, 506] width 168 height 38
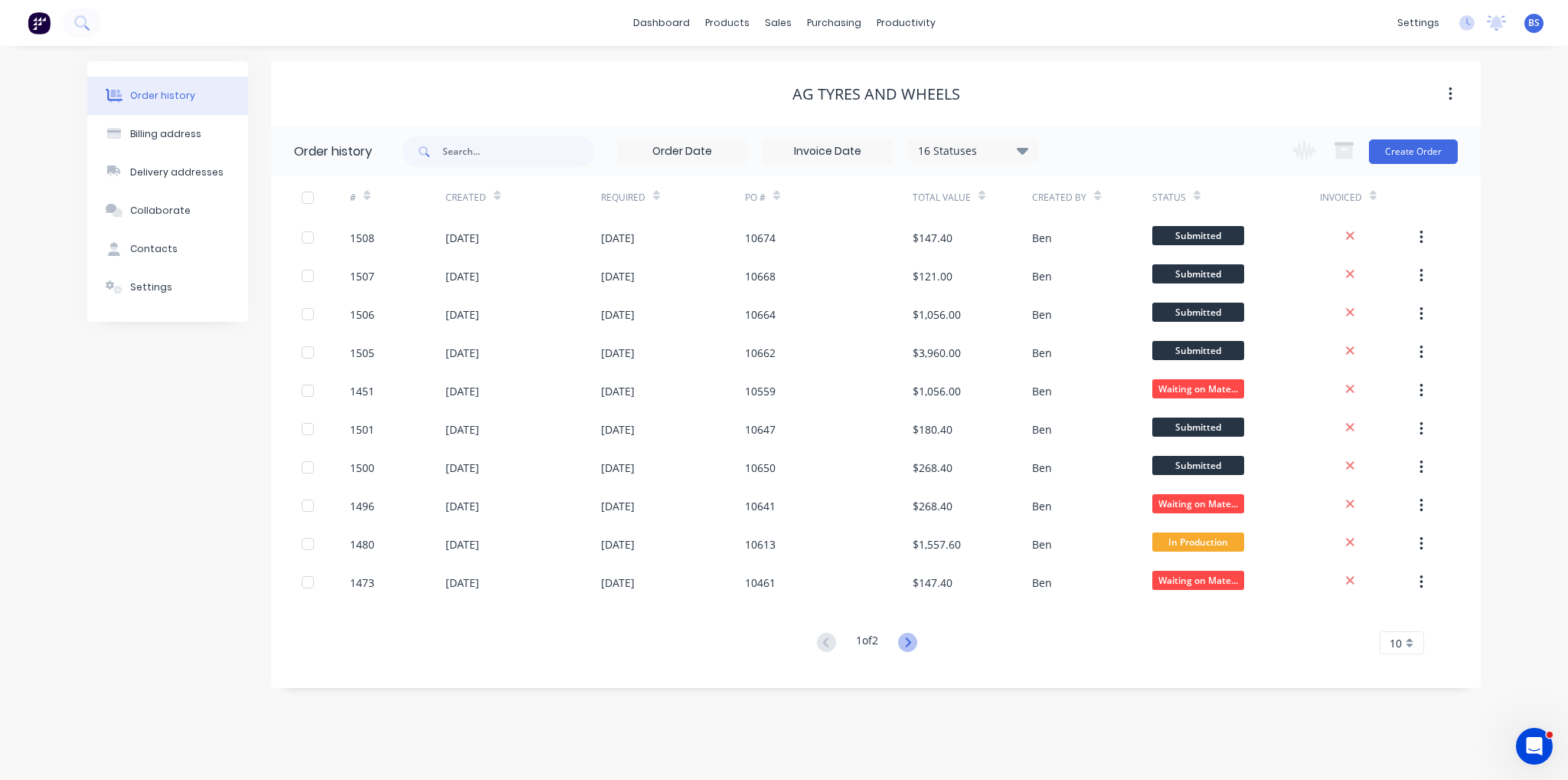
click at [909, 644] on icon at bounding box center [907, 642] width 19 height 19
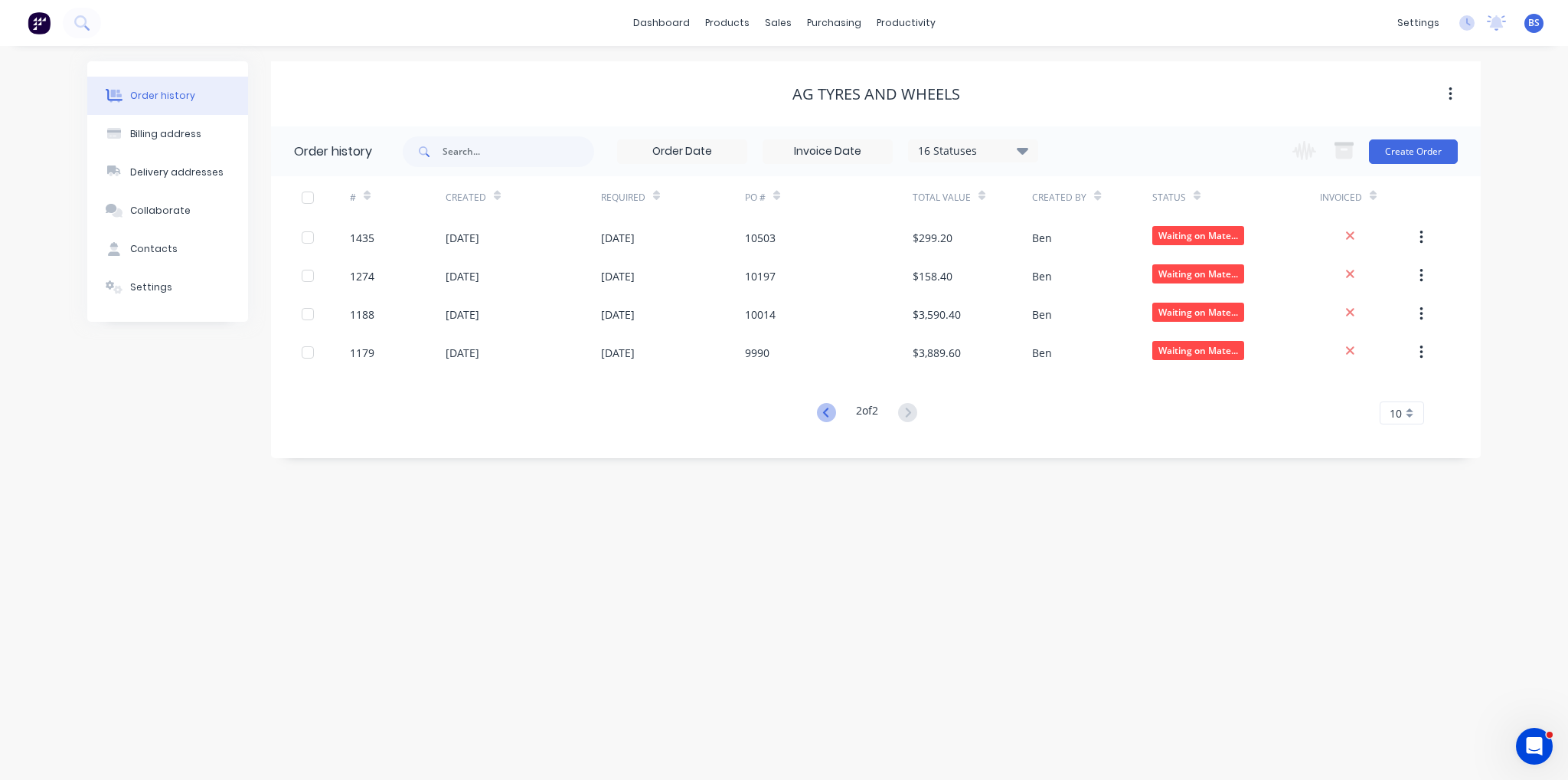
click at [830, 411] on icon at bounding box center [827, 412] width 19 height 19
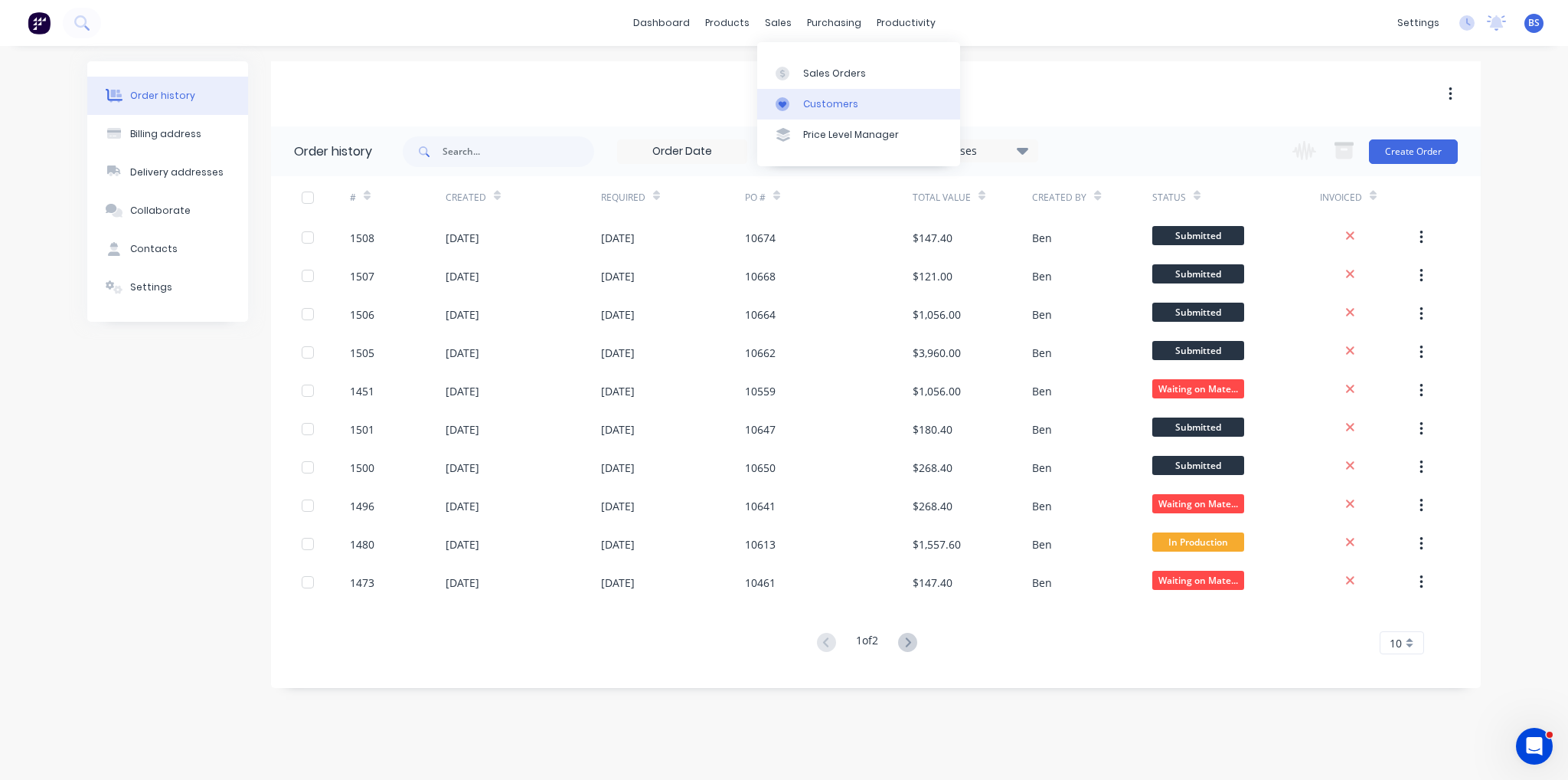
click at [809, 98] on div "Customers" at bounding box center [831, 104] width 55 height 14
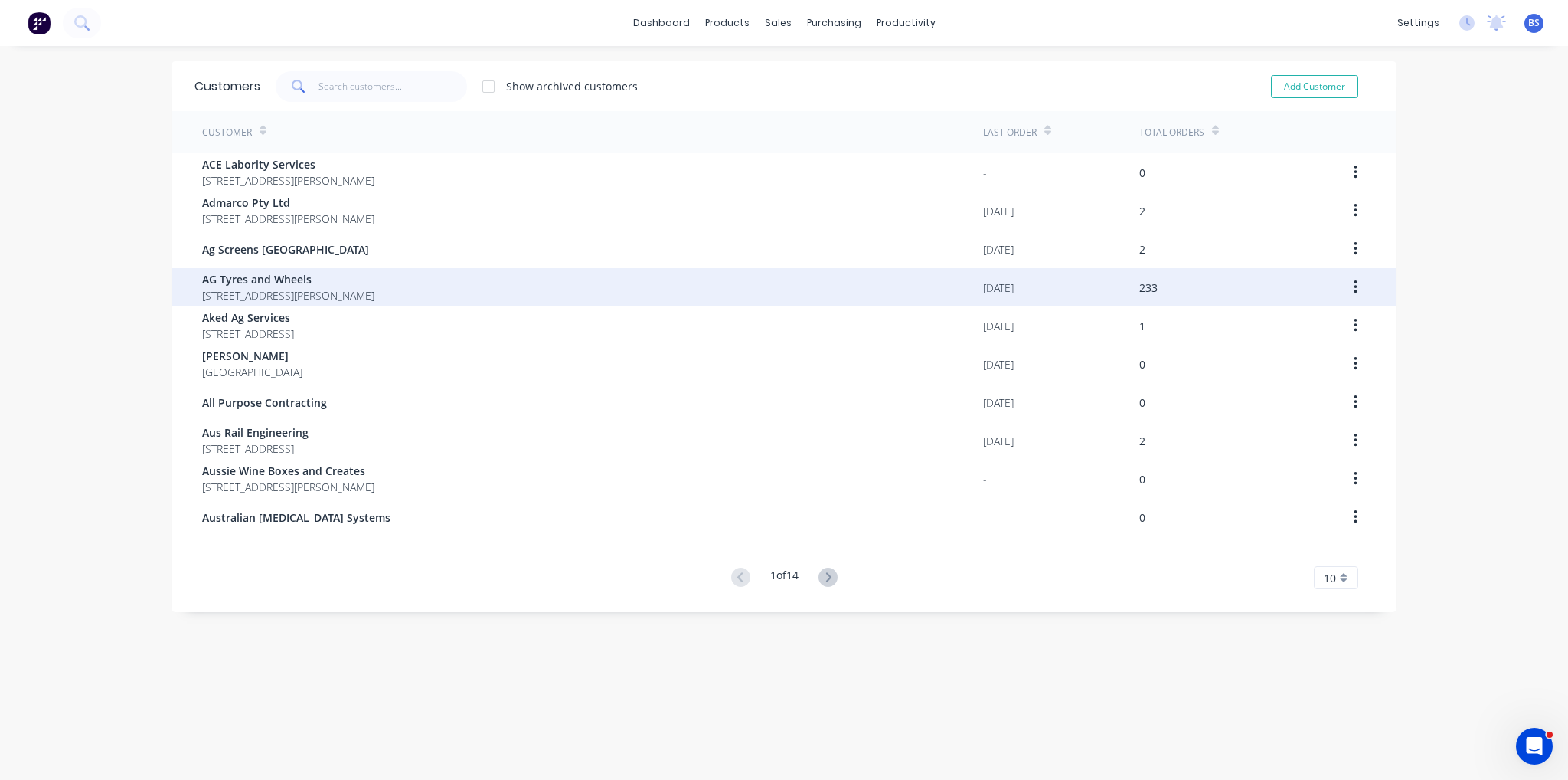
click at [362, 289] on span "[STREET_ADDRESS][PERSON_NAME]" at bounding box center [288, 294] width 173 height 16
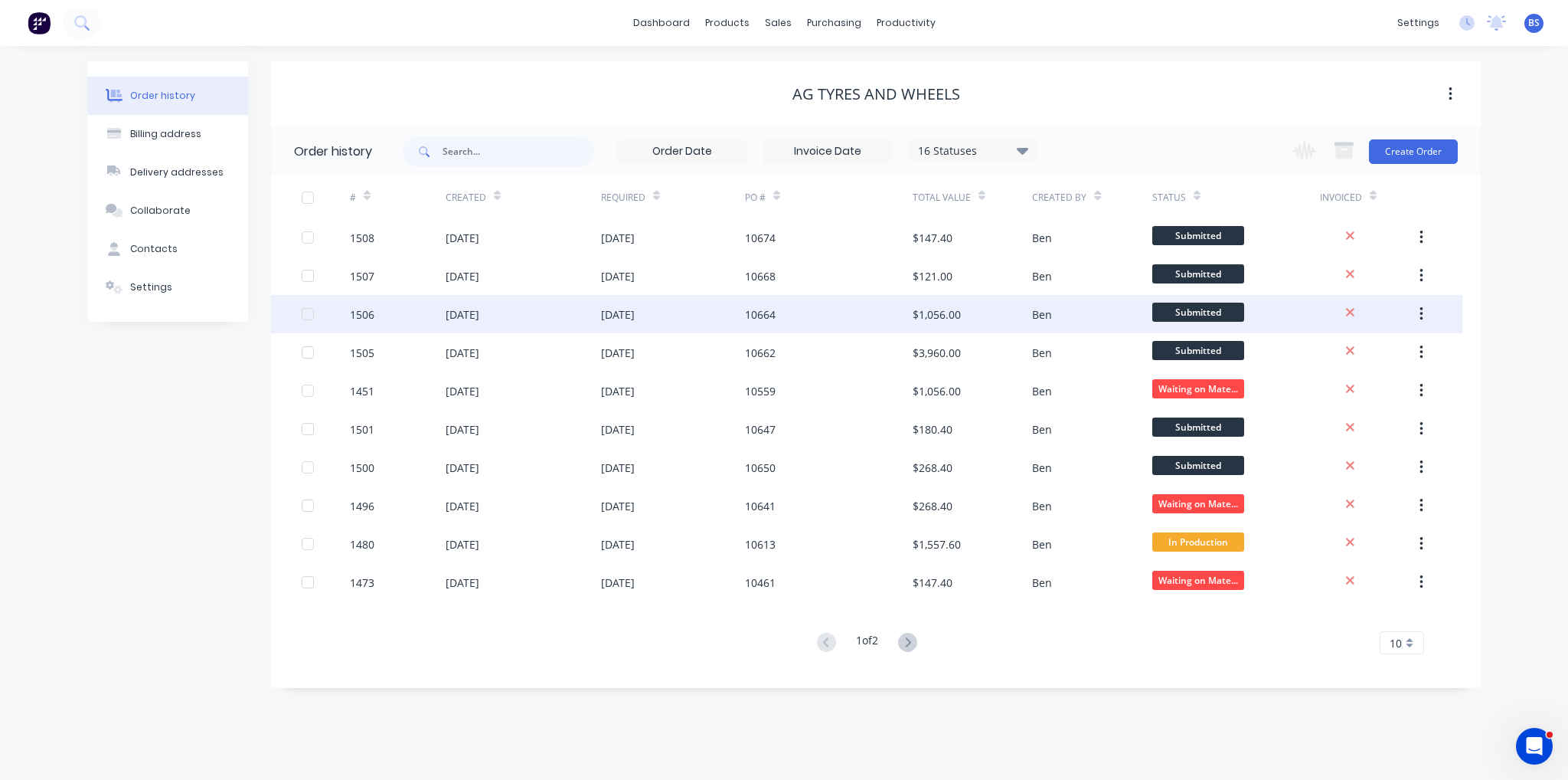
click at [558, 314] on div "[DATE]" at bounding box center [523, 314] width 155 height 38
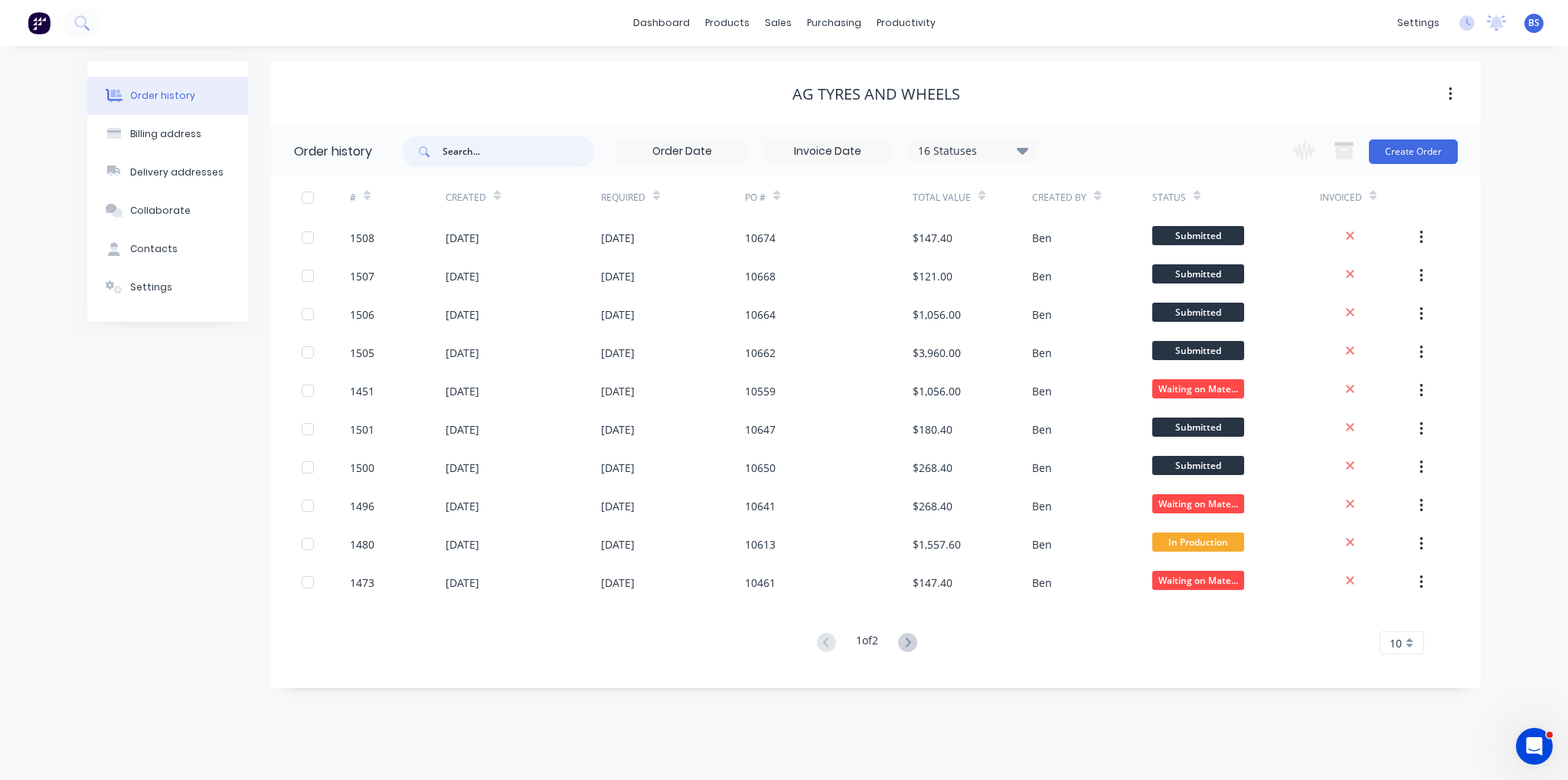
click at [482, 151] on input "text" at bounding box center [519, 151] width 152 height 31
type input "6"
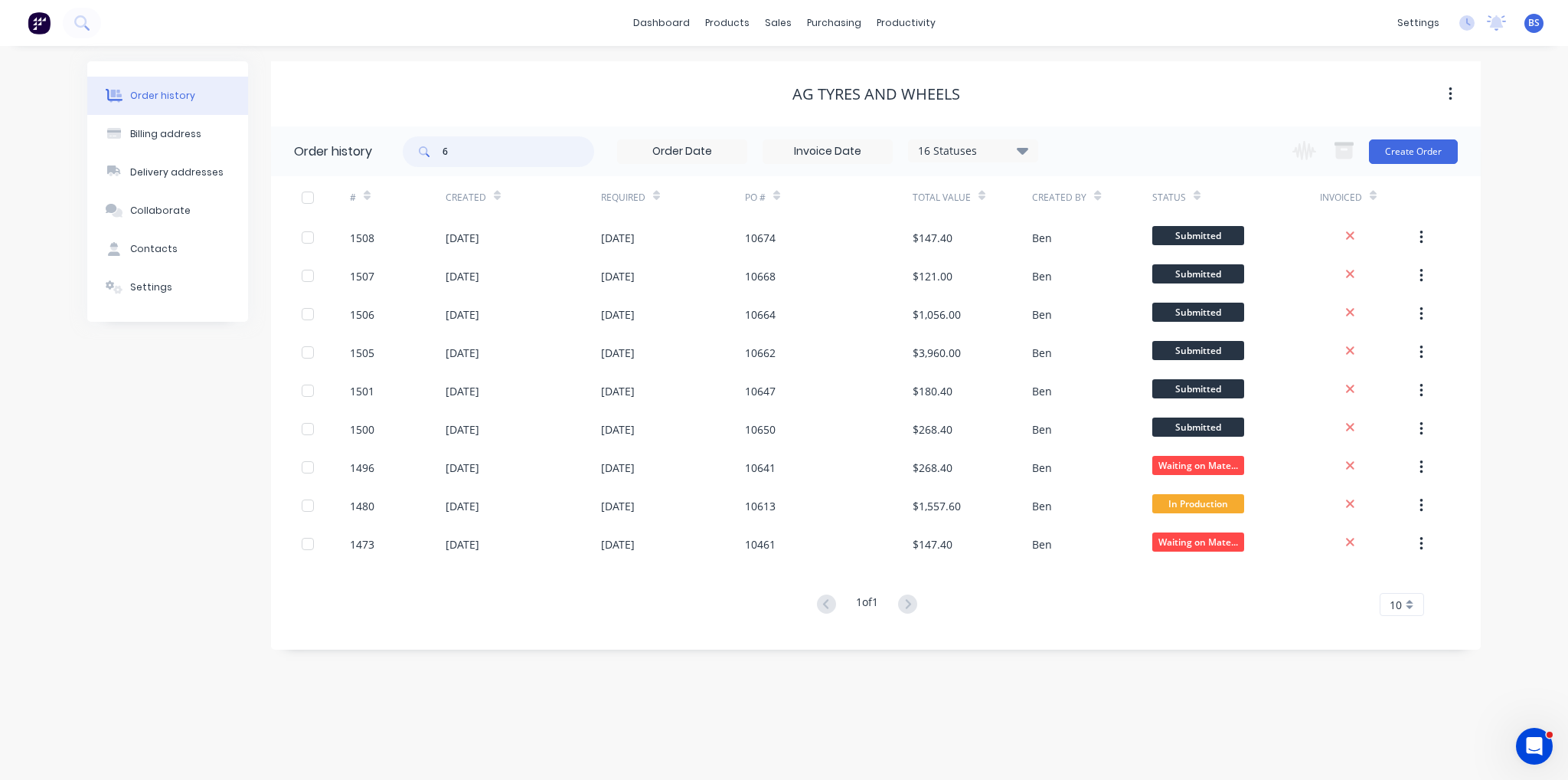
drag, startPoint x: 456, startPoint y: 151, endPoint x: 420, endPoint y: 151, distance: 36.0
click at [420, 151] on div "6" at bounding box center [499, 151] width 192 height 31
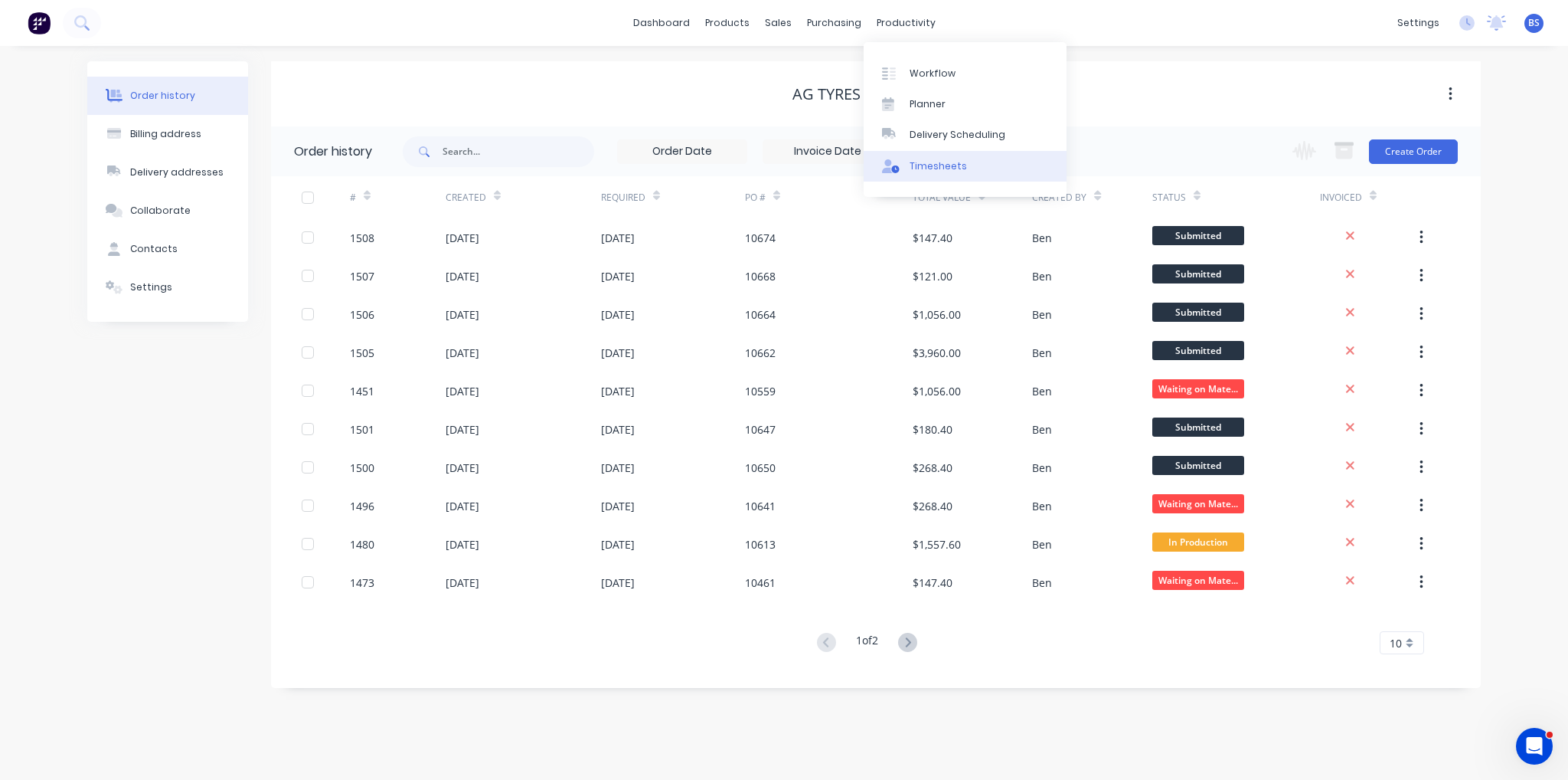
click at [950, 175] on link "Timesheets" at bounding box center [965, 166] width 203 height 31
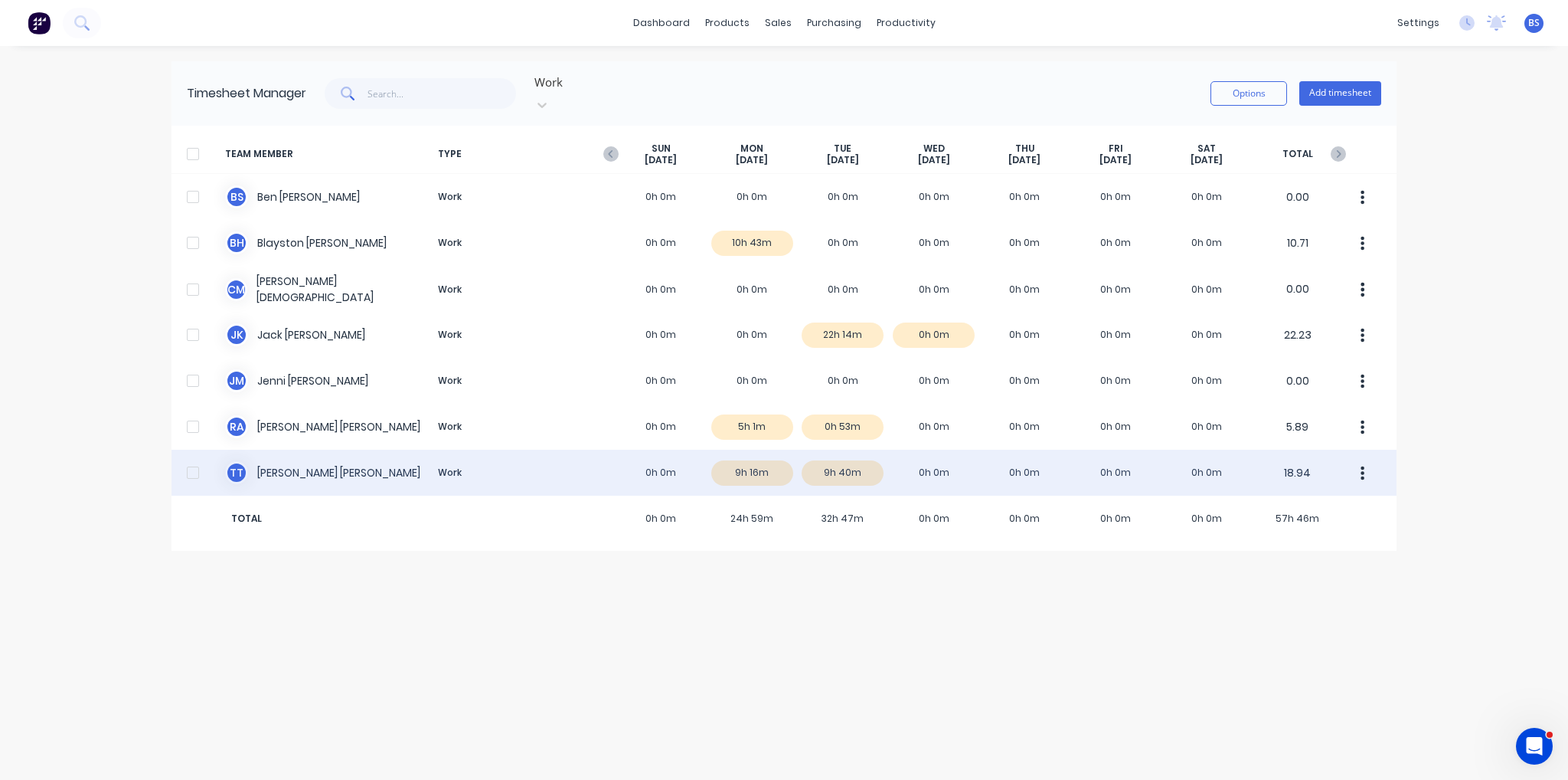
click at [845, 462] on div "T T [PERSON_NAME] Work 0h 0m 9h 16m 9h 40m 0h 0m 0h 0m 0h 0m 0h 0m 18.94" at bounding box center [784, 472] width 1225 height 46
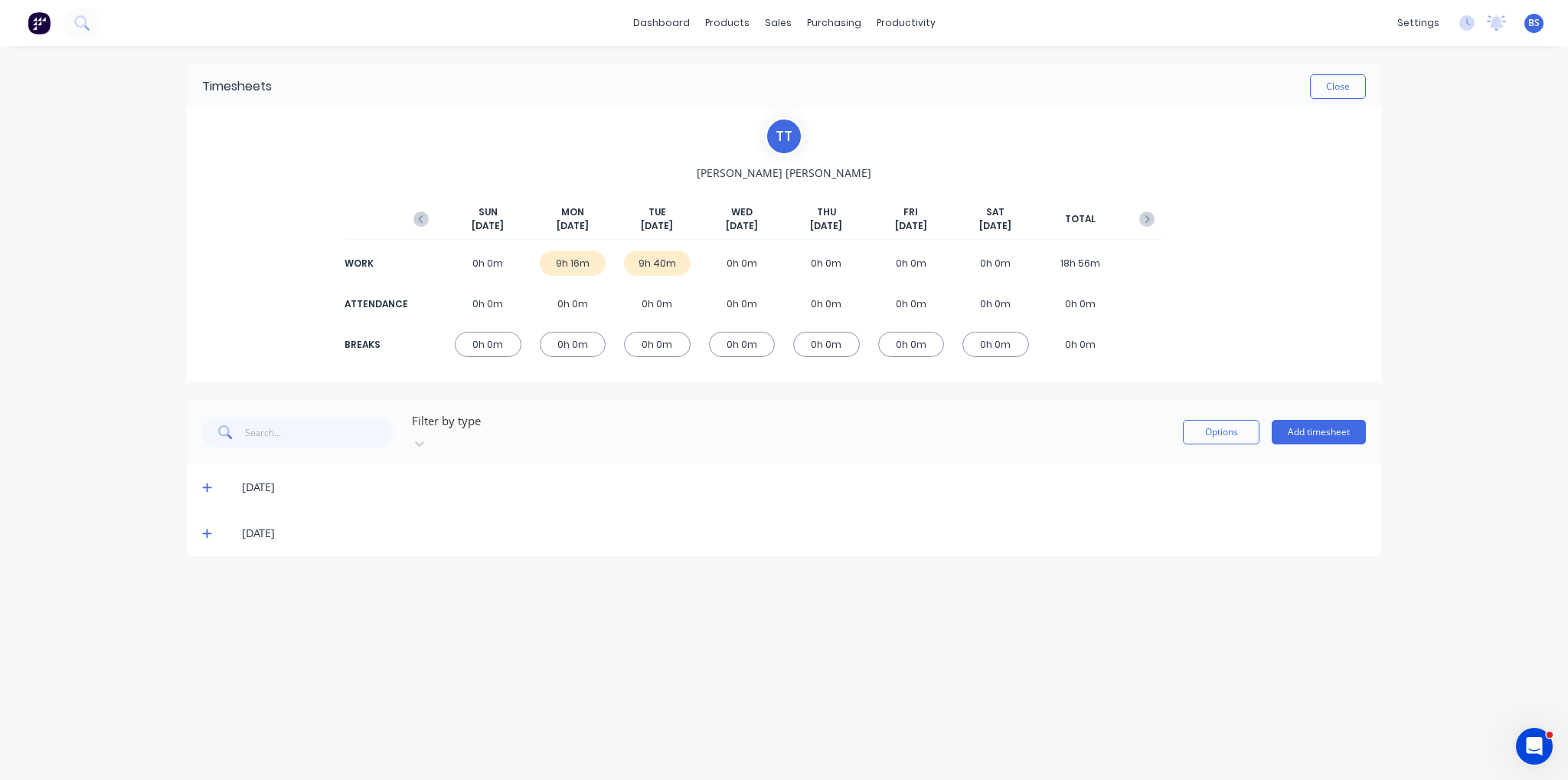
click at [206, 529] on icon at bounding box center [206, 533] width 9 height 9
click at [212, 480] on span at bounding box center [209, 487] width 15 height 15
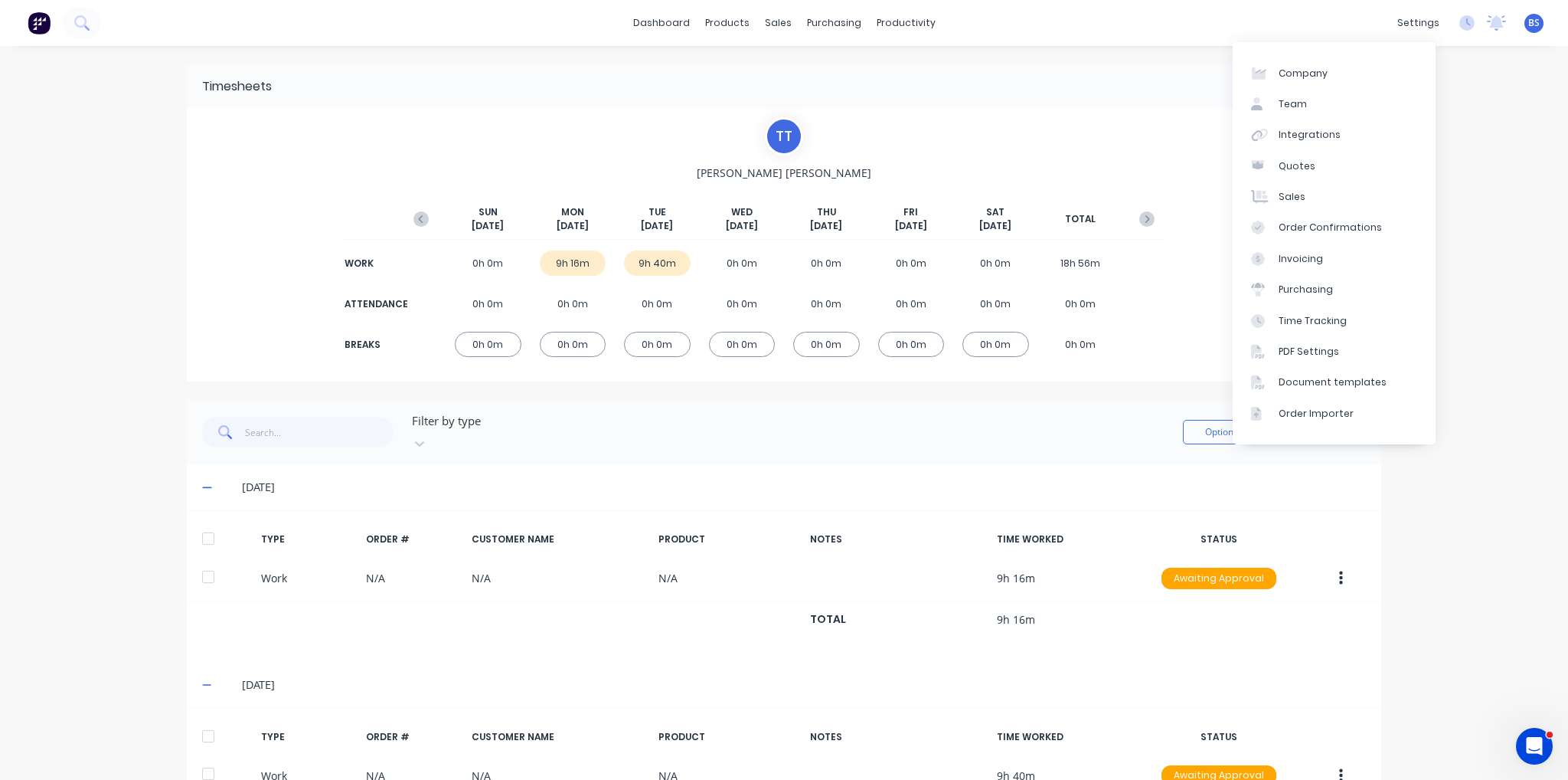
click at [1474, 151] on div "dashboard products sales purchasing productivity dashboard products Product Cat…" at bounding box center [784, 390] width 1568 height 780
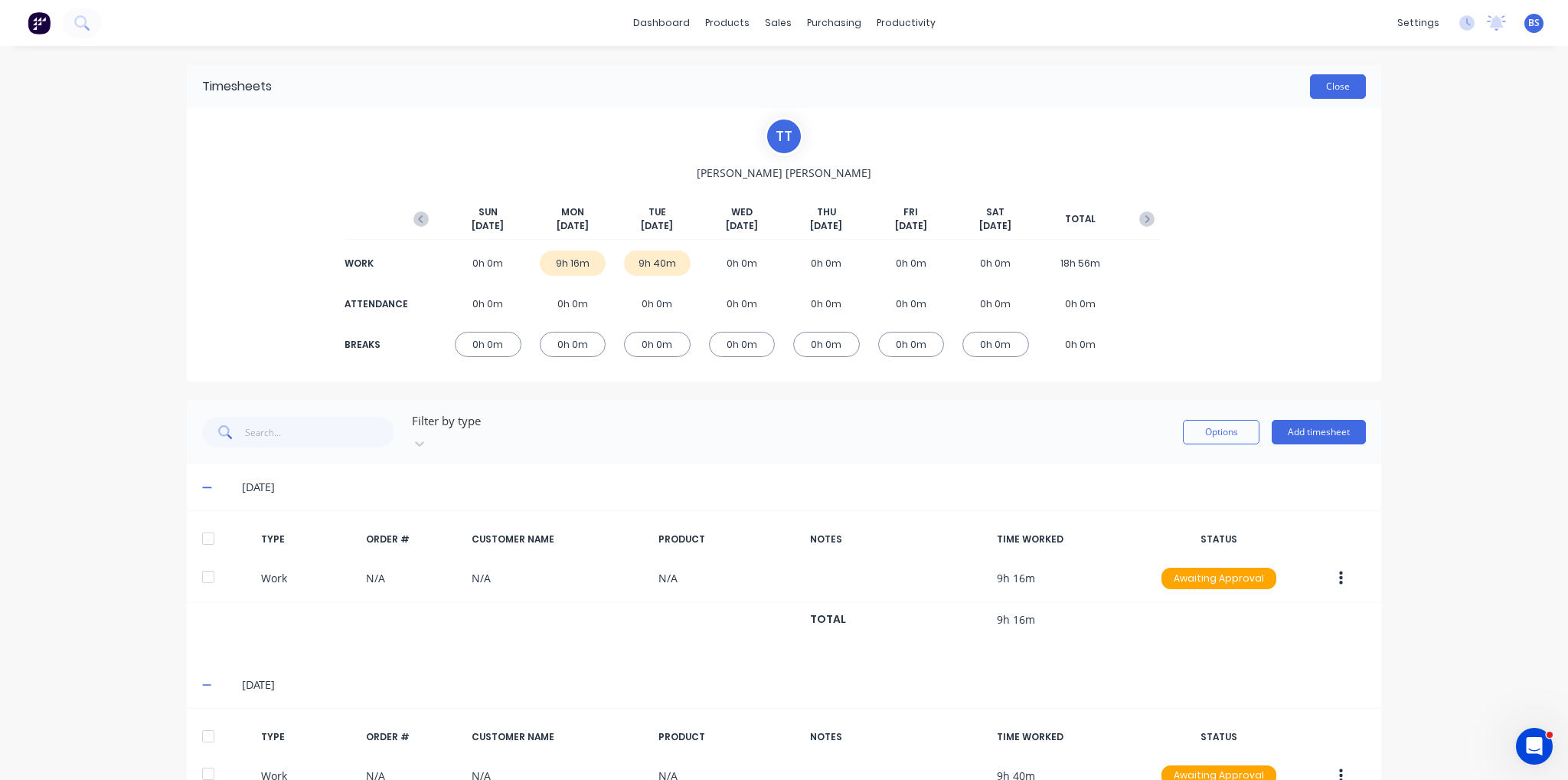
click at [1337, 81] on button "Close" at bounding box center [1338, 86] width 56 height 24
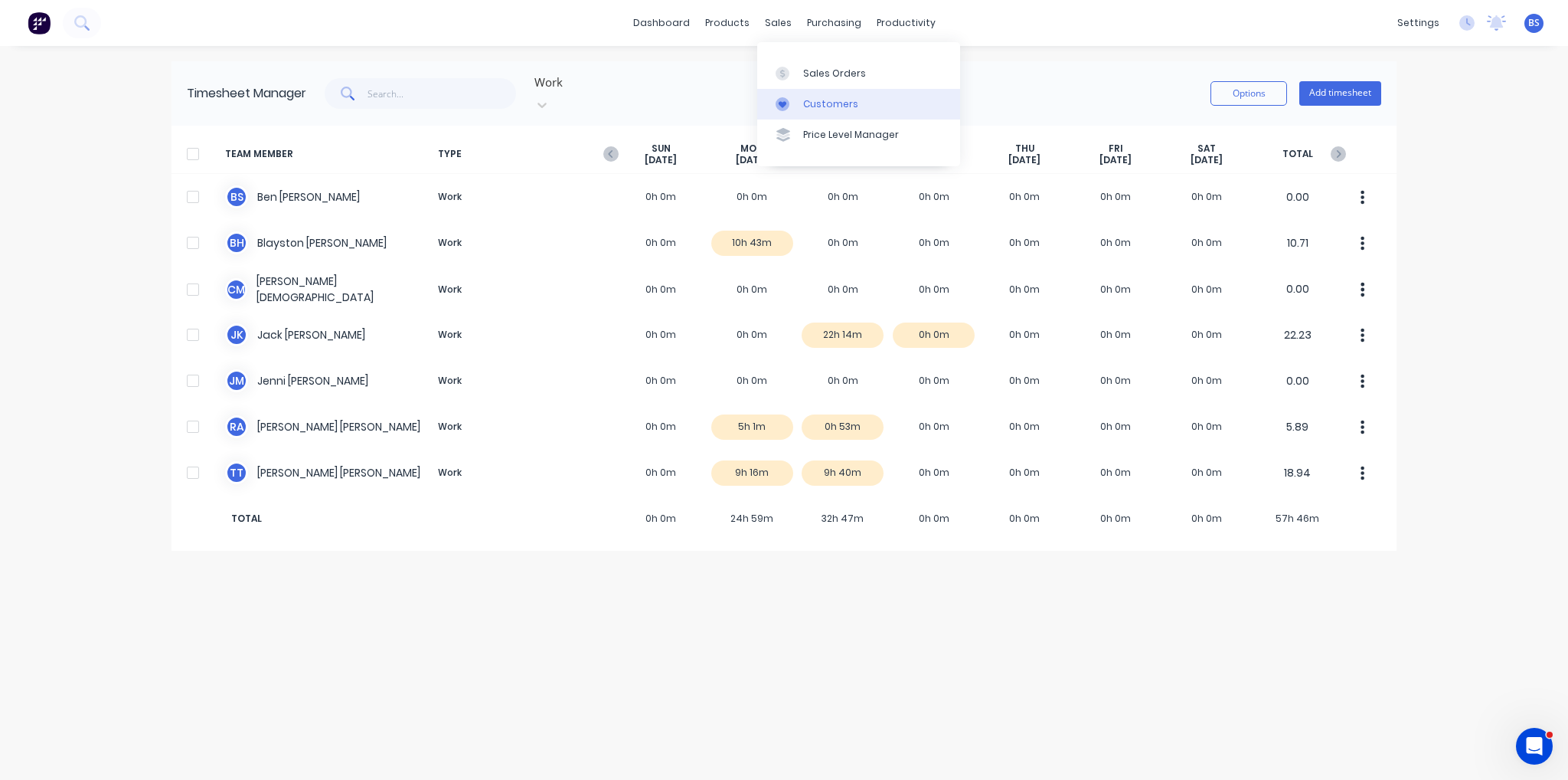
click at [842, 98] on div "Customers" at bounding box center [831, 104] width 55 height 14
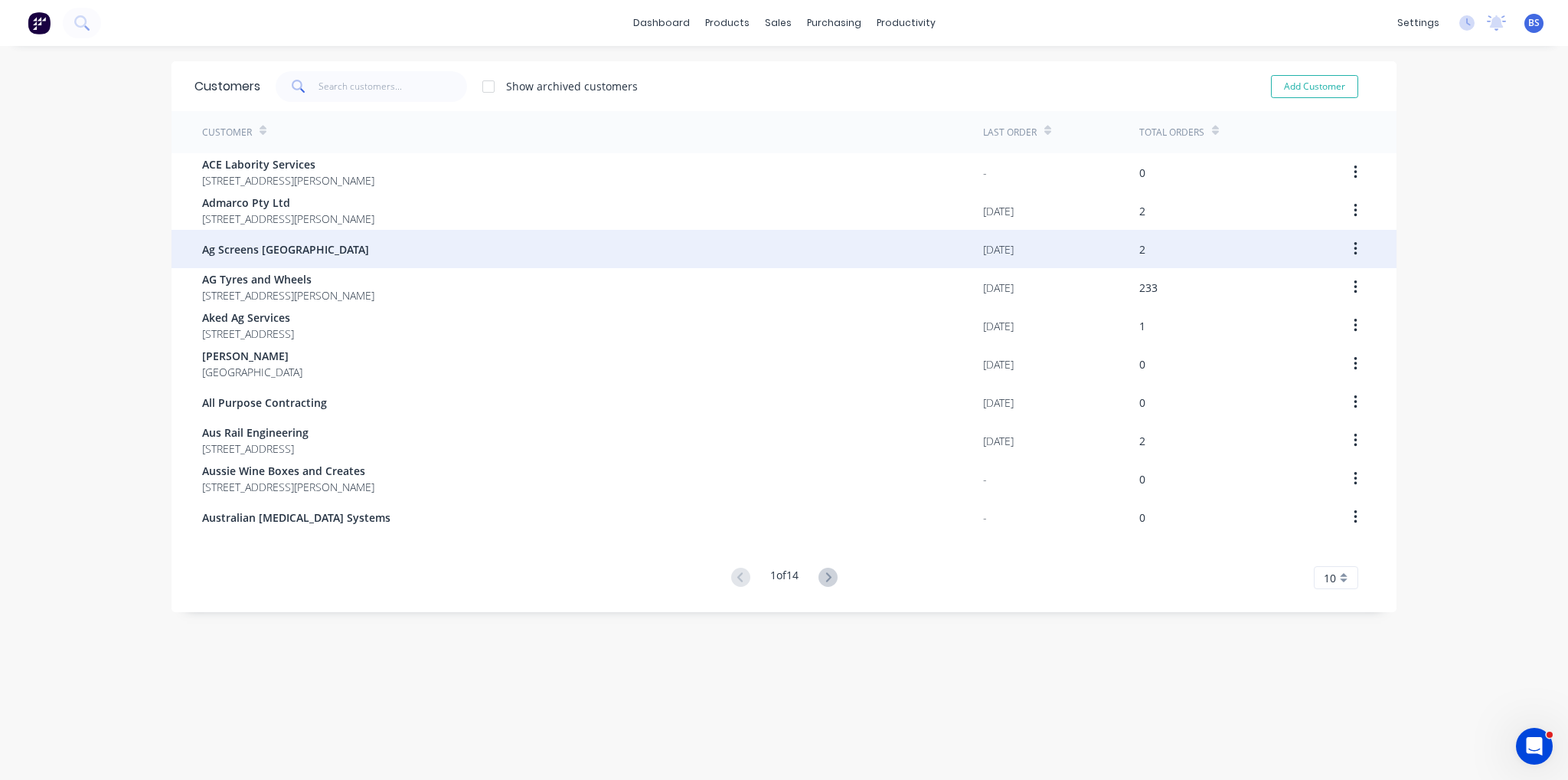
click at [298, 237] on div "Ag Screens [GEOGRAPHIC_DATA]" at bounding box center [592, 249] width 781 height 38
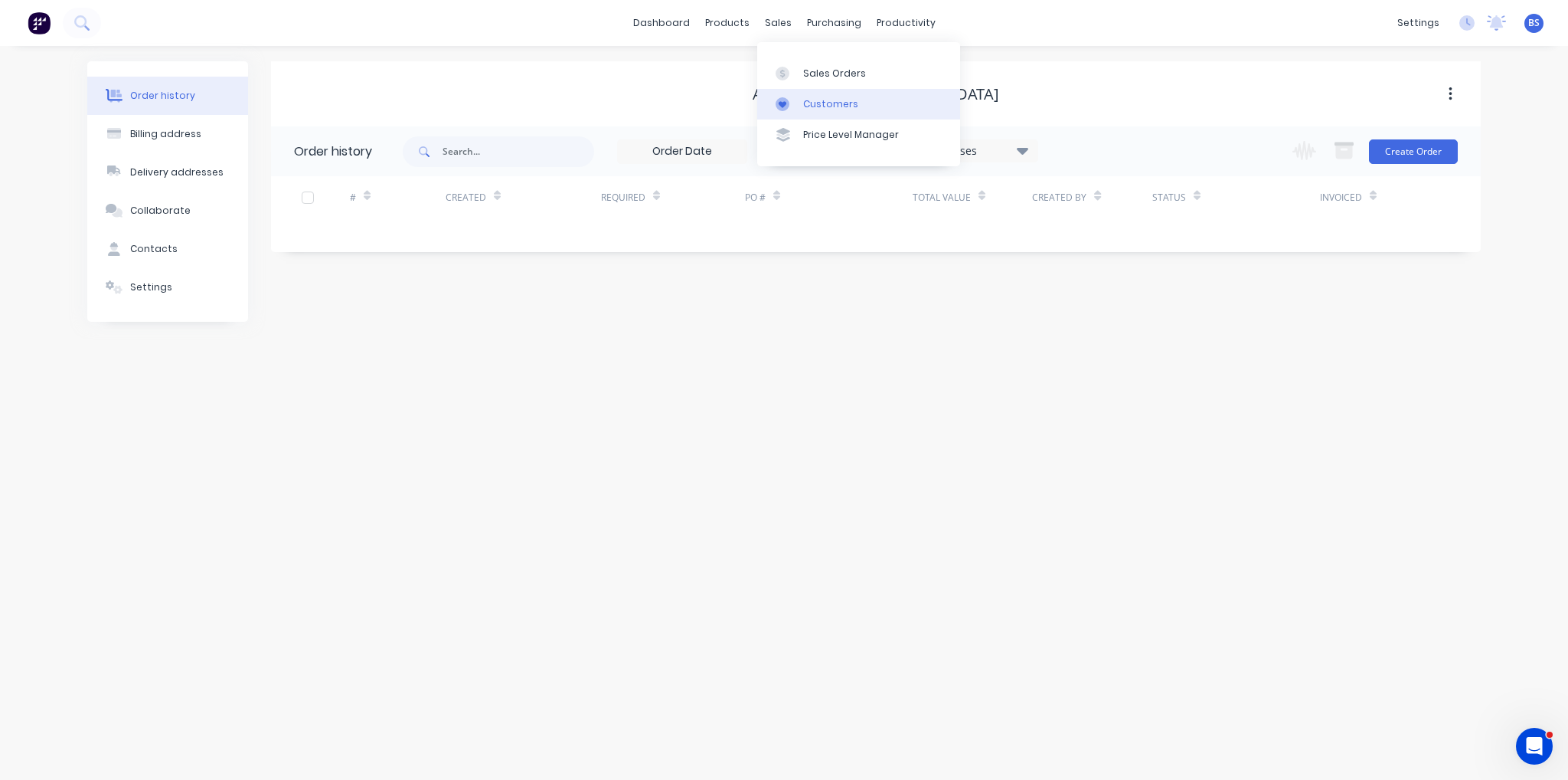
click at [828, 101] on div "Customers" at bounding box center [831, 104] width 55 height 14
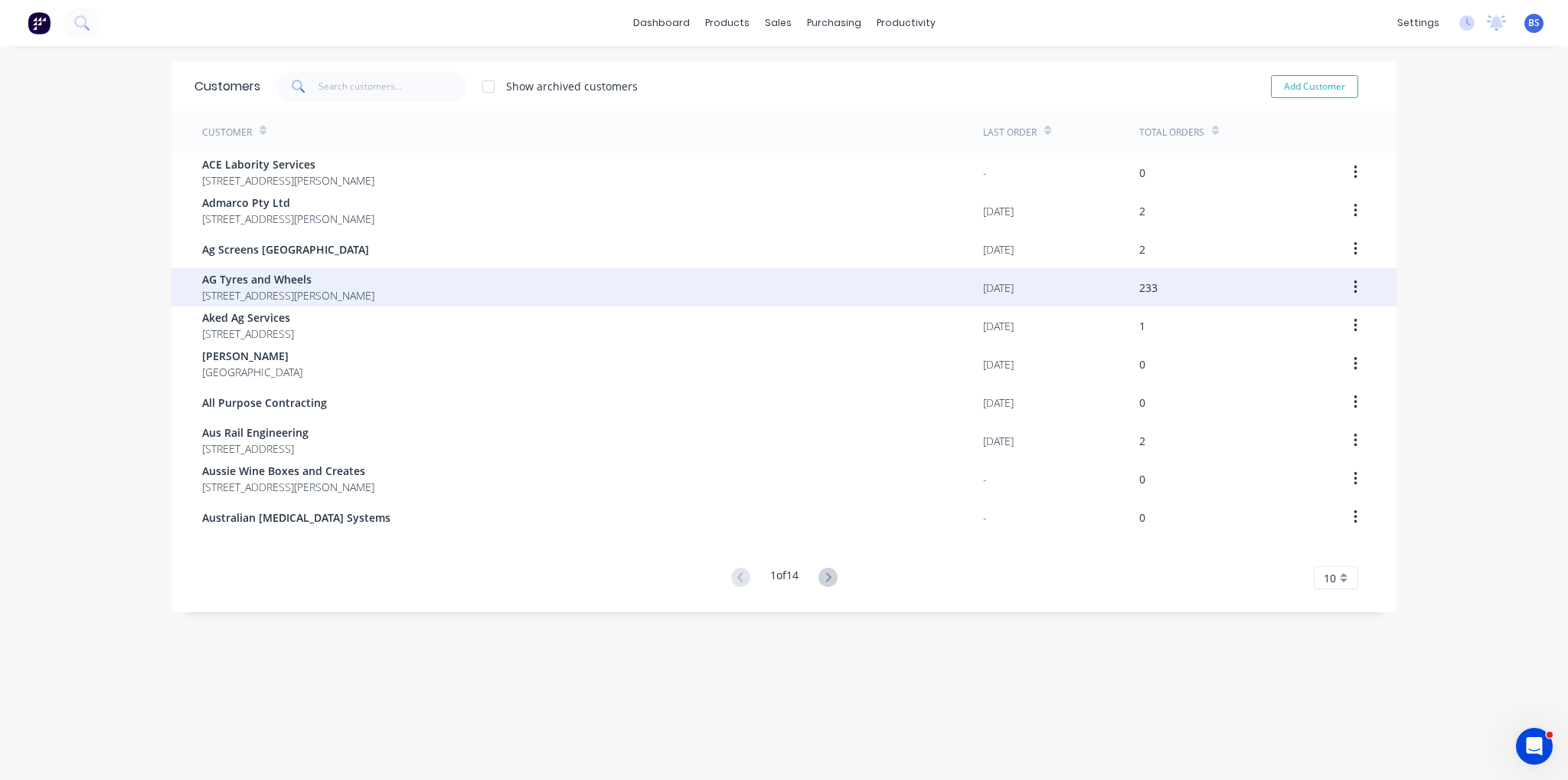
click at [536, 297] on div "AG Tyres and Wheels [STREET_ADDRESS][PERSON_NAME]" at bounding box center [592, 287] width 781 height 38
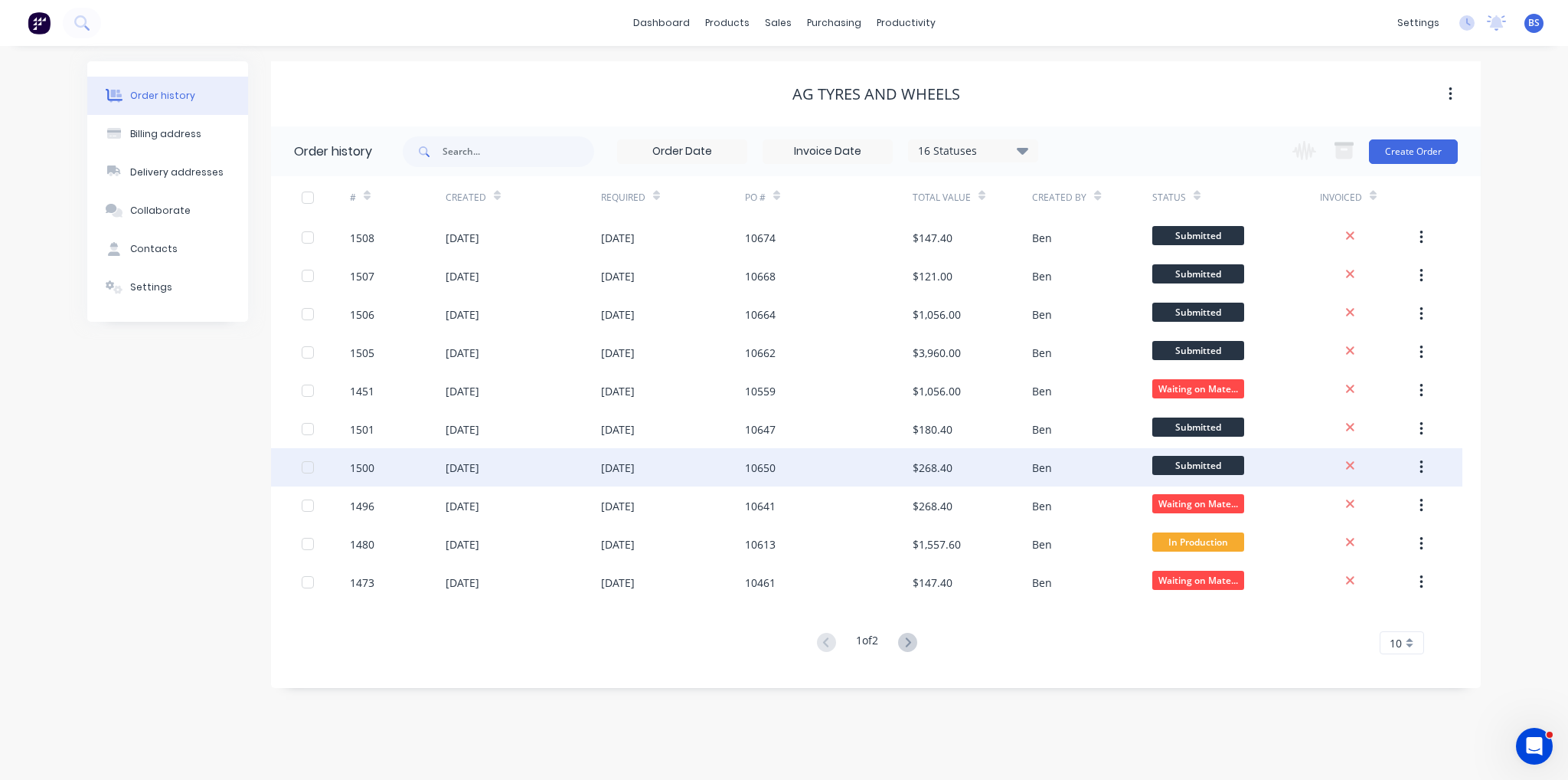
click at [577, 466] on div "[DATE]" at bounding box center [523, 467] width 155 height 38
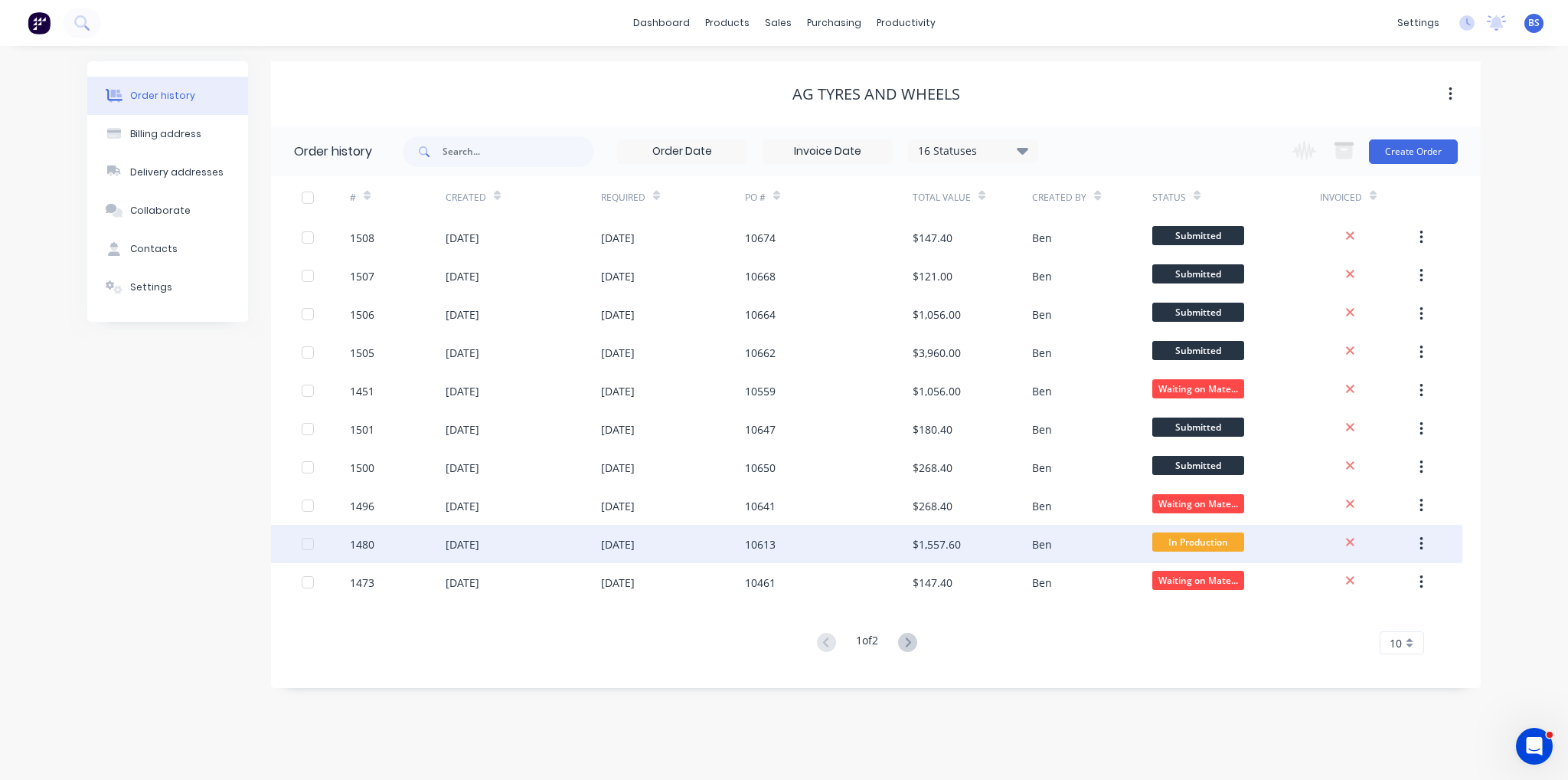
click at [993, 537] on div "$1,557.60" at bounding box center [972, 544] width 119 height 38
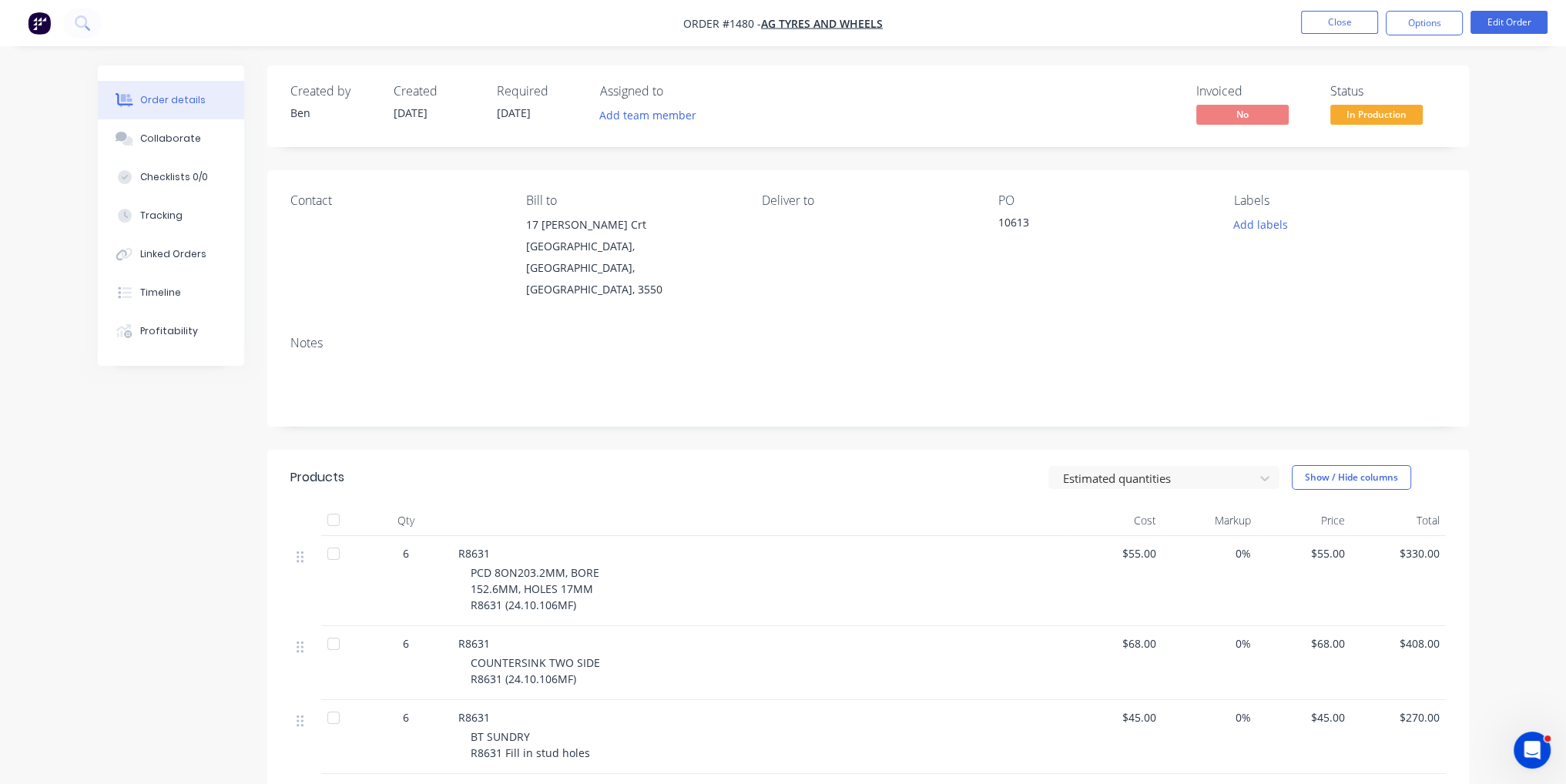
scroll to position [77, 0]
